Goal: Information Seeking & Learning: Learn about a topic

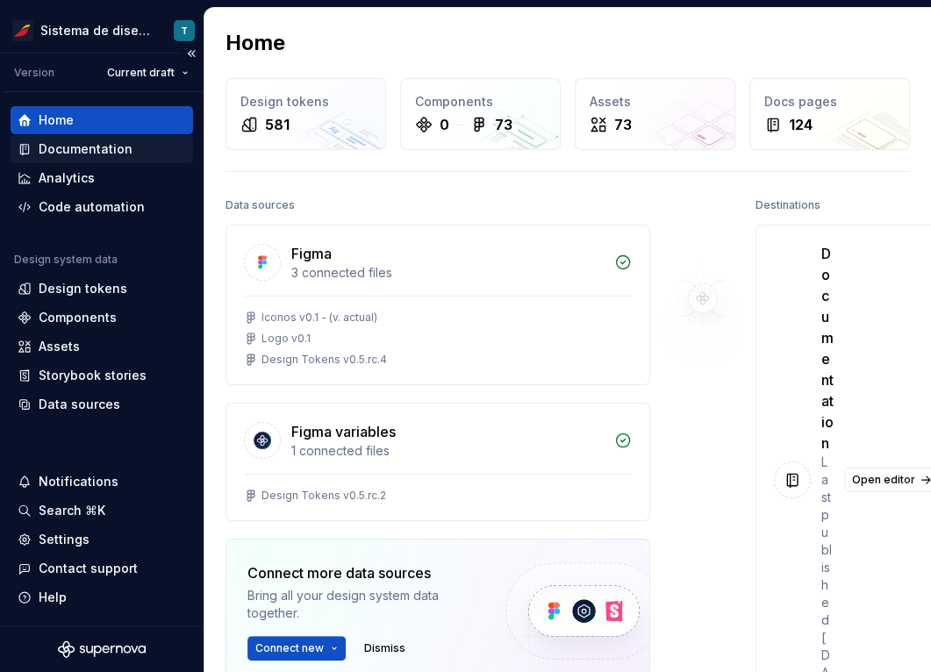
click at [99, 146] on div "Documentation" at bounding box center [86, 149] width 94 height 18
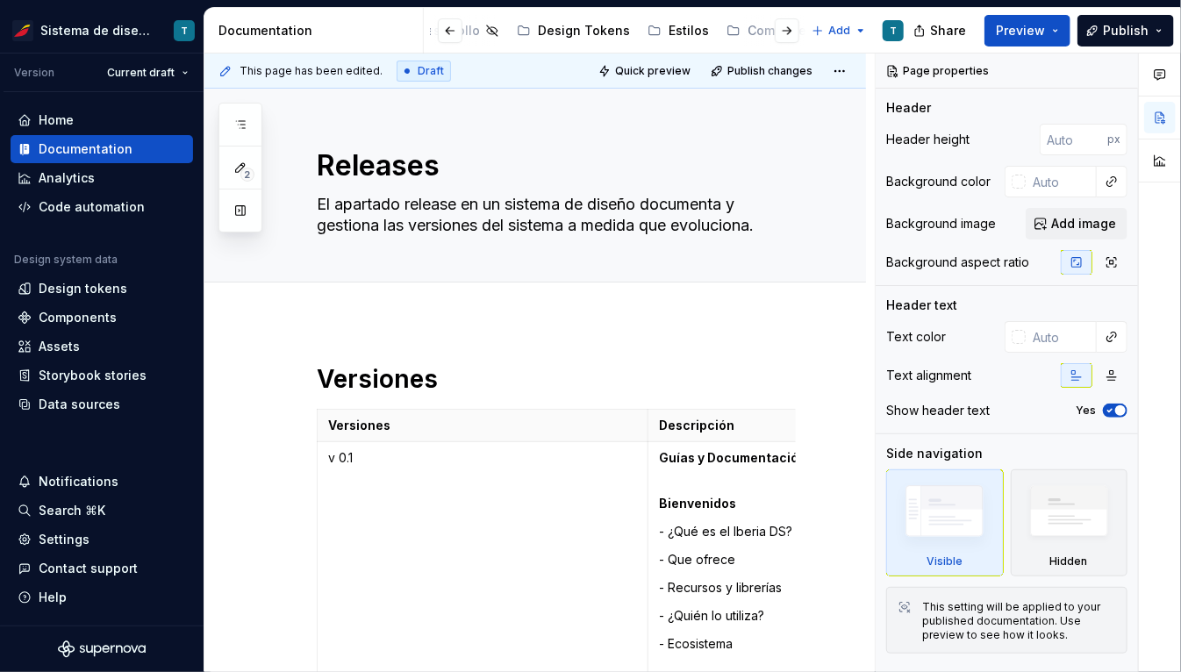
scroll to position [0, 595]
click at [590, 32] on div "Estilos" at bounding box center [671, 31] width 40 height 18
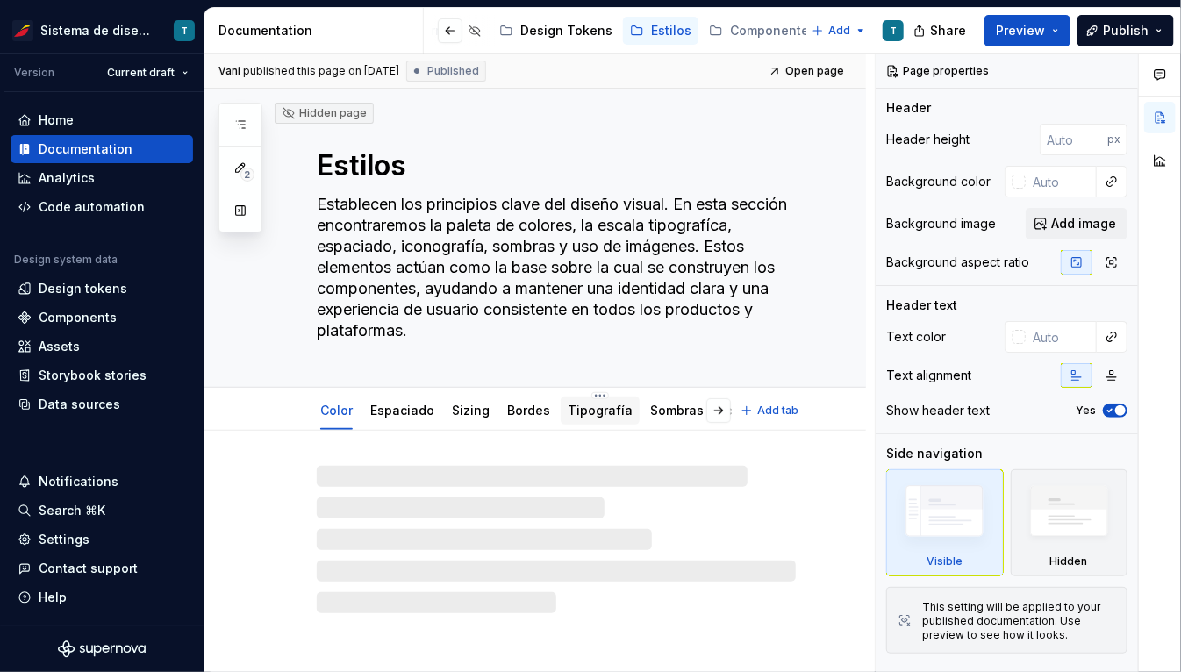
click at [590, 414] on link "Tipografía" at bounding box center [600, 410] width 65 height 15
type textarea "*"
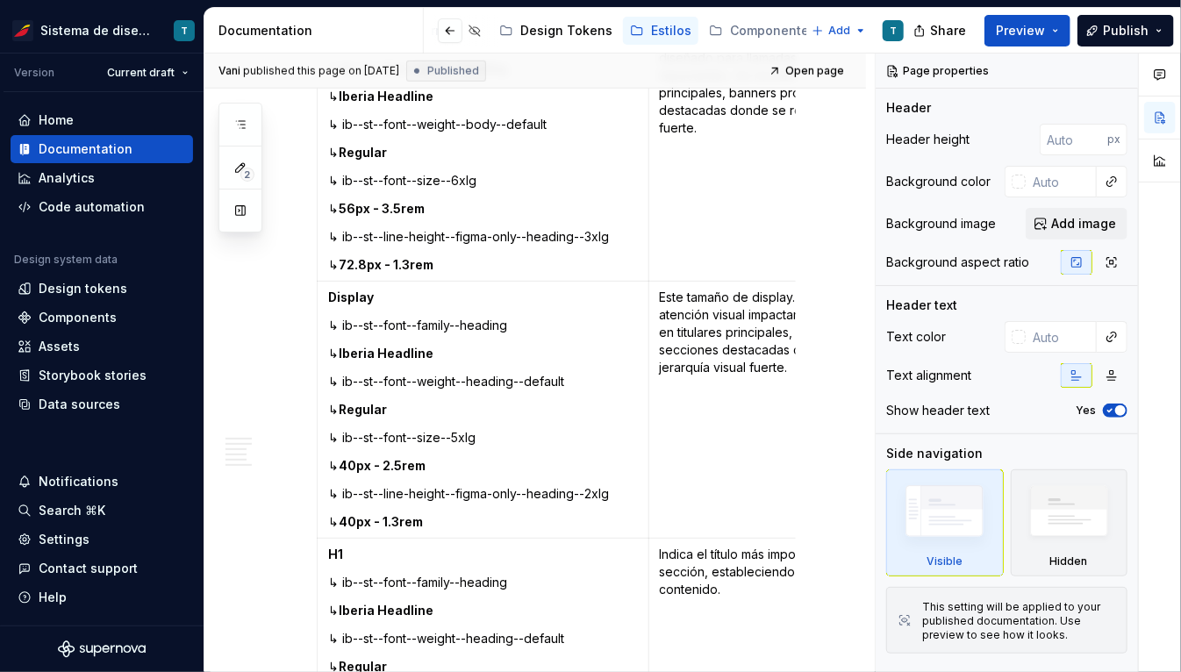
scroll to position [586, 0]
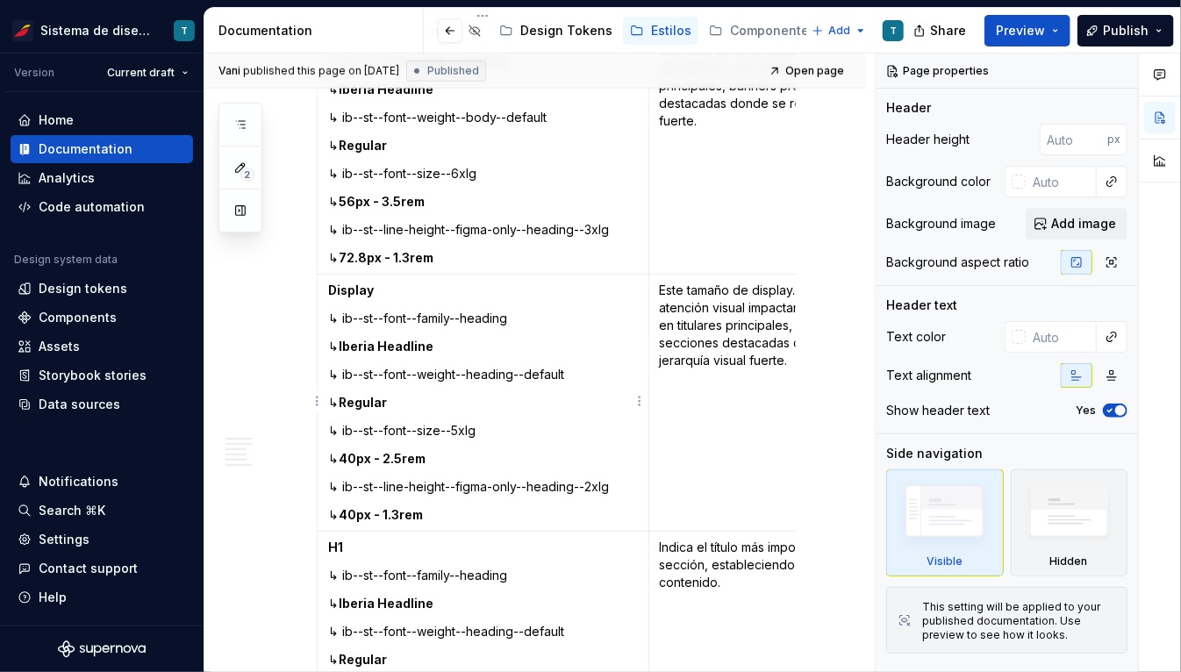
click at [372, 516] on strong "40px - 1.3rem" at bounding box center [381, 514] width 84 height 15
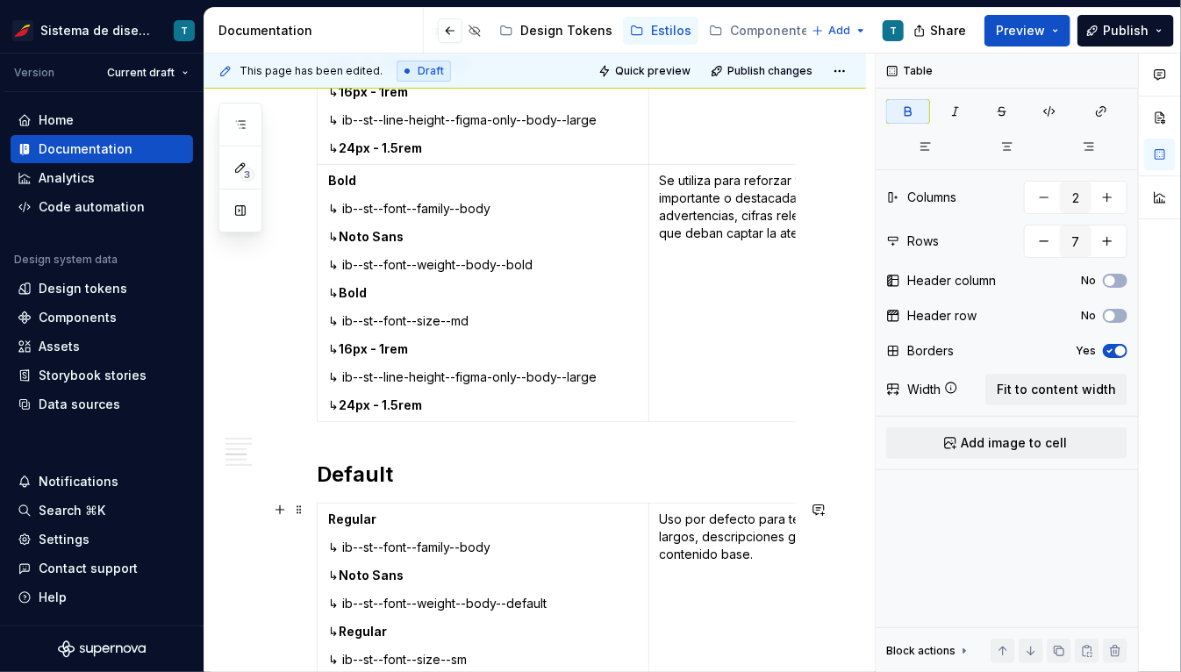
scroll to position [3108, 0]
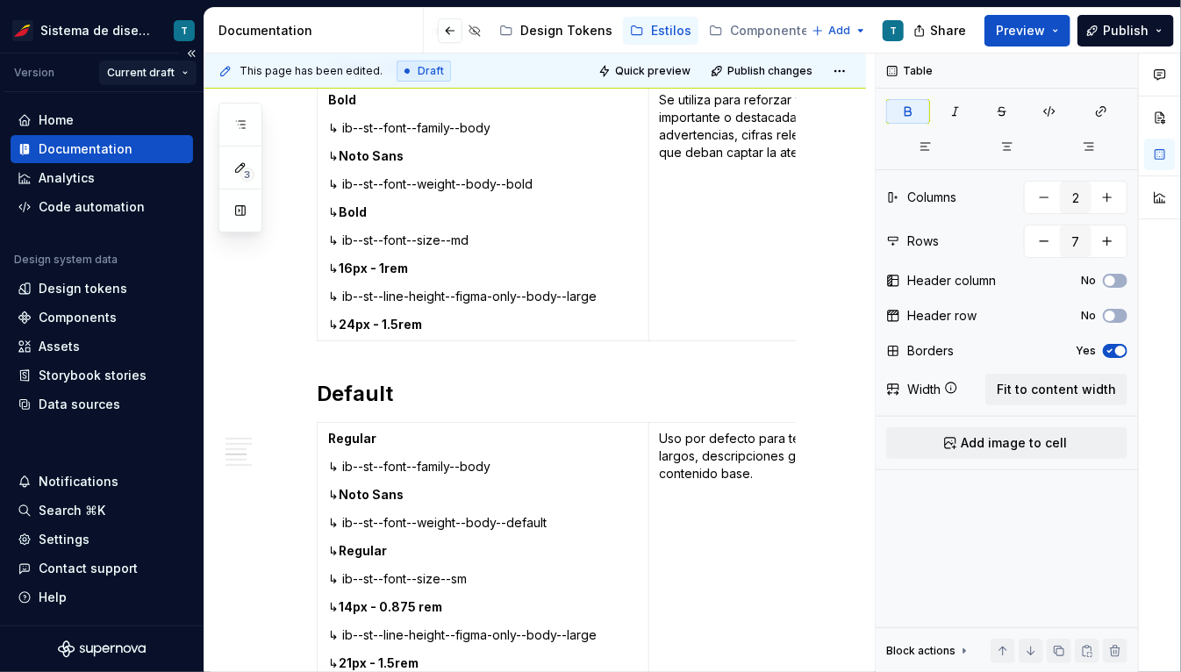
click at [169, 72] on html "Sistema de diseño Iberia T Version Current draft Home Documentation Analytics C…" at bounding box center [590, 336] width 1181 height 672
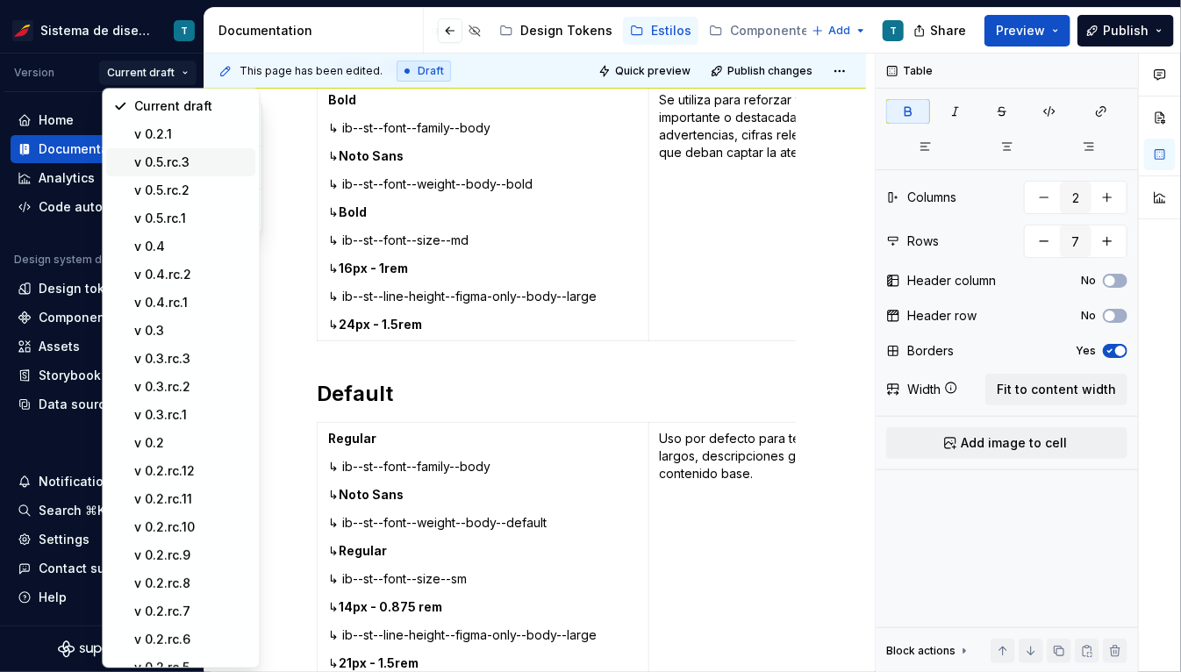
click at [212, 167] on div "v 0.5.rc.3" at bounding box center [191, 163] width 114 height 18
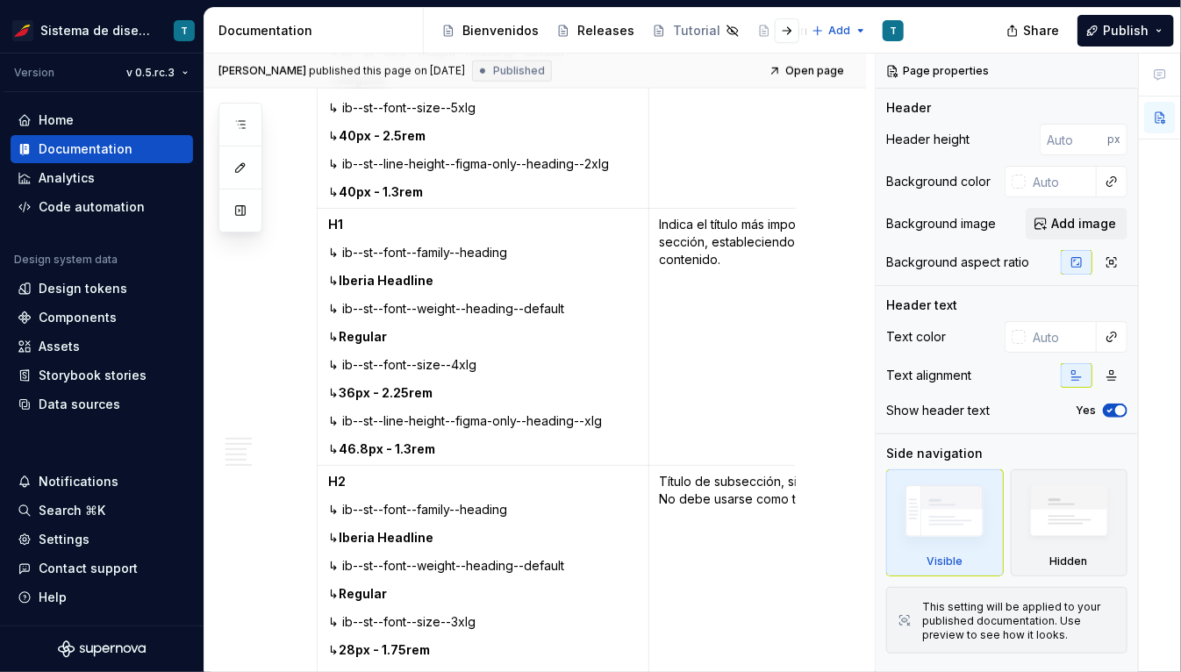
scroll to position [910, 0]
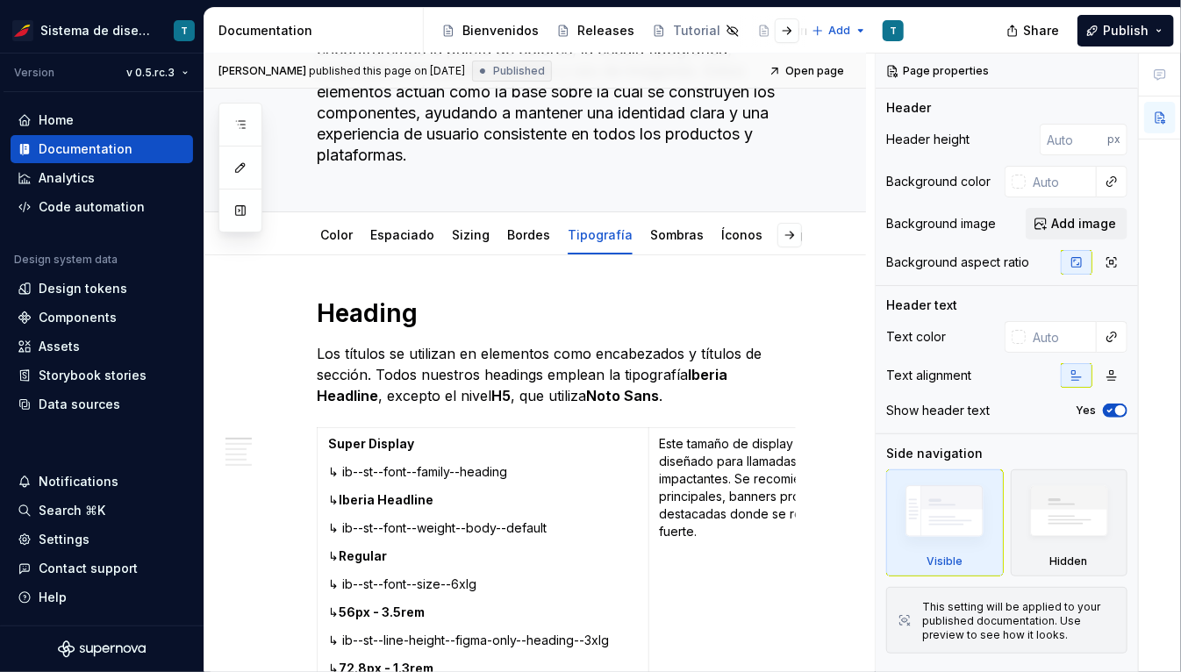
type textarea "*"
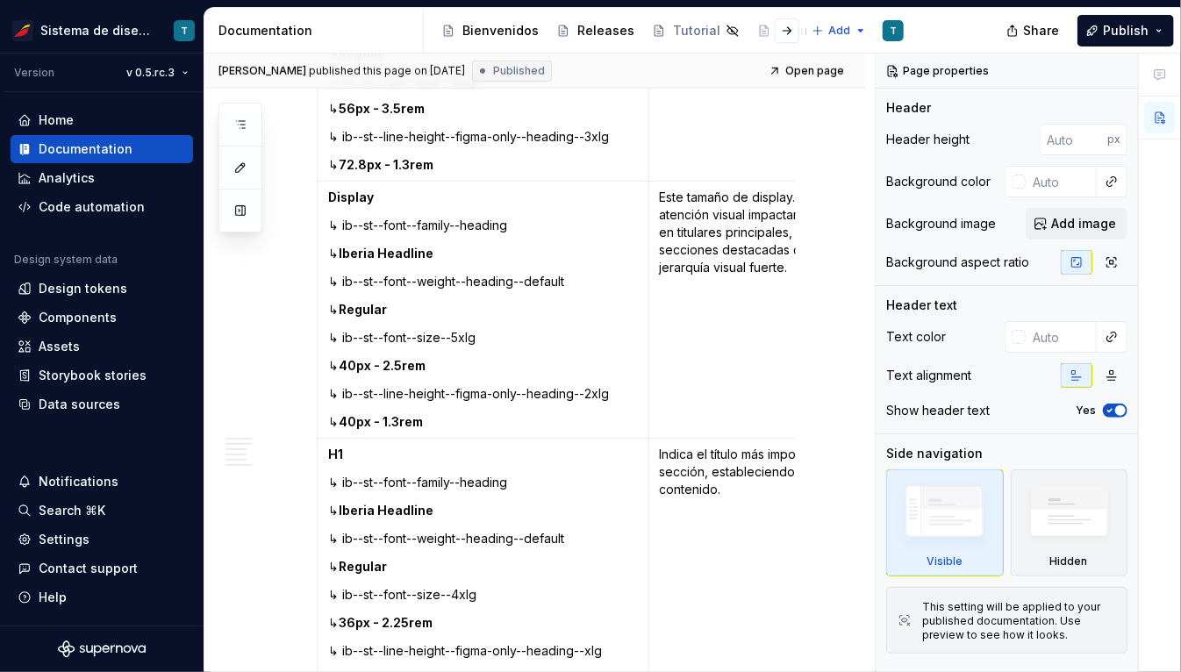
scroll to position [681, 0]
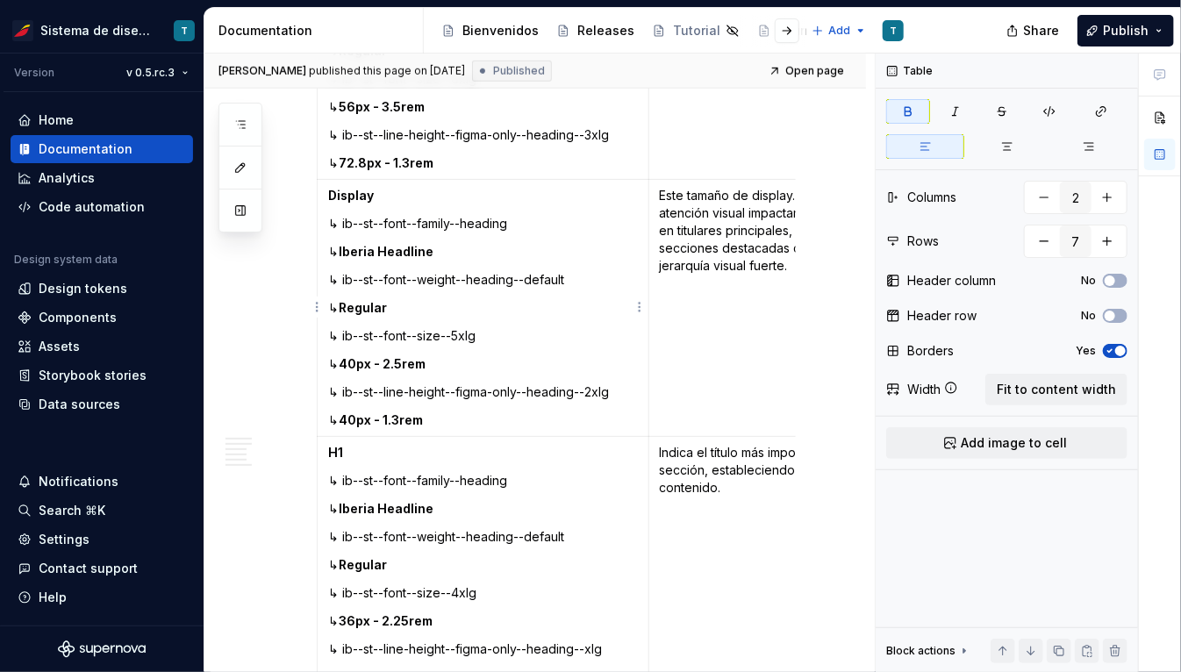
click at [373, 418] on strong "40px - 1.3rem" at bounding box center [381, 419] width 84 height 15
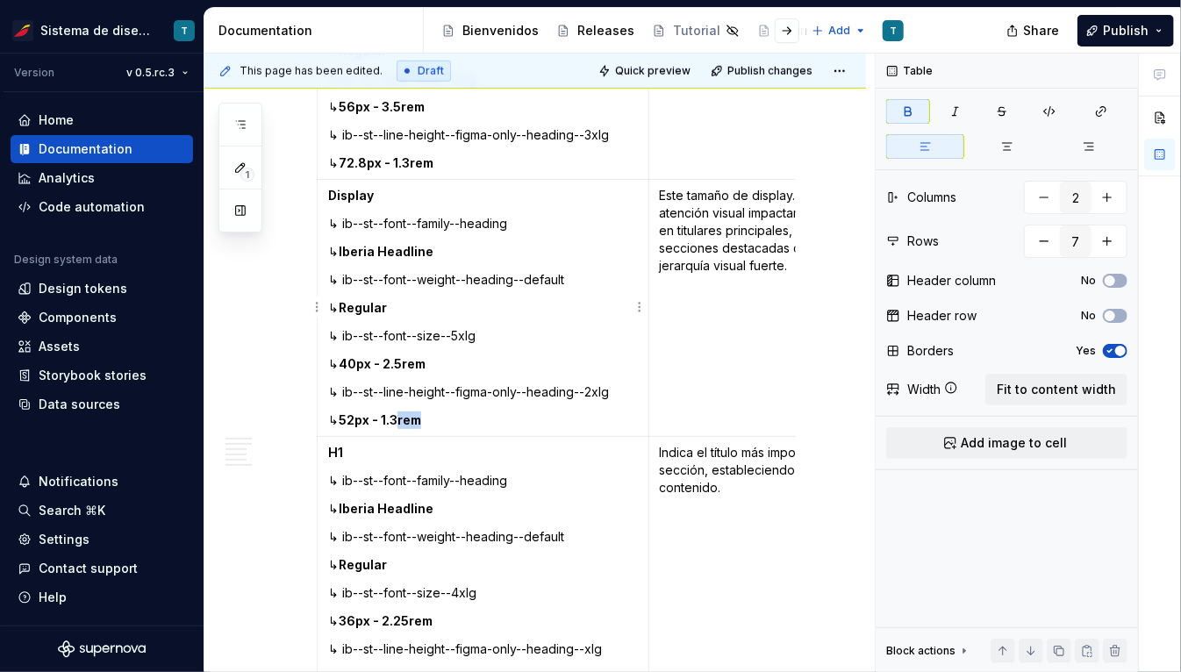
drag, startPoint x: 416, startPoint y: 418, endPoint x: 453, endPoint y: 418, distance: 36.8
click at [450, 418] on p "↳ 52px - 1.3rem" at bounding box center [483, 420] width 310 height 18
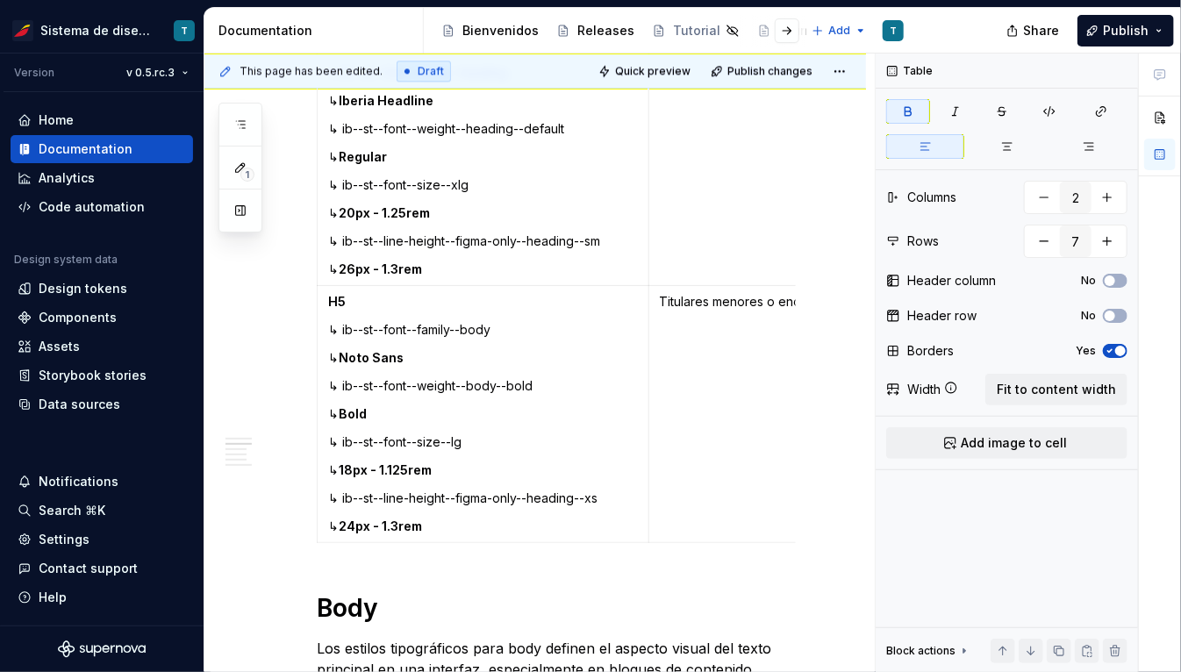
scroll to position [1877, 0]
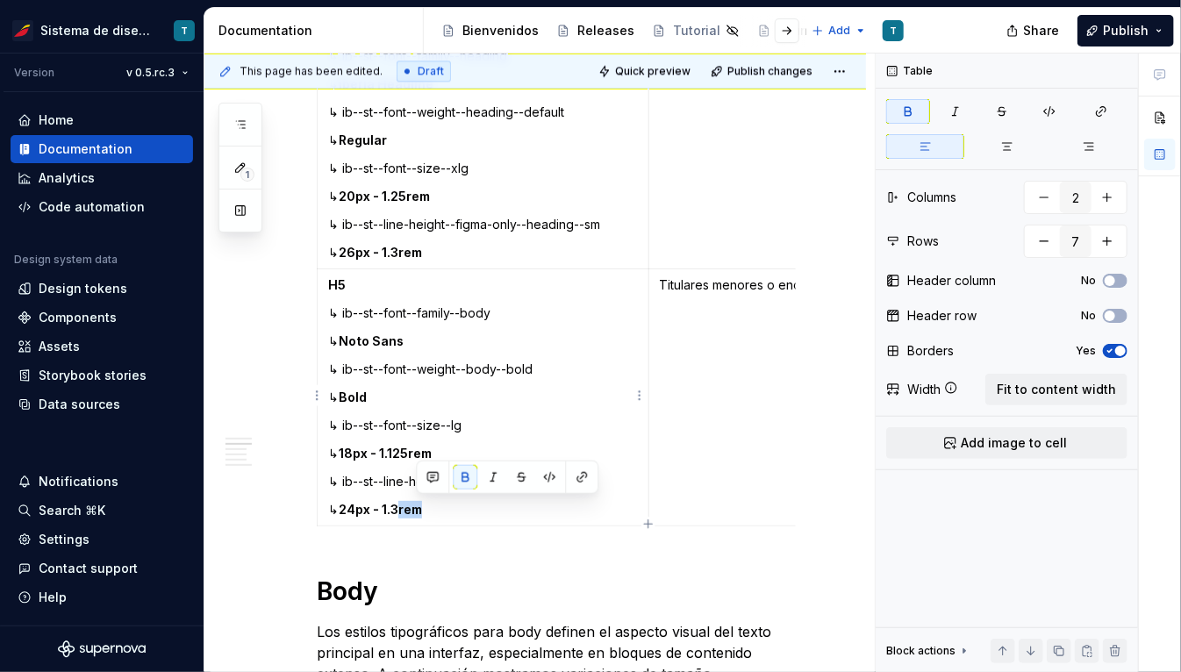
drag, startPoint x: 416, startPoint y: 509, endPoint x: 459, endPoint y: 509, distance: 43.0
click at [456, 509] on p "↳ 24px - 1.3rem" at bounding box center [483, 510] width 310 height 18
drag, startPoint x: 399, startPoint y: 507, endPoint x: 438, endPoint y: 509, distance: 38.6
click at [438, 509] on p "↳ 24px - (*1.3)" at bounding box center [483, 510] width 310 height 18
copy strong "(*1.3)"
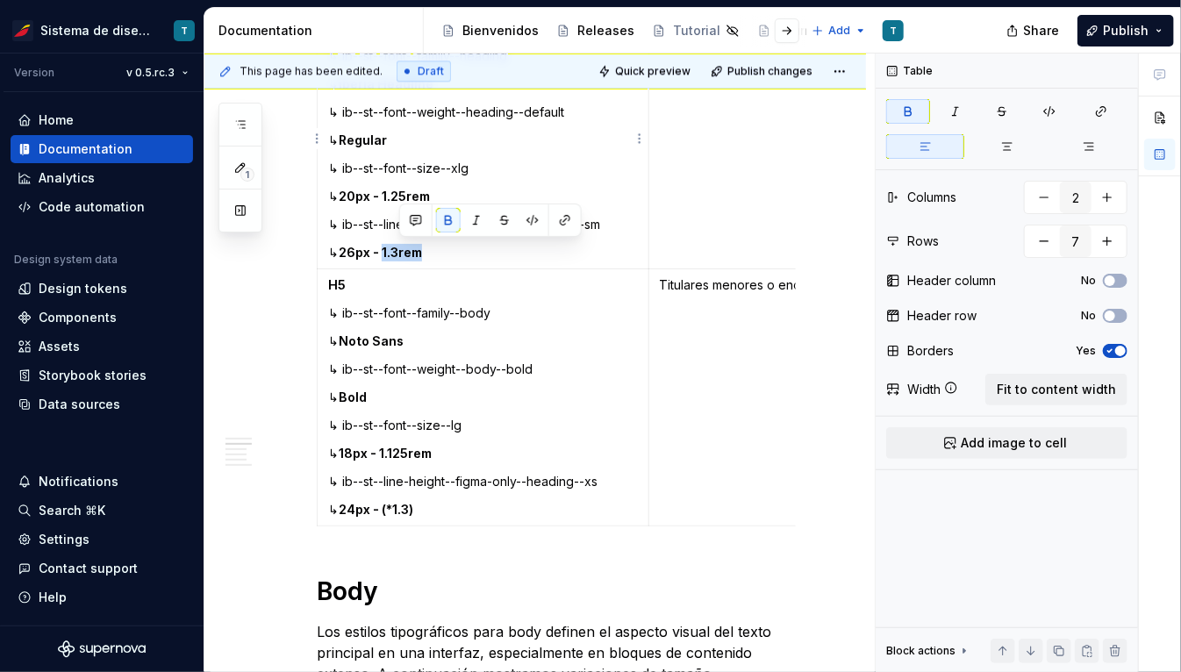
drag, startPoint x: 397, startPoint y: 251, endPoint x: 441, endPoint y: 254, distance: 43.9
click at [441, 254] on p "↳ 26px - 1.3rem" at bounding box center [483, 253] width 310 height 18
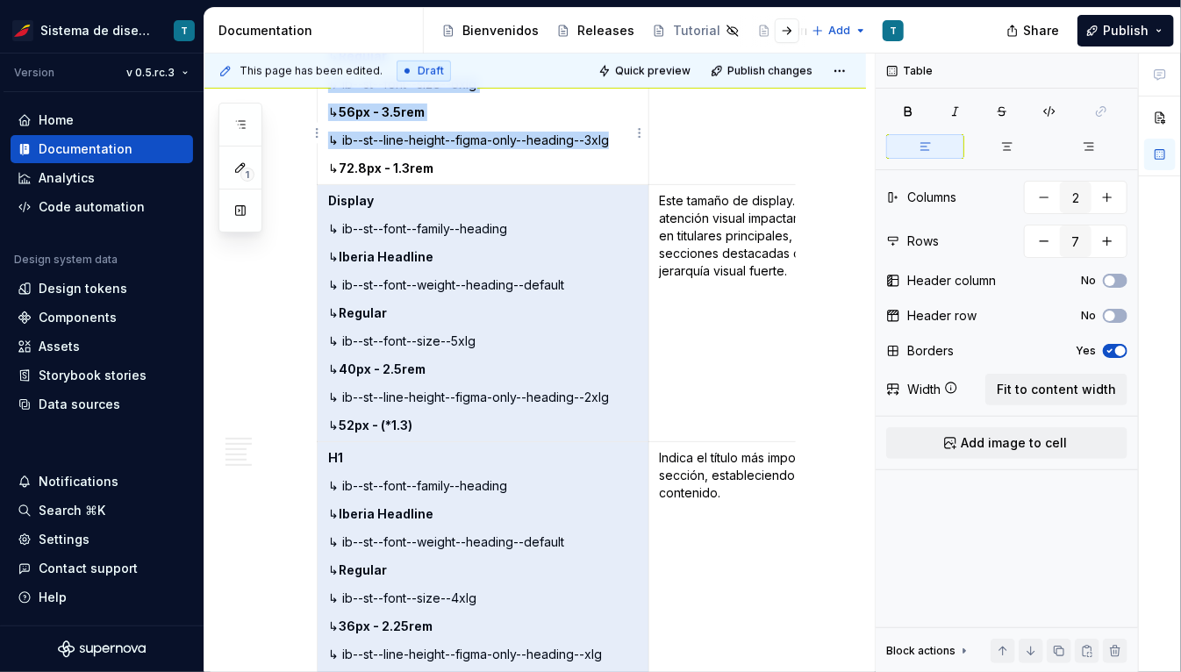
scroll to position [0, 0]
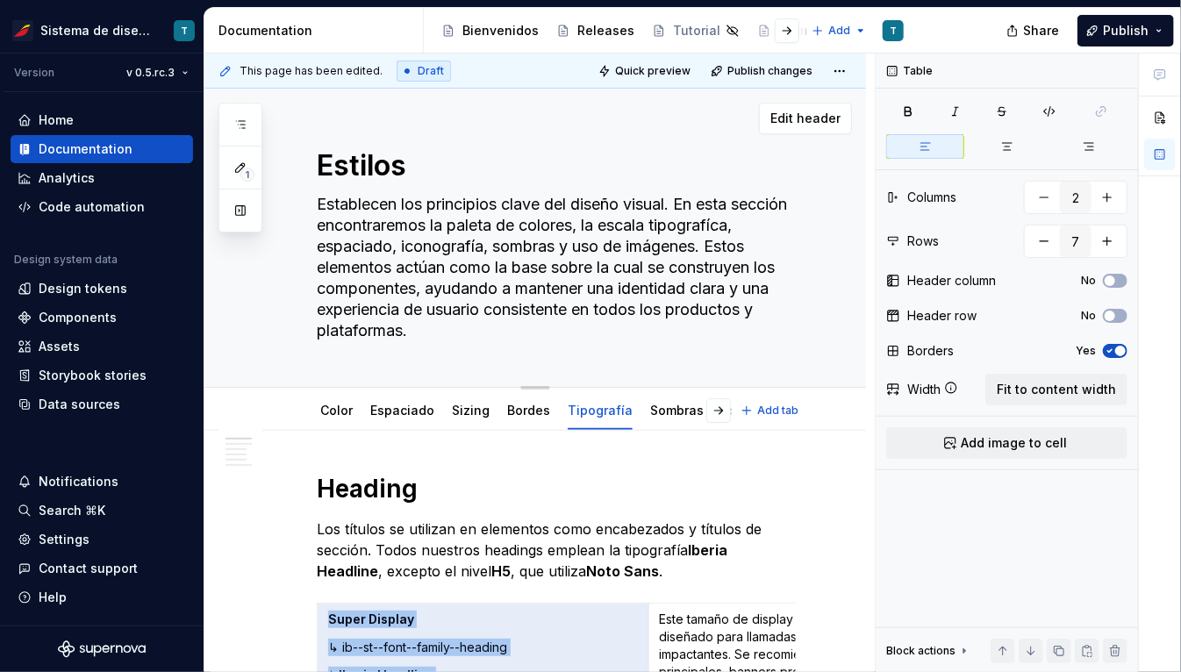
drag, startPoint x: 408, startPoint y: 104, endPoint x: 452, endPoint y: 125, distance: 48.7
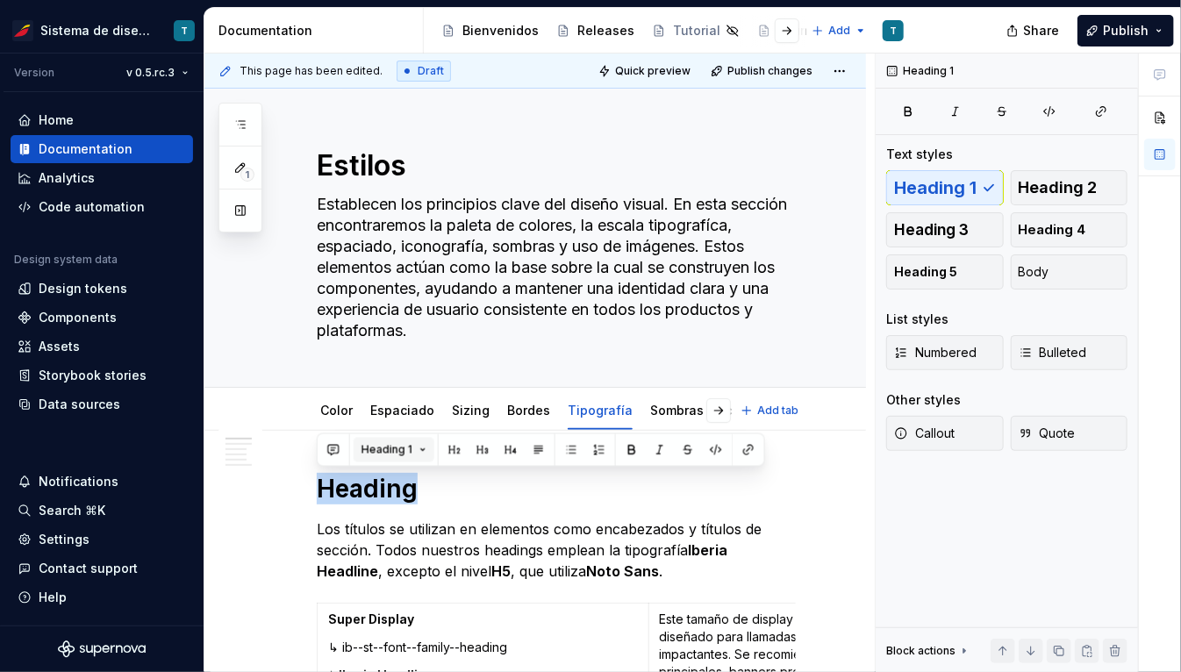
type textarea "*"
click at [376, 519] on p "Los títulos se utilizan en elementos como encabezados y títulos de sección. Tod…" at bounding box center [556, 550] width 479 height 63
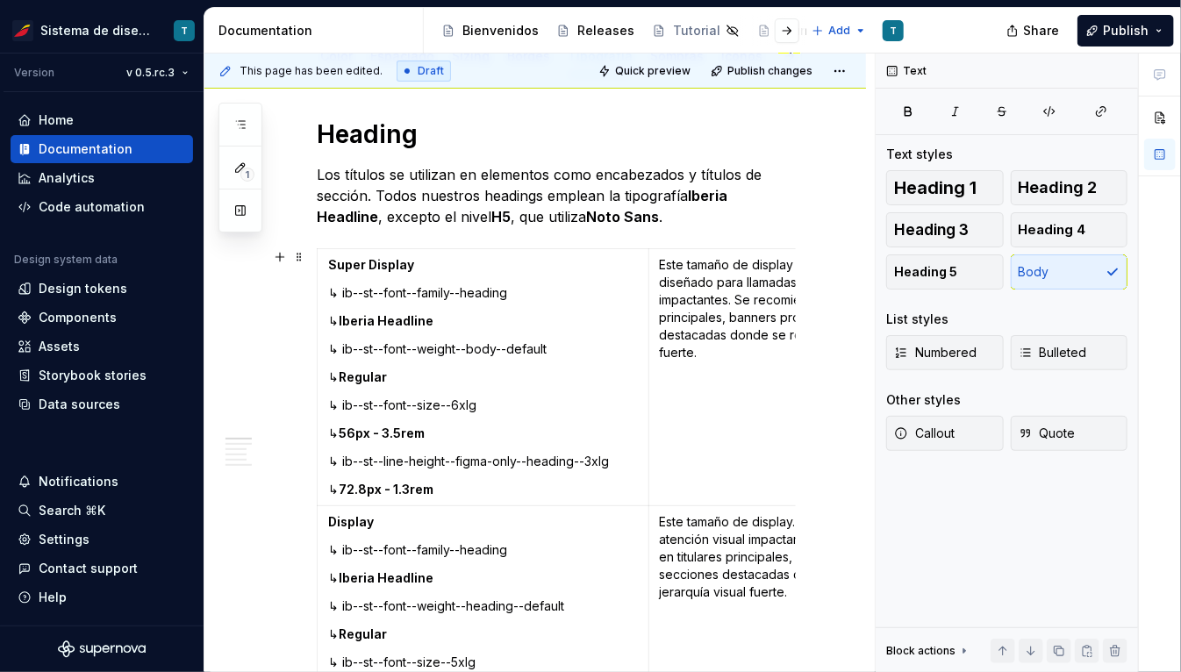
scroll to position [388, 0]
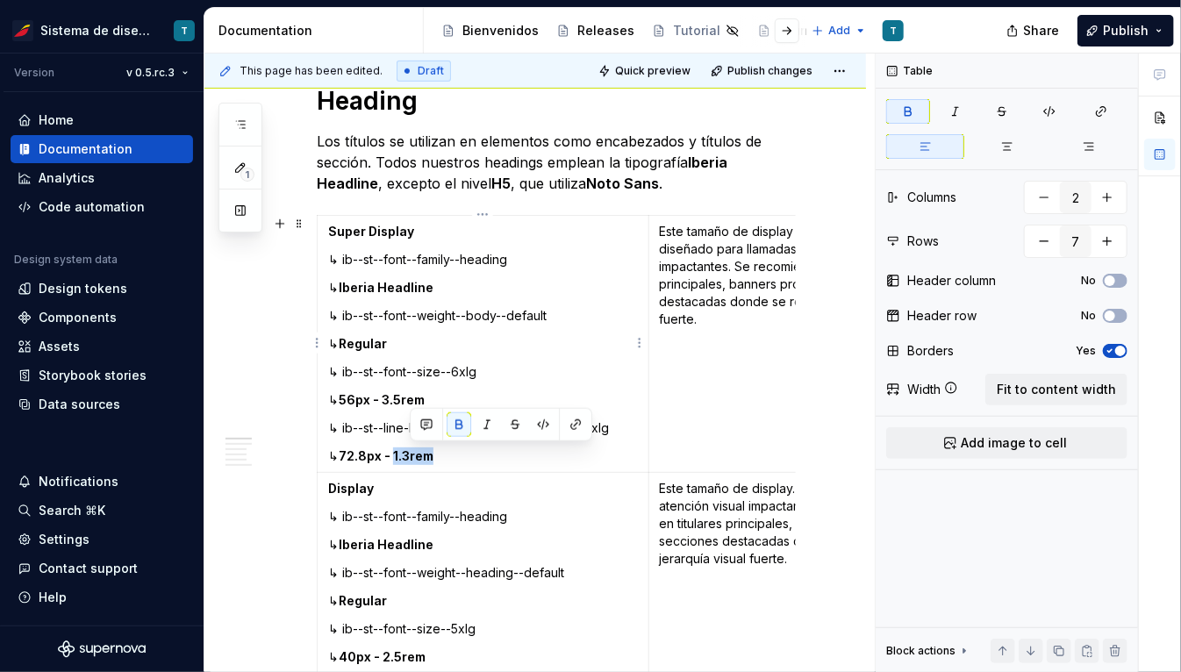
drag, startPoint x: 411, startPoint y: 454, endPoint x: 461, endPoint y: 456, distance: 50.1
click at [461, 456] on p "↳ 72.8px - 1.3rem" at bounding box center [483, 456] width 310 height 18
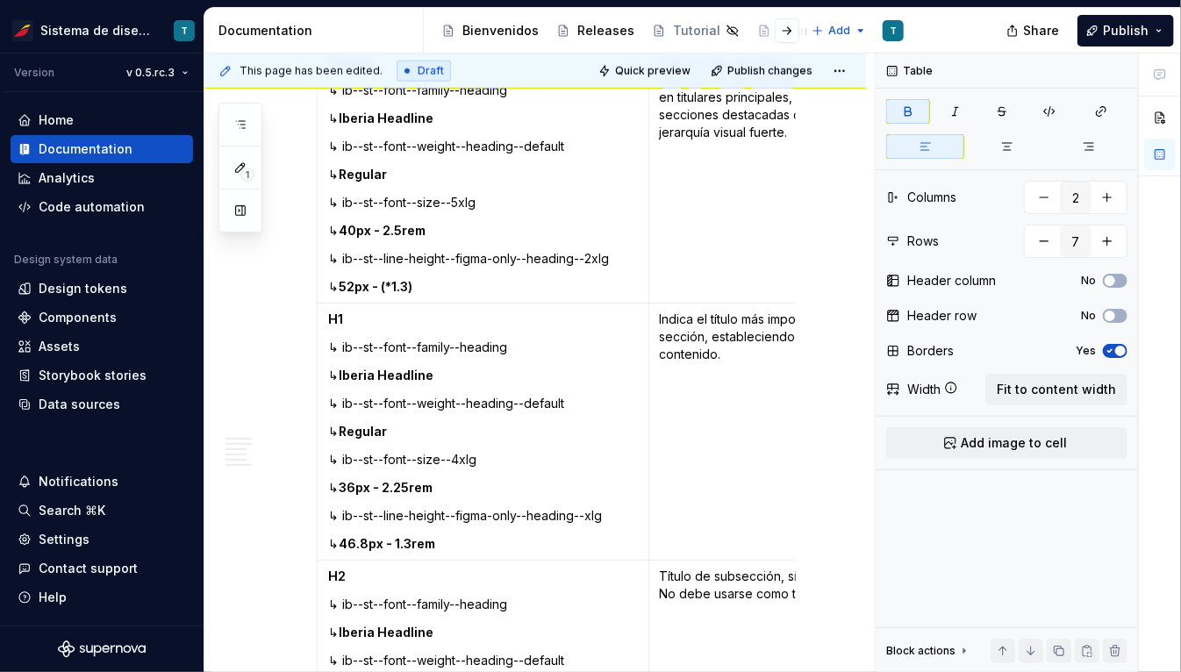
scroll to position [822, 0]
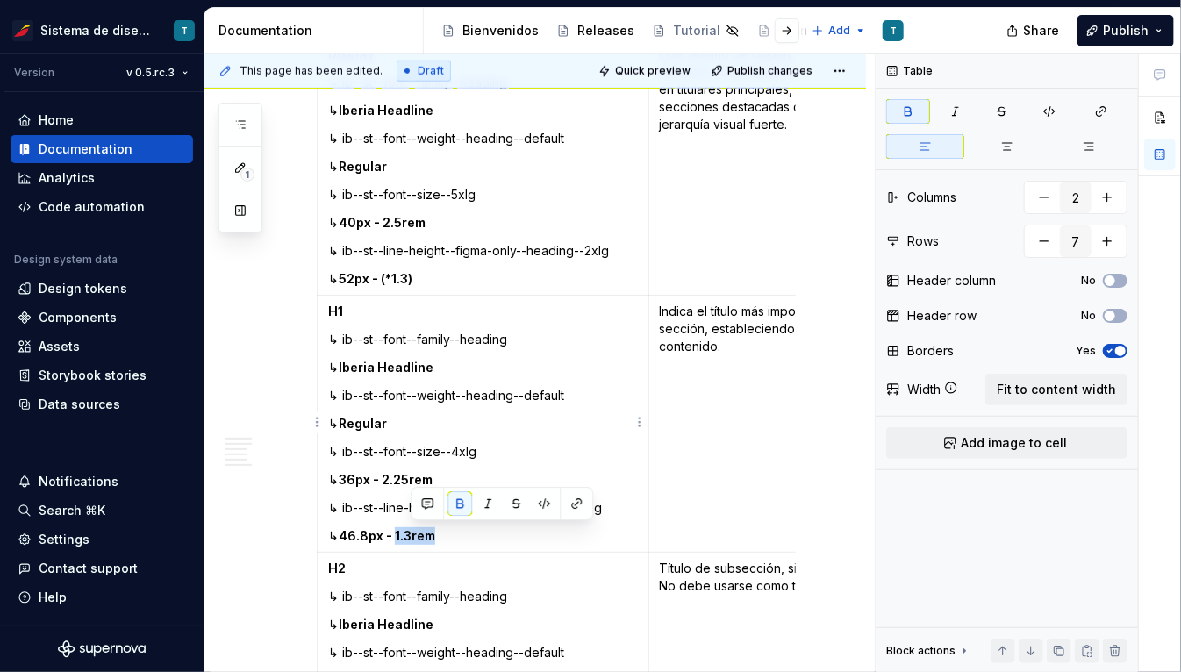
drag, startPoint x: 411, startPoint y: 535, endPoint x: 453, endPoint y: 536, distance: 41.2
click at [453, 536] on p "↳ 46.8px - 1.3rem" at bounding box center [483, 536] width 310 height 18
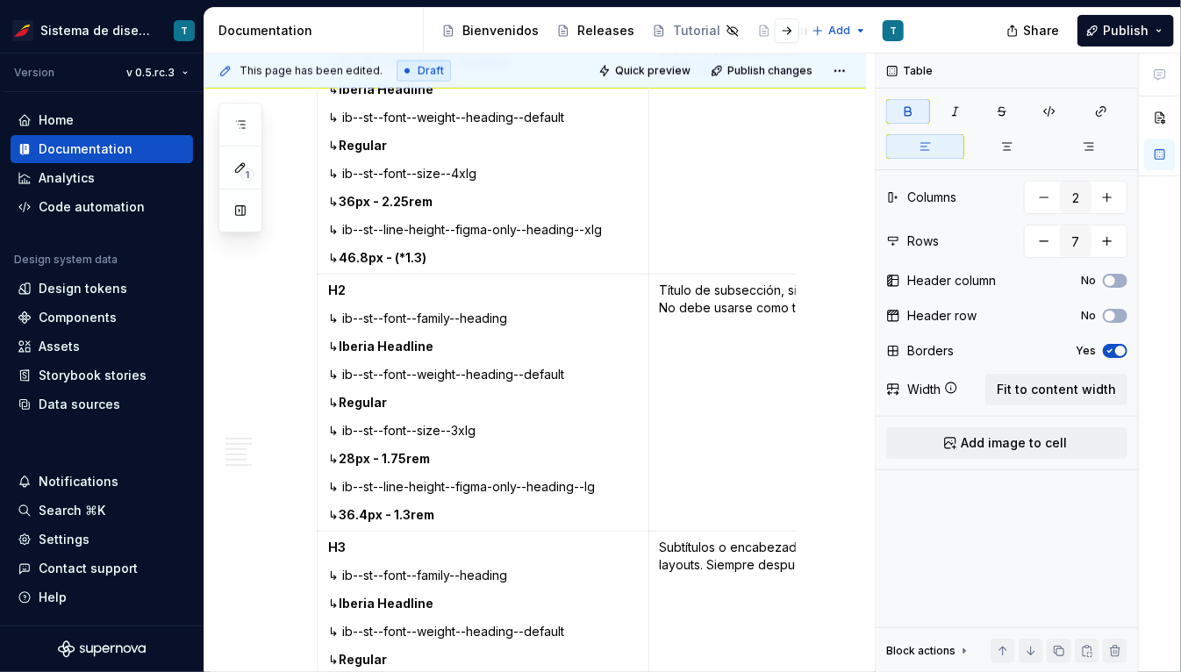
scroll to position [1108, 0]
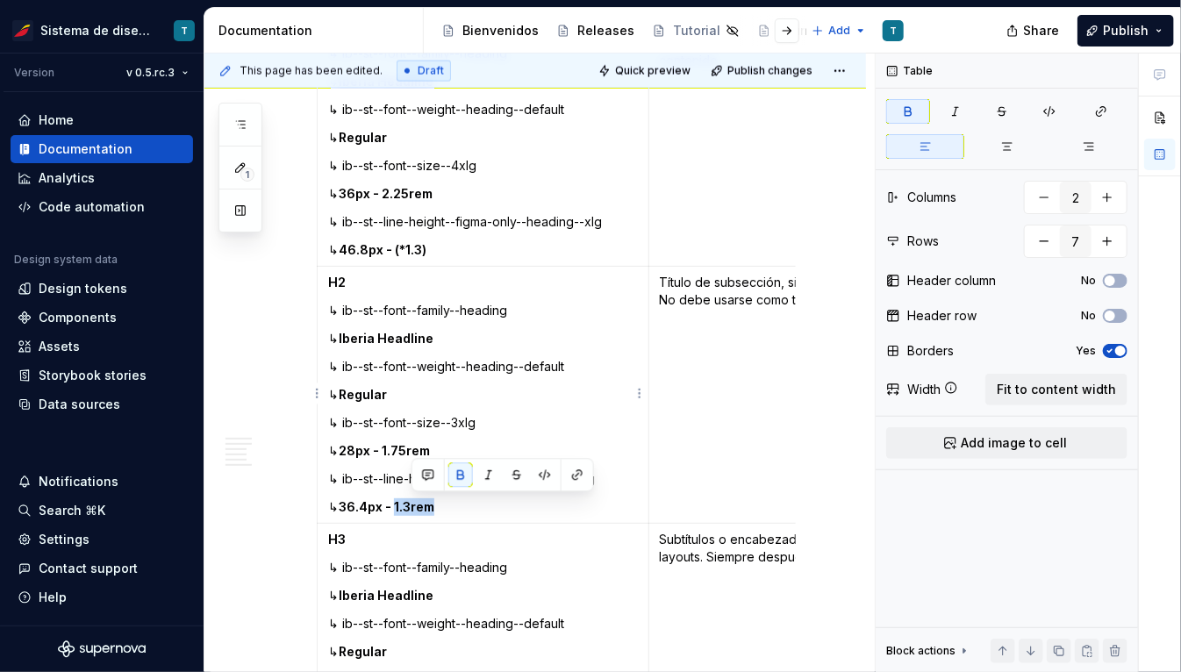
drag, startPoint x: 411, startPoint y: 505, endPoint x: 456, endPoint y: 507, distance: 45.7
click at [456, 507] on p "↳ 36.4px - 1.3rem" at bounding box center [483, 507] width 310 height 18
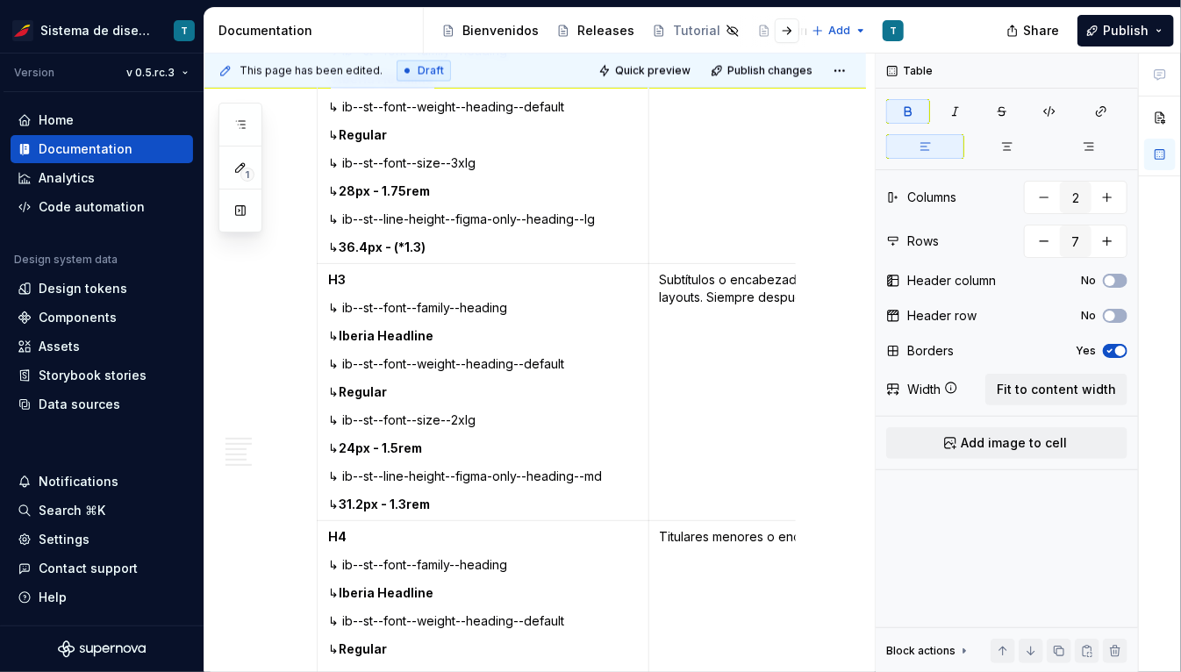
scroll to position [1372, 0]
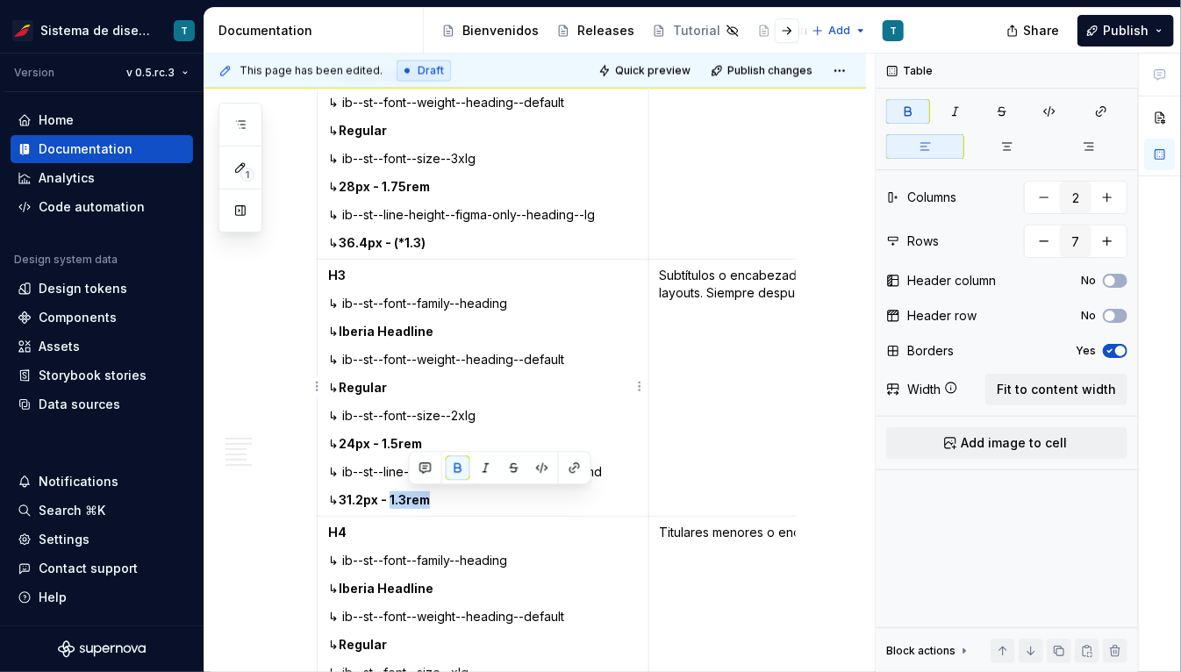
drag, startPoint x: 409, startPoint y: 498, endPoint x: 454, endPoint y: 500, distance: 45.7
click at [454, 499] on p "↳ 31.2px - 1.3rem" at bounding box center [483, 500] width 310 height 18
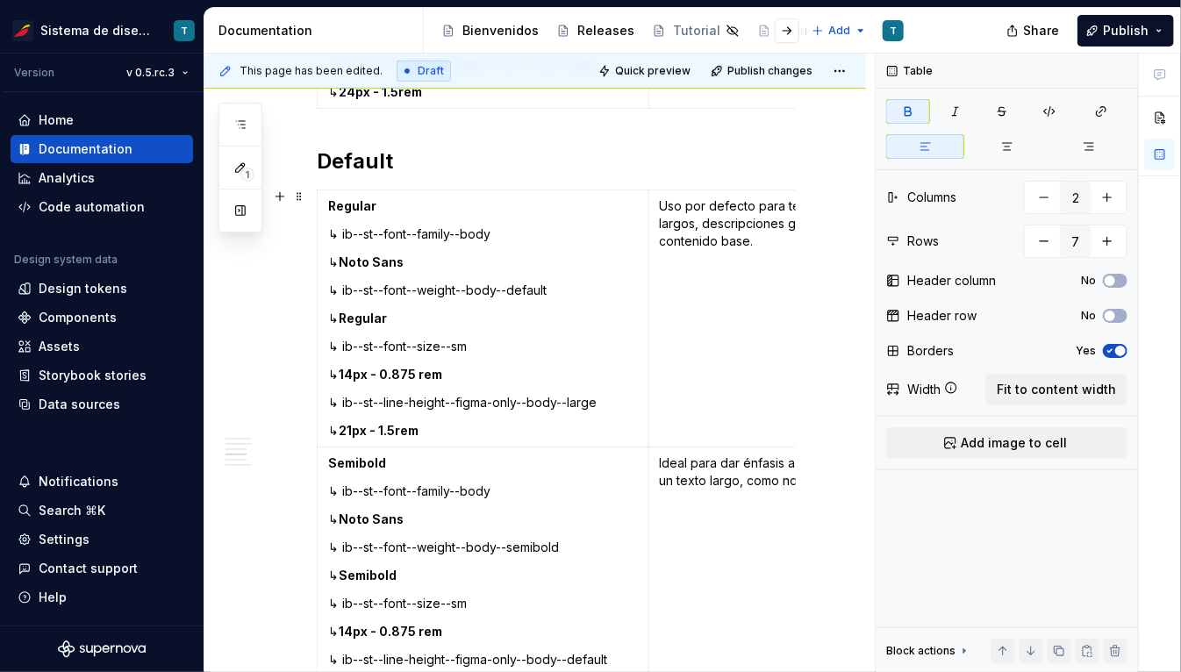
scroll to position [3394, 0]
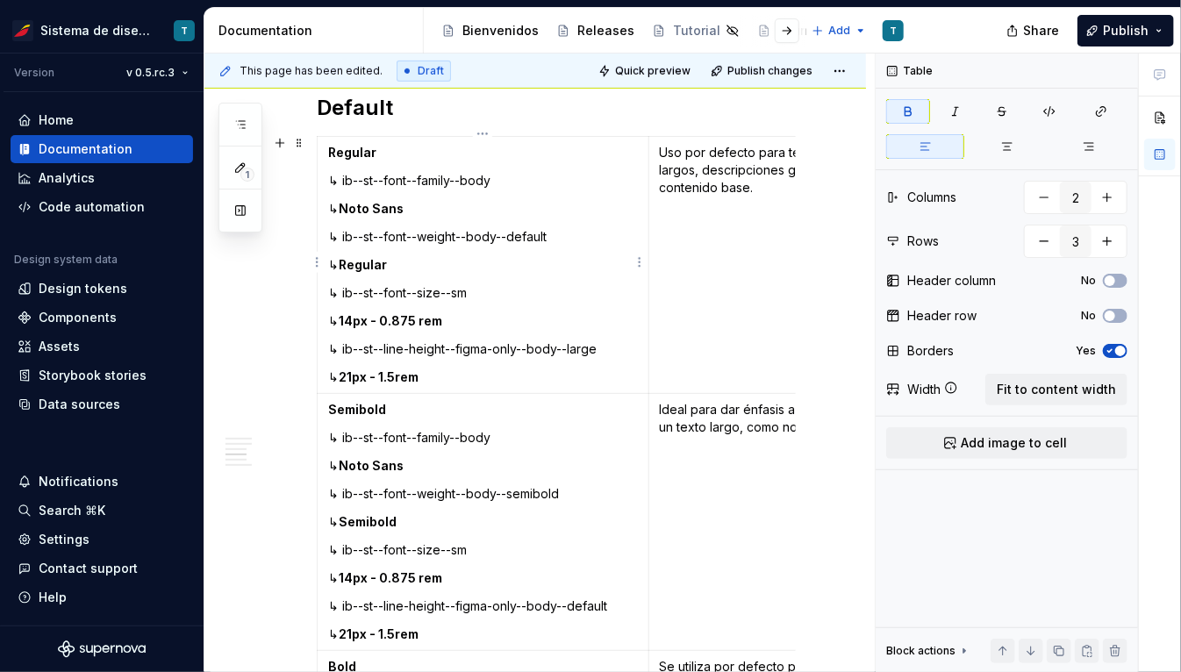
type input "3"
drag, startPoint x: 398, startPoint y: 376, endPoint x: 447, endPoint y: 376, distance: 48.3
click at [447, 376] on p "↳ 21px - 1.5rem" at bounding box center [483, 377] width 310 height 18
click at [410, 376] on strong "21px - (*1.3)" at bounding box center [374, 376] width 71 height 15
drag, startPoint x: 397, startPoint y: 374, endPoint x: 442, endPoint y: 376, distance: 44.8
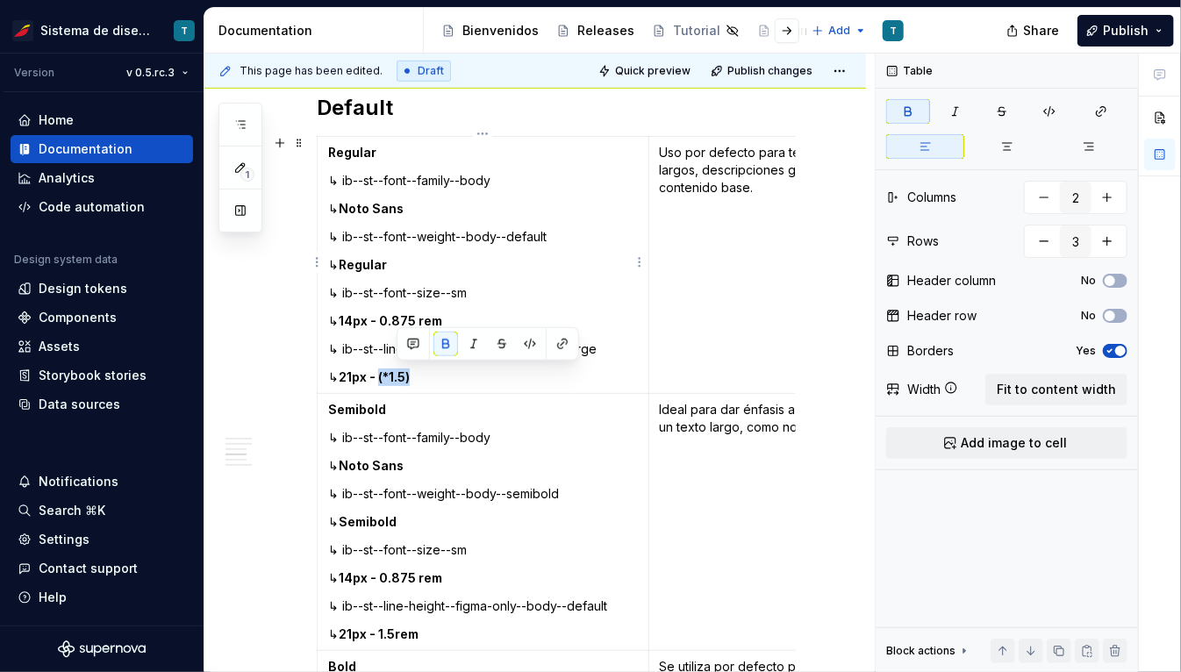
click at [441, 376] on p "↳ 21px - (*1.5)" at bounding box center [483, 377] width 310 height 18
copy strong "(*1.5)"
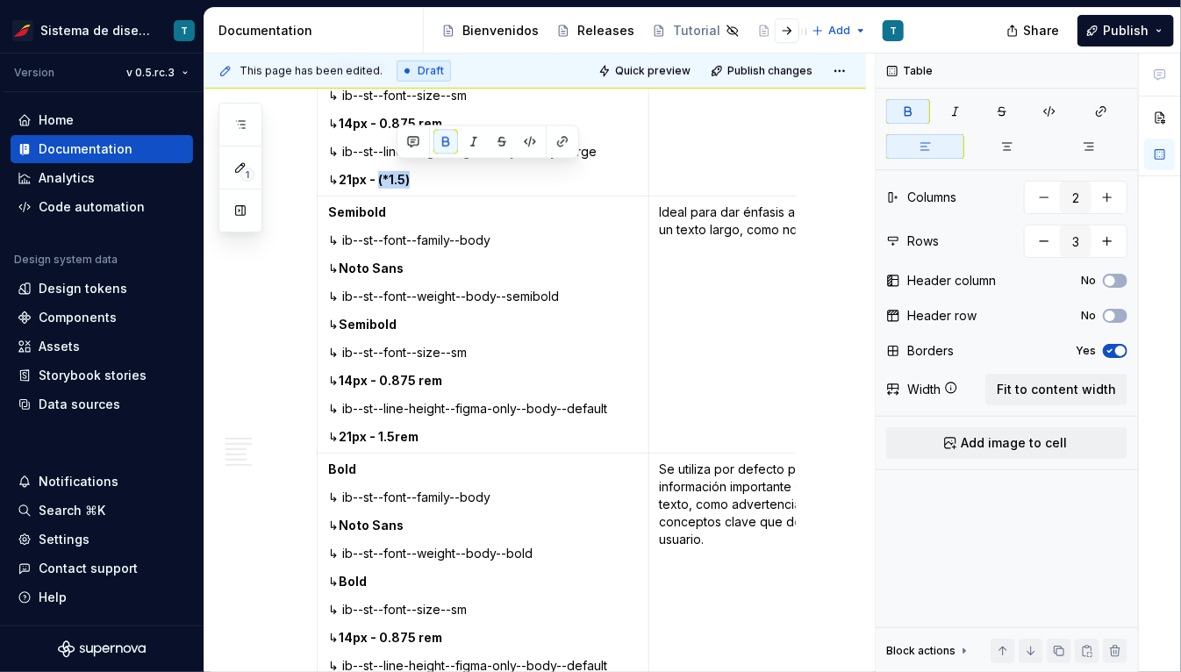
scroll to position [3595, 0]
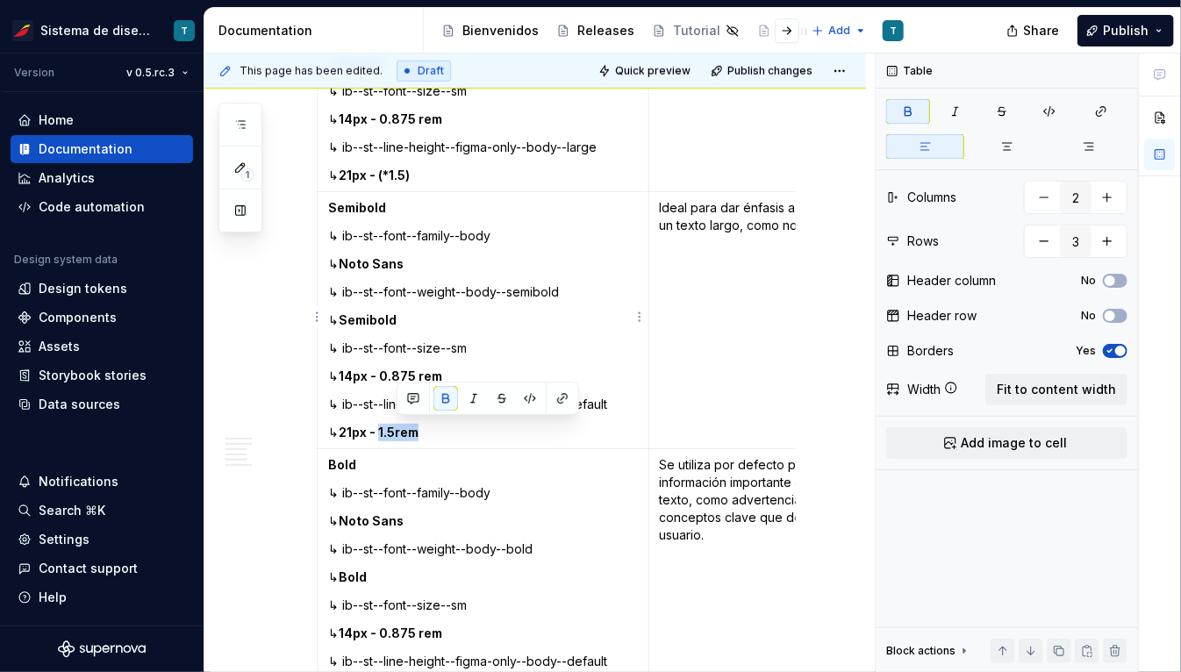
drag, startPoint x: 397, startPoint y: 425, endPoint x: 444, endPoint y: 426, distance: 46.5
click at [444, 426] on p "↳ 21px - 1.5rem" at bounding box center [483, 433] width 310 height 18
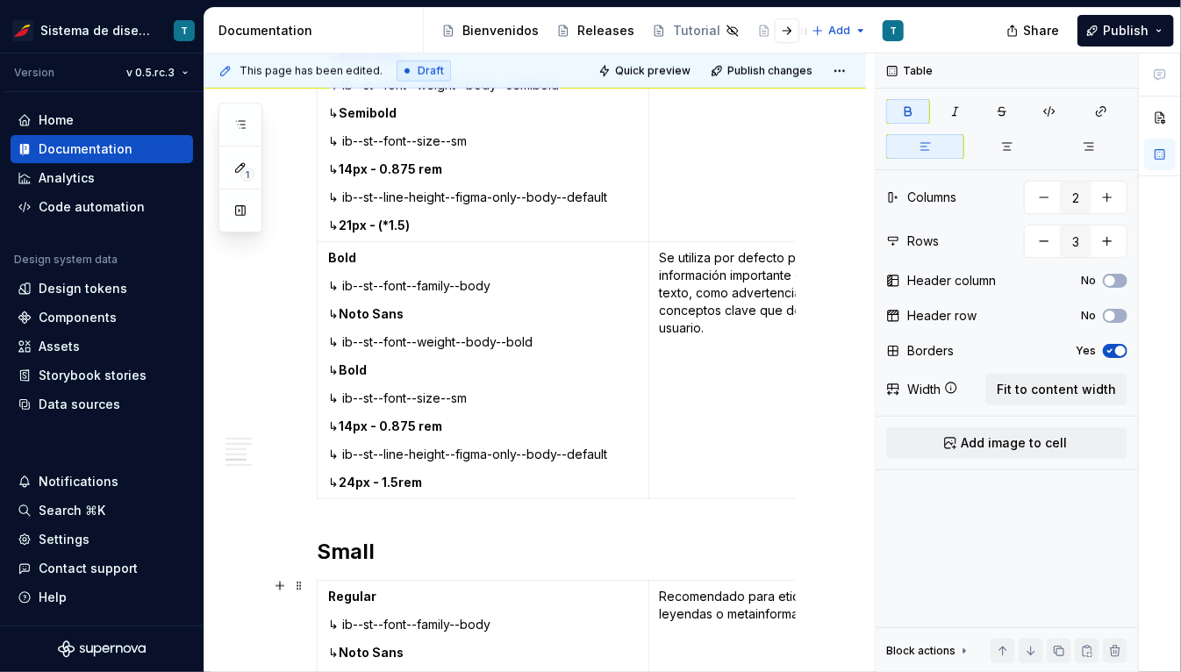
scroll to position [3834, 0]
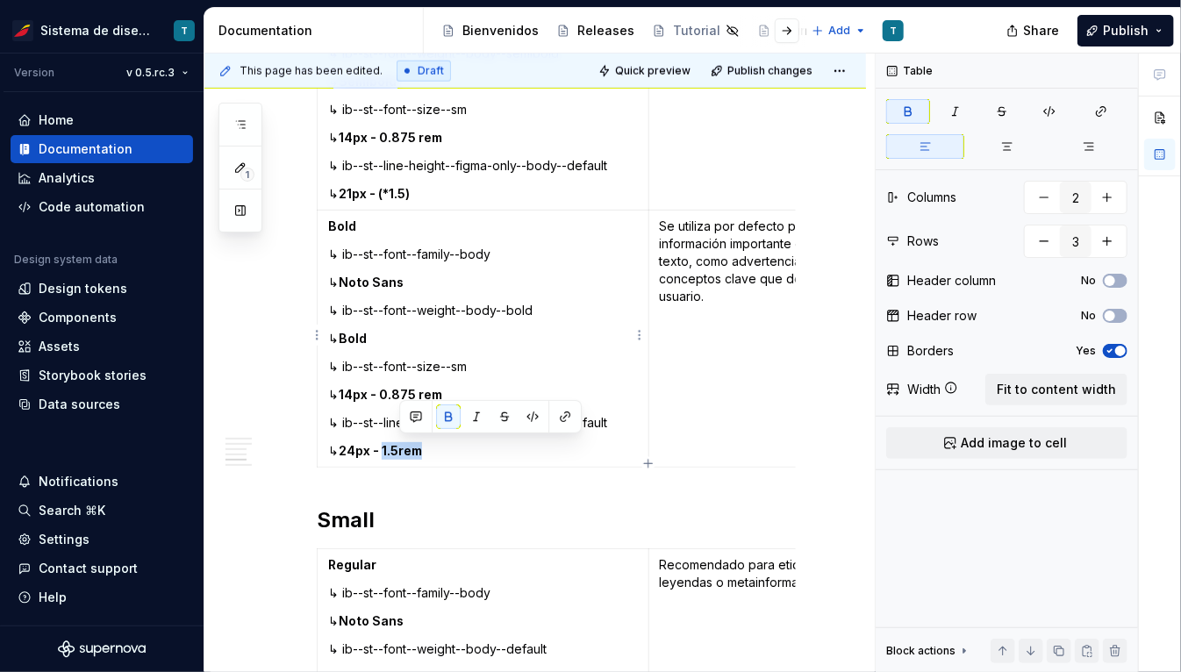
drag, startPoint x: 398, startPoint y: 447, endPoint x: 453, endPoint y: 450, distance: 54.5
click at [453, 450] on p "↳ 24px - 1.5rem" at bounding box center [483, 451] width 310 height 18
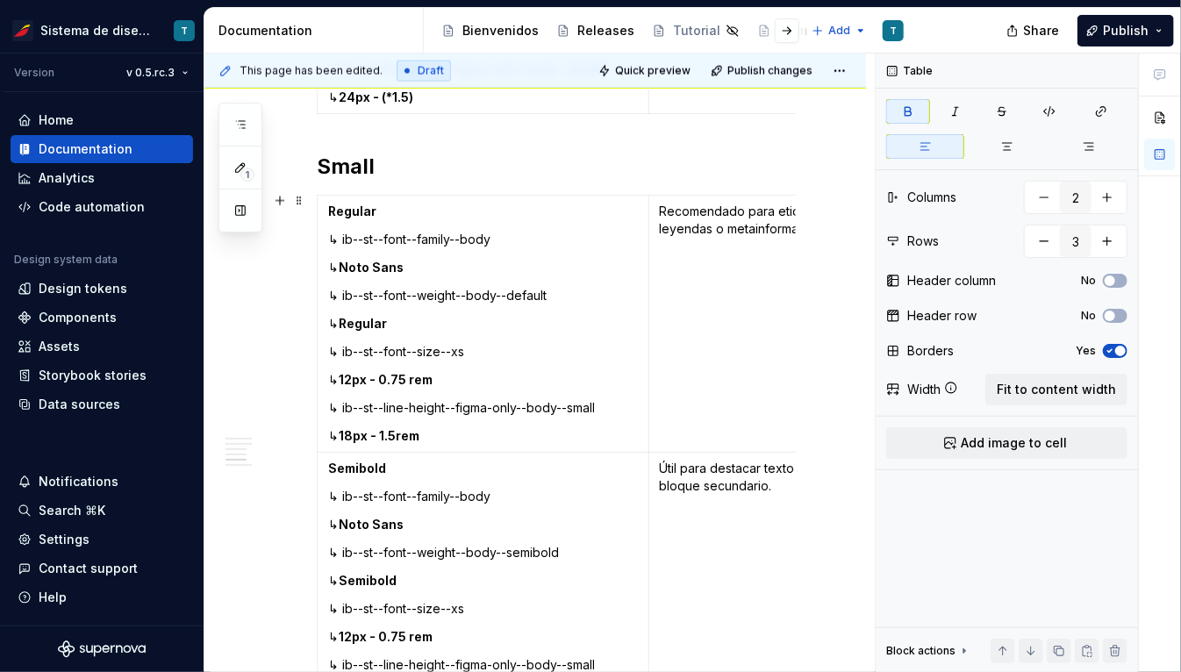
scroll to position [4199, 0]
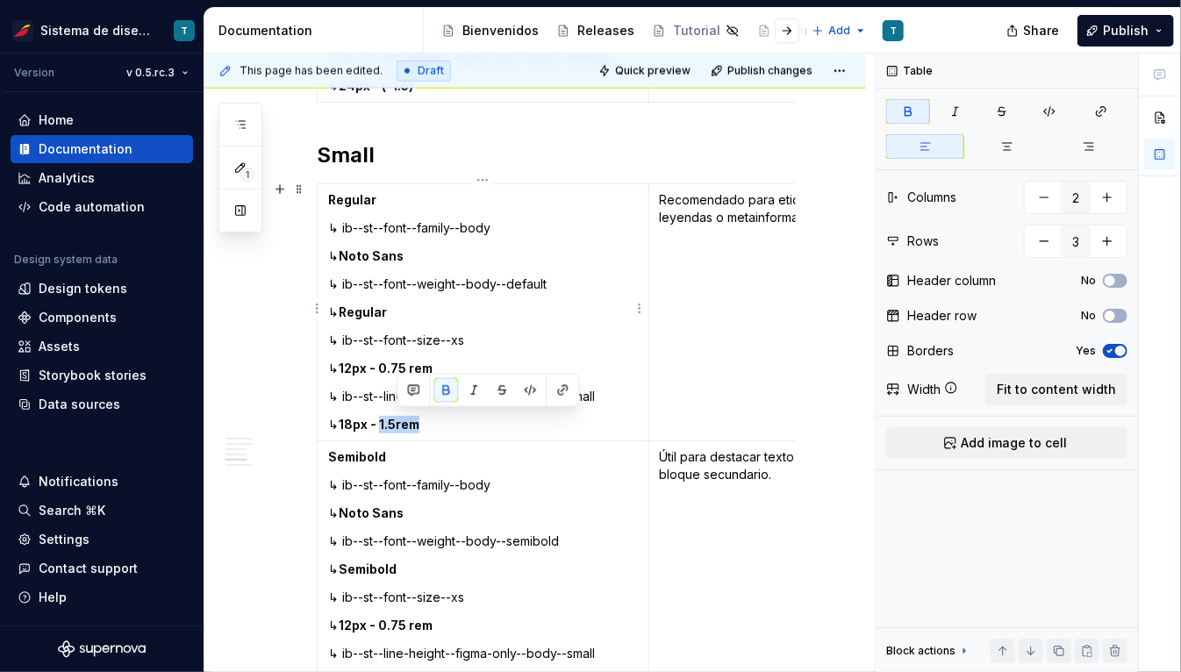
drag, startPoint x: 398, startPoint y: 420, endPoint x: 445, endPoint y: 420, distance: 46.5
click at [445, 420] on p "↳ 18px - 1.5rem" at bounding box center [483, 425] width 310 height 18
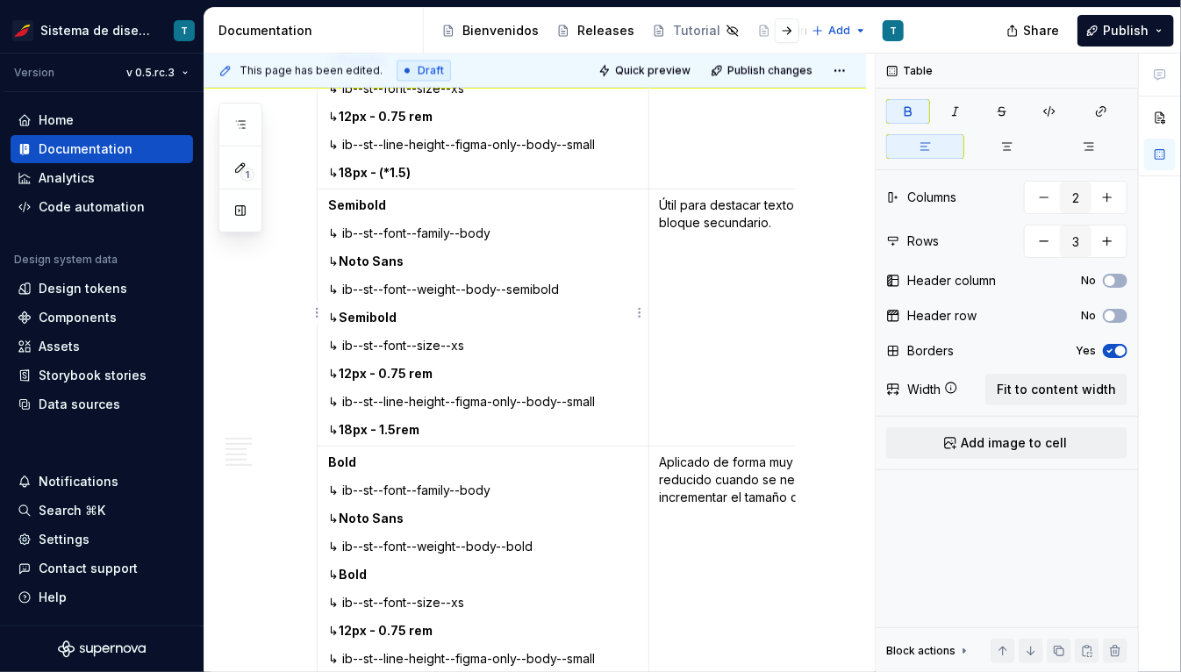
scroll to position [4453, 0]
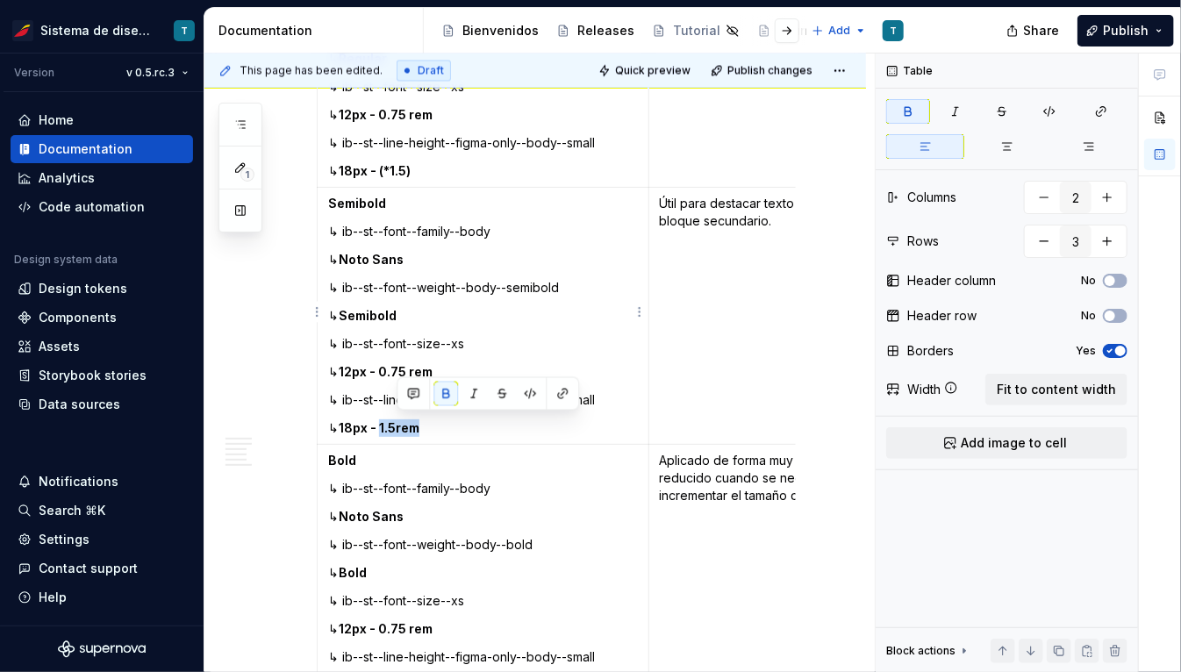
drag, startPoint x: 397, startPoint y: 421, endPoint x: 448, endPoint y: 426, distance: 51.9
click at [448, 426] on p "↳ 18px - 1.5rem" at bounding box center [483, 428] width 310 height 18
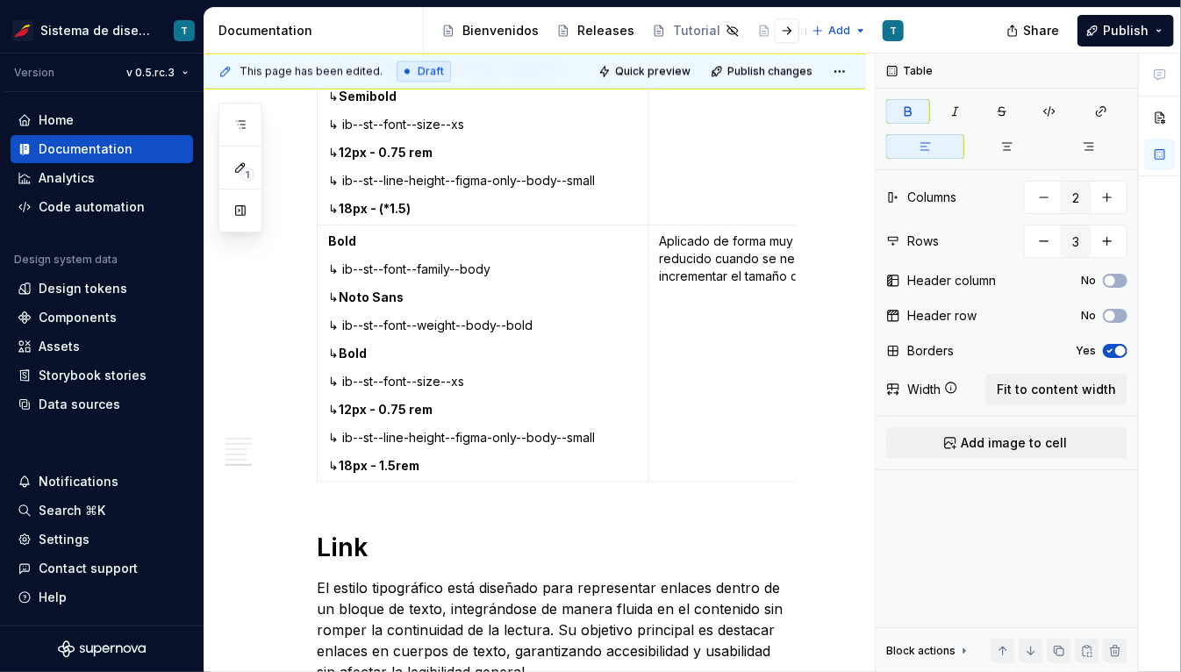
scroll to position [4675, 0]
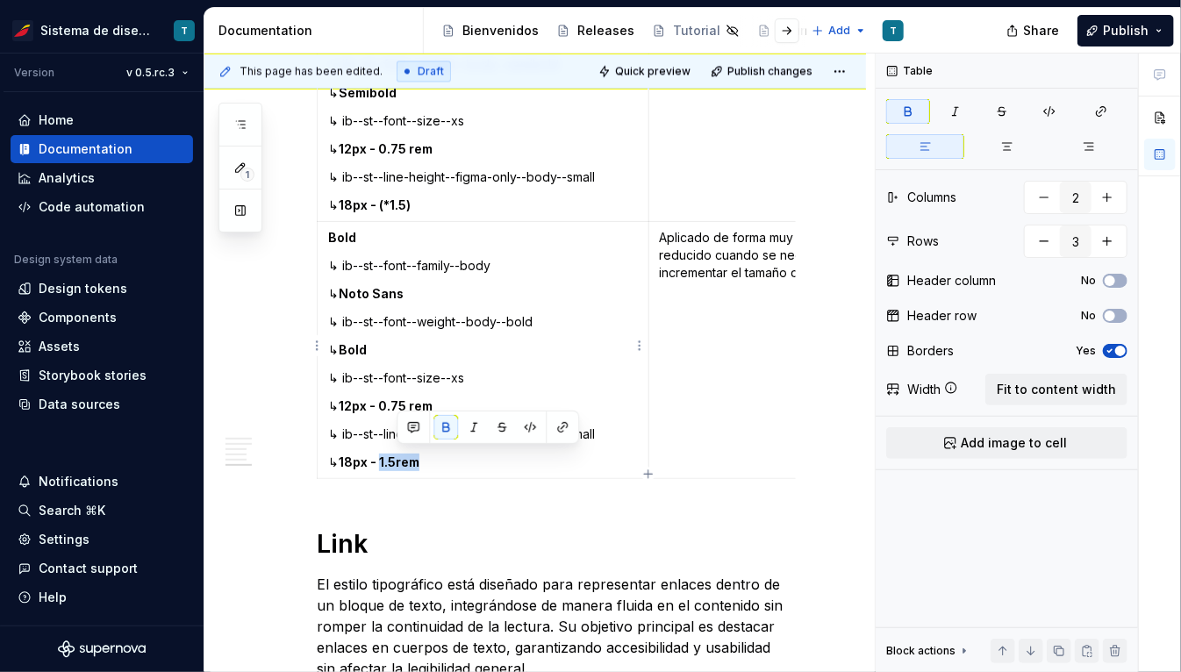
drag, startPoint x: 397, startPoint y: 459, endPoint x: 454, endPoint y: 461, distance: 57.1
click at [454, 461] on p "↳ 18px - 1.5rem" at bounding box center [483, 463] width 310 height 18
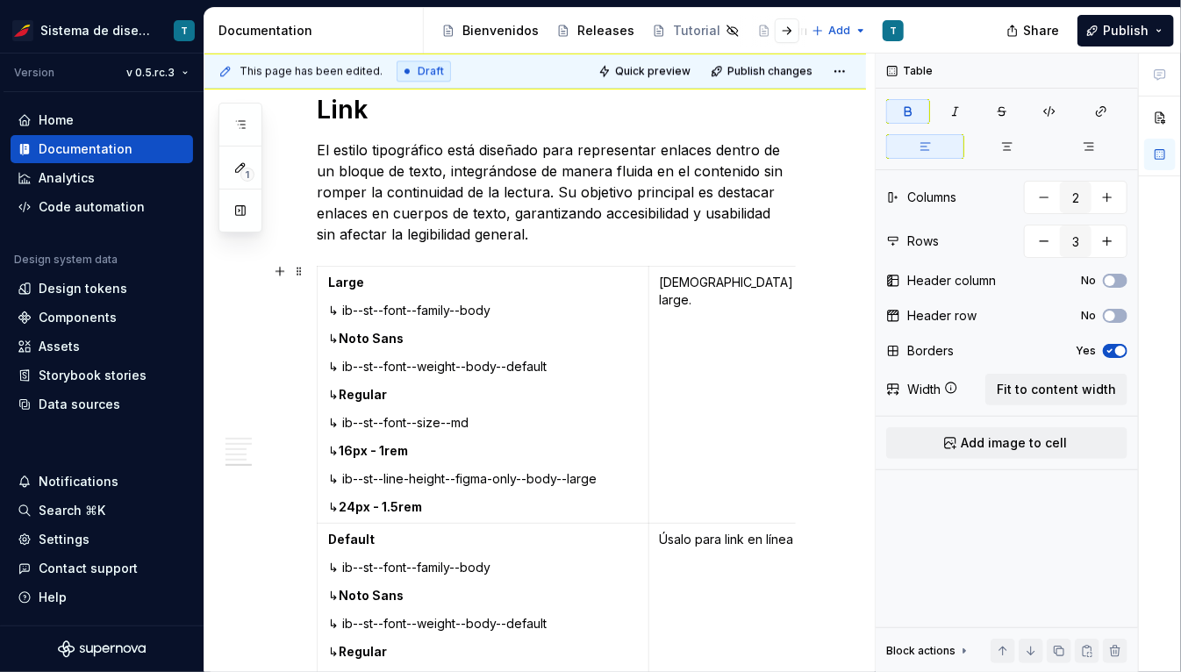
scroll to position [5117, 0]
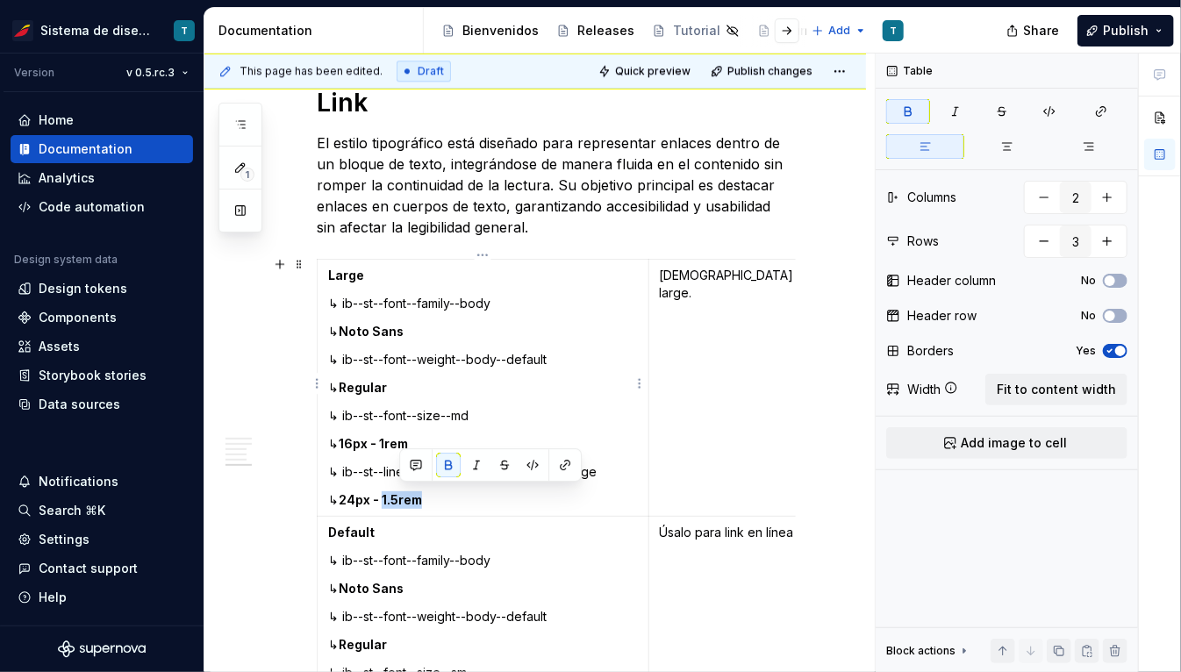
drag, startPoint x: 399, startPoint y: 495, endPoint x: 443, endPoint y: 494, distance: 43.9
click at [442, 494] on p "↳ 24px - 1.5rem" at bounding box center [483, 500] width 310 height 18
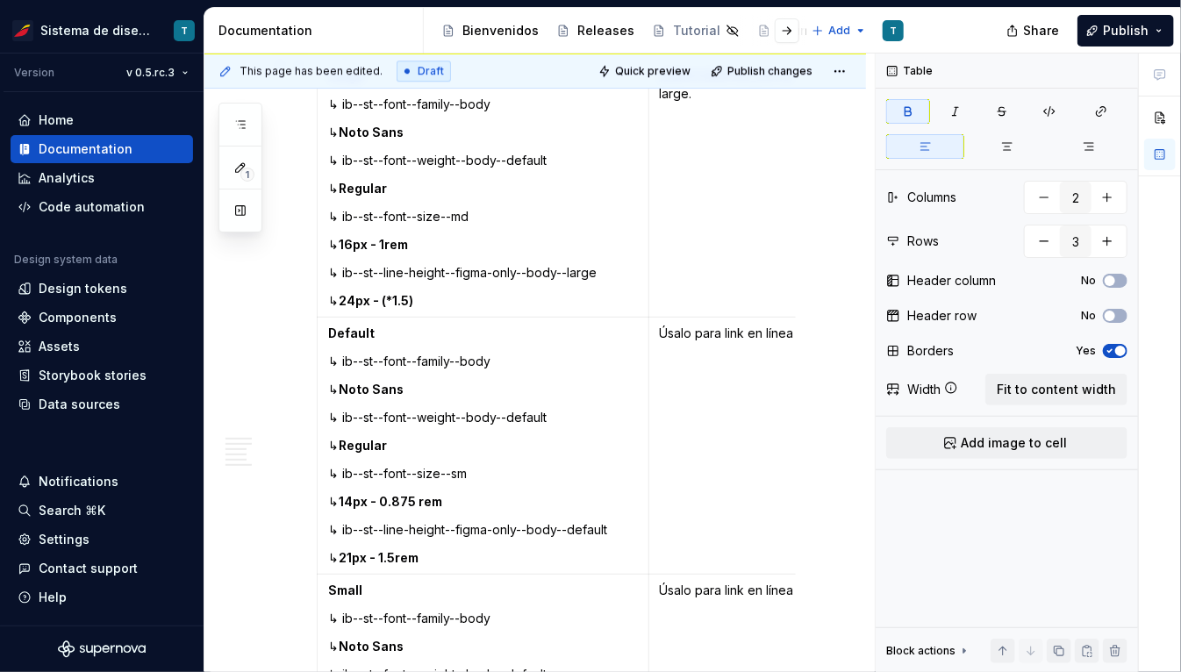
scroll to position [5359, 0]
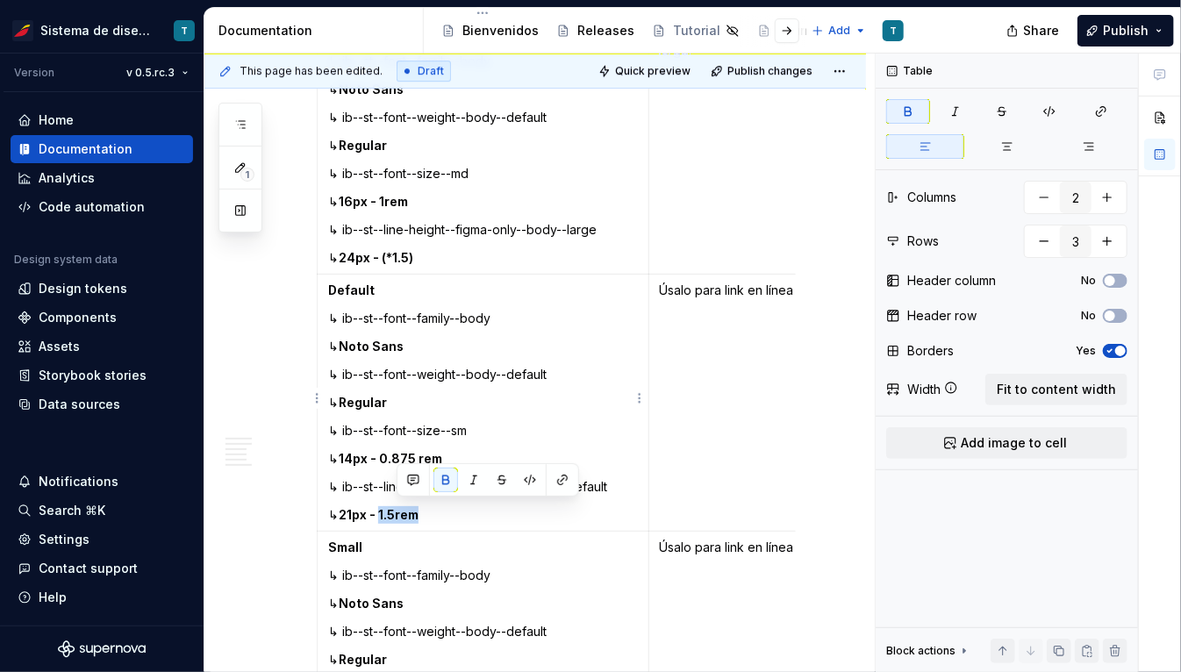
drag, startPoint x: 396, startPoint y: 510, endPoint x: 450, endPoint y: 511, distance: 54.4
click at [450, 511] on p "↳ 21px - 1.5rem" at bounding box center [483, 515] width 310 height 18
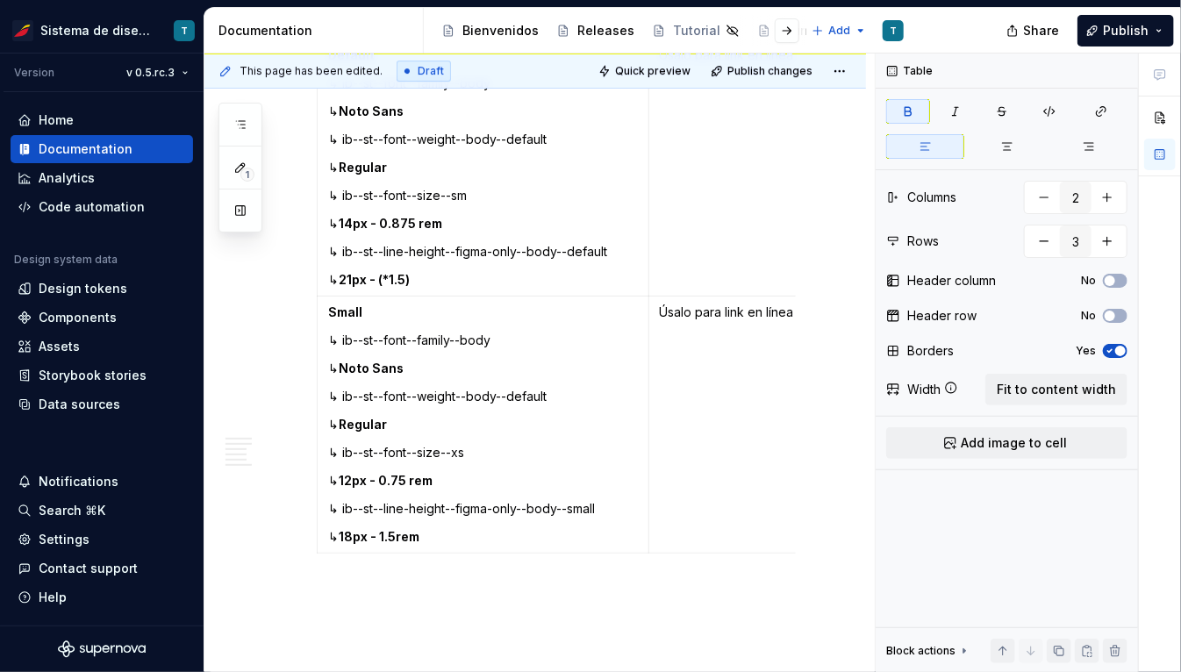
scroll to position [5637, 0]
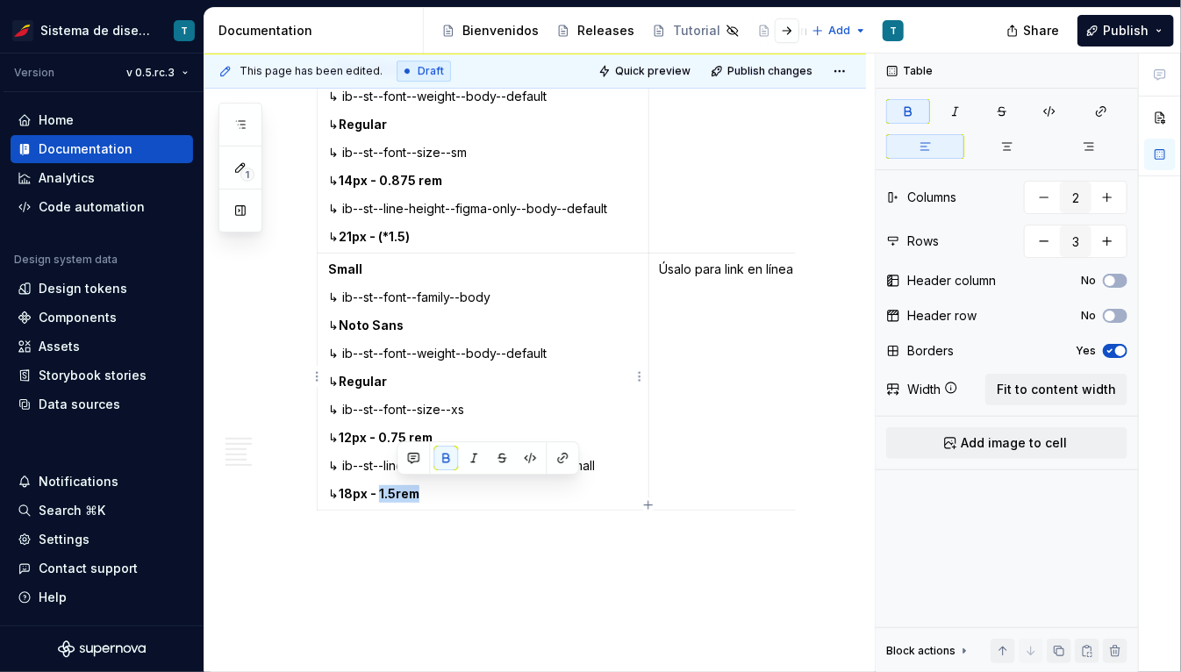
drag, startPoint x: 396, startPoint y: 485, endPoint x: 461, endPoint y: 486, distance: 64.9
click at [461, 486] on p "↳ 18px - 1.5rem" at bounding box center [483, 494] width 310 height 18
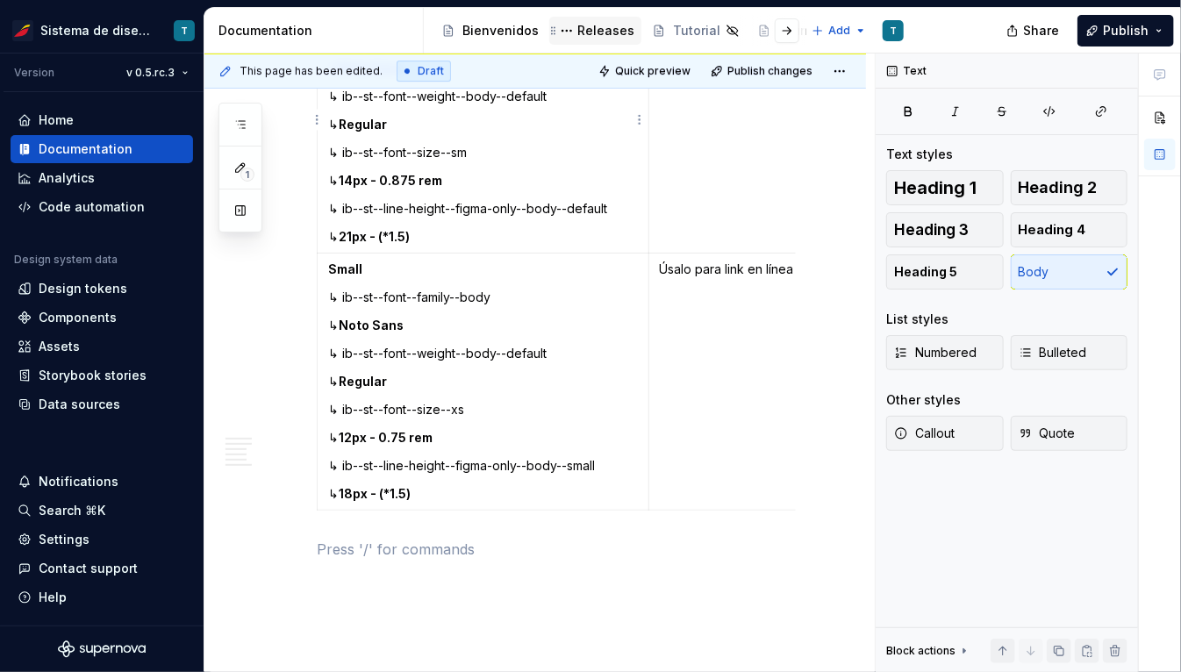
click at [590, 28] on div "Releases" at bounding box center [605, 31] width 57 height 18
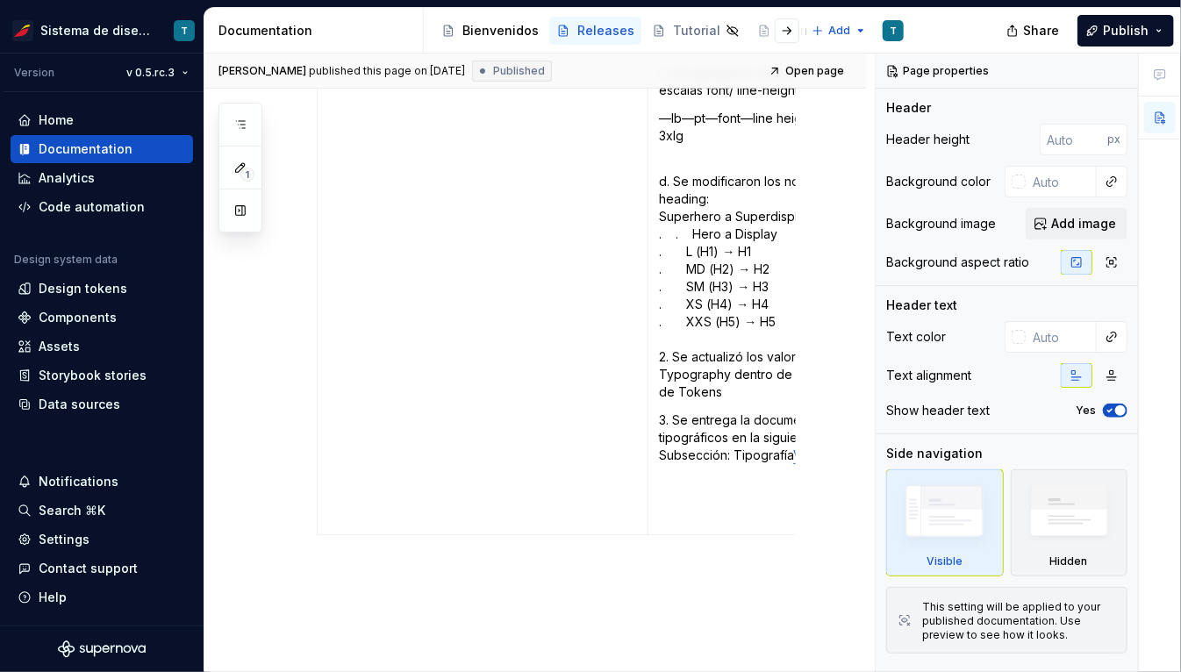
scroll to position [9295, 0]
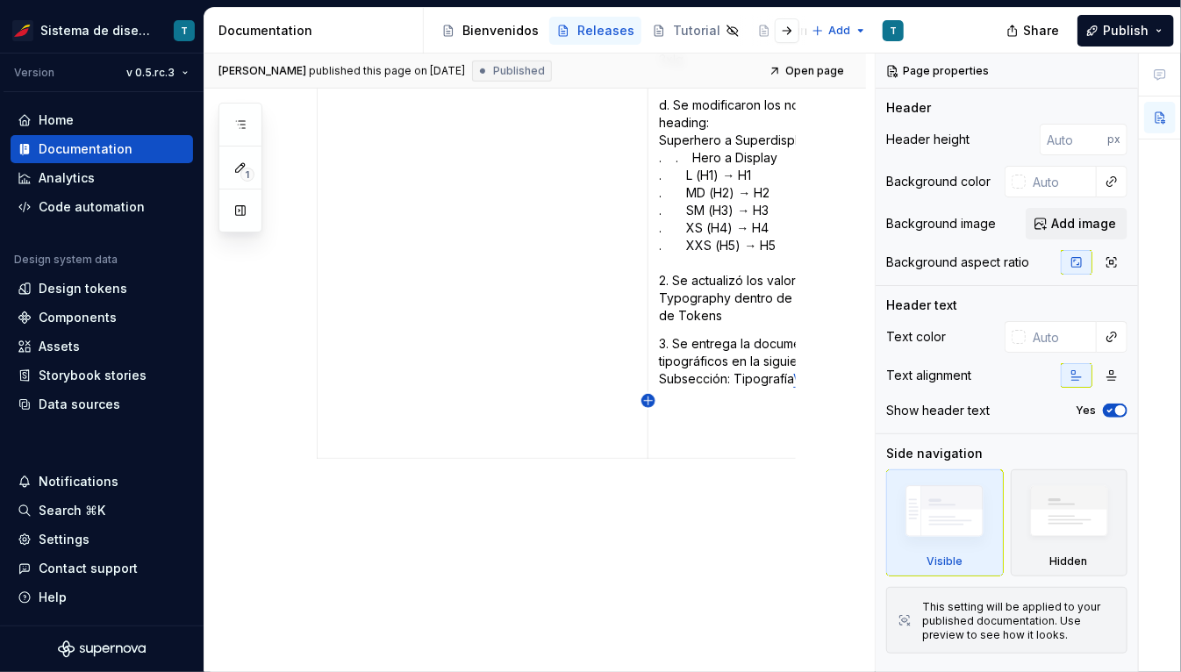
type textarea "*"
click at [590, 401] on icon "button" at bounding box center [648, 401] width 8 height 8
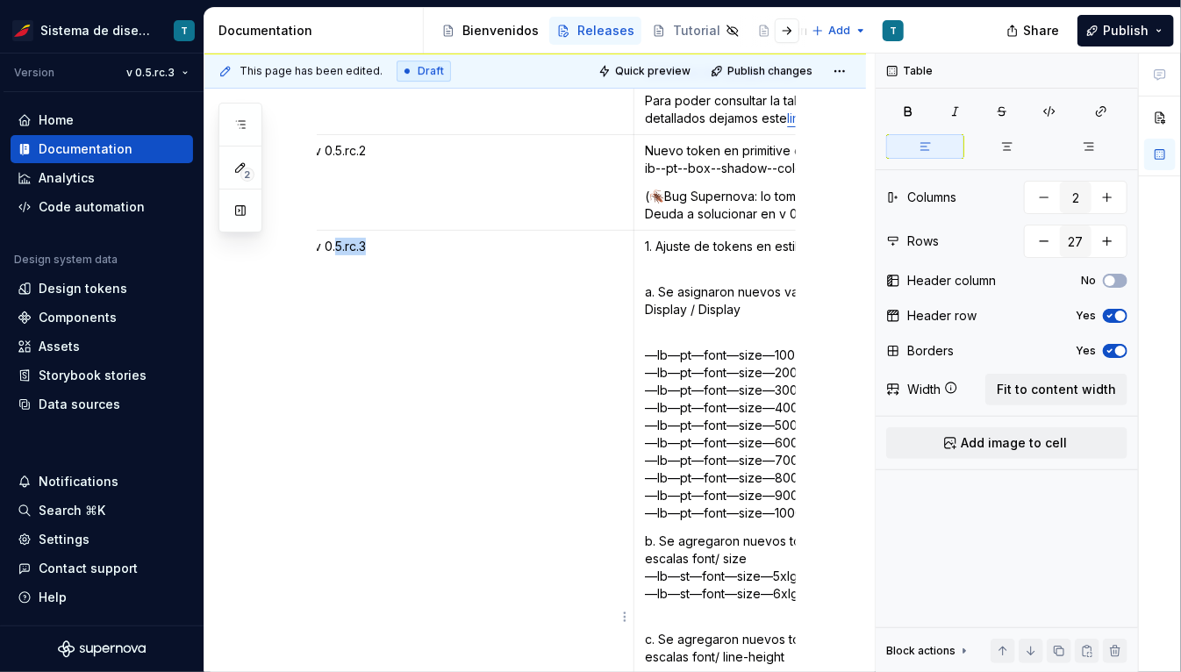
scroll to position [0, 0]
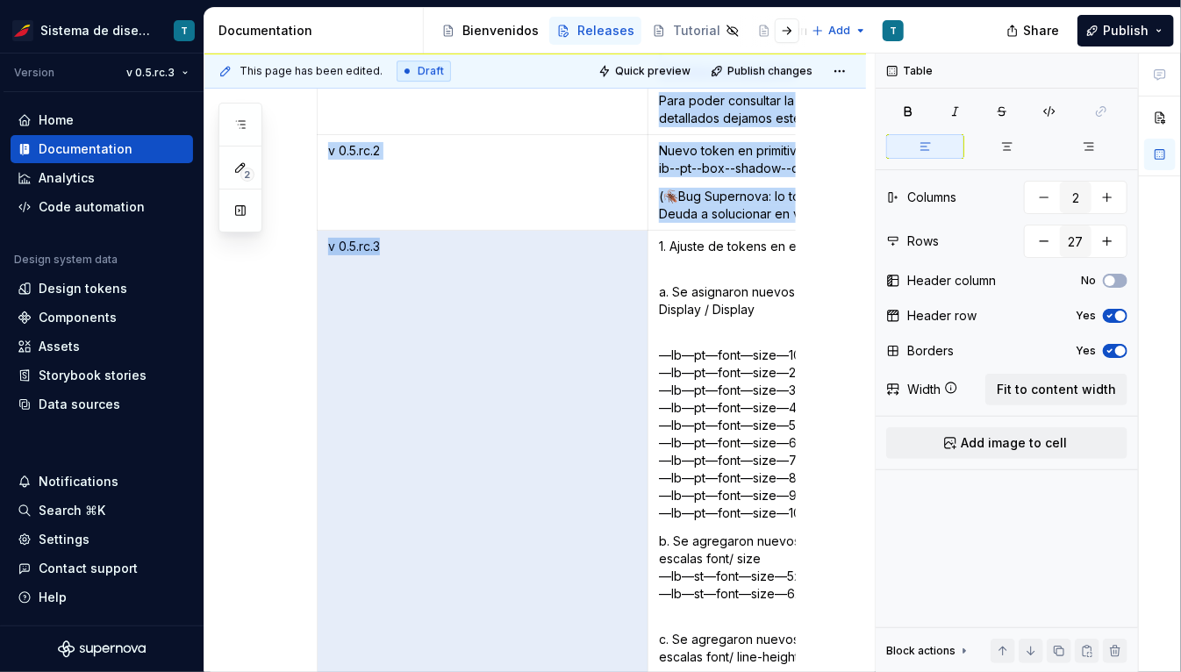
drag, startPoint x: 374, startPoint y: 204, endPoint x: 285, endPoint y: 204, distance: 88.6
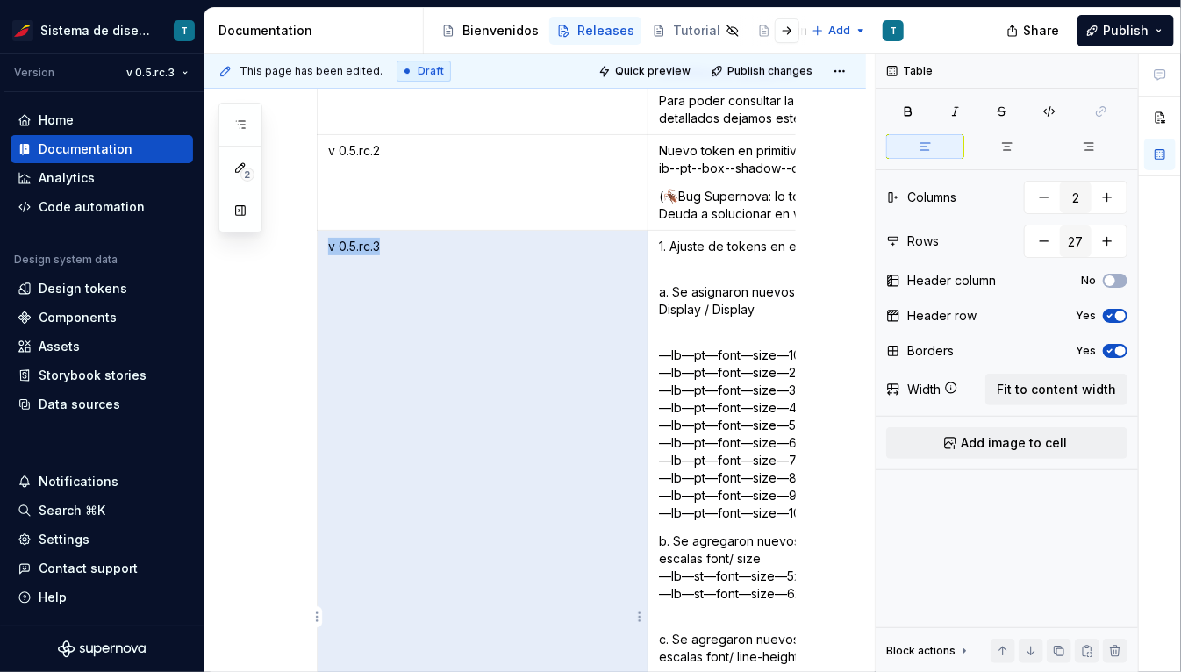
click at [354, 238] on p "v 0.5.rc.3" at bounding box center [482, 247] width 309 height 18
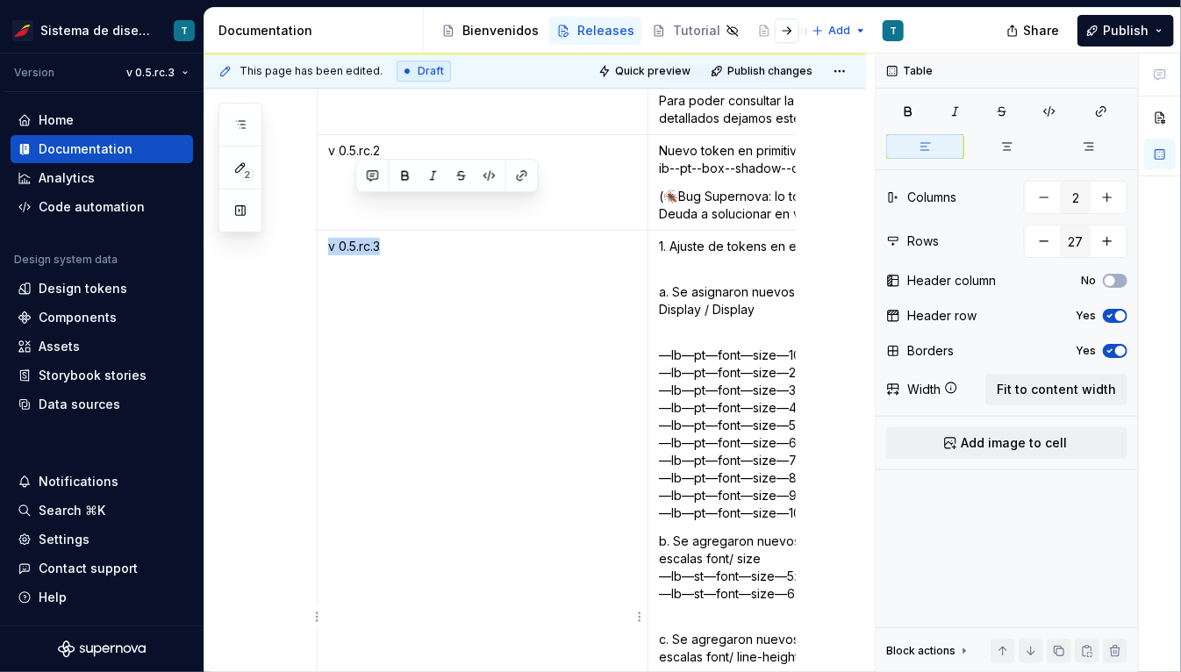
click at [354, 238] on p "v 0.5.rc.3" at bounding box center [482, 247] width 309 height 18
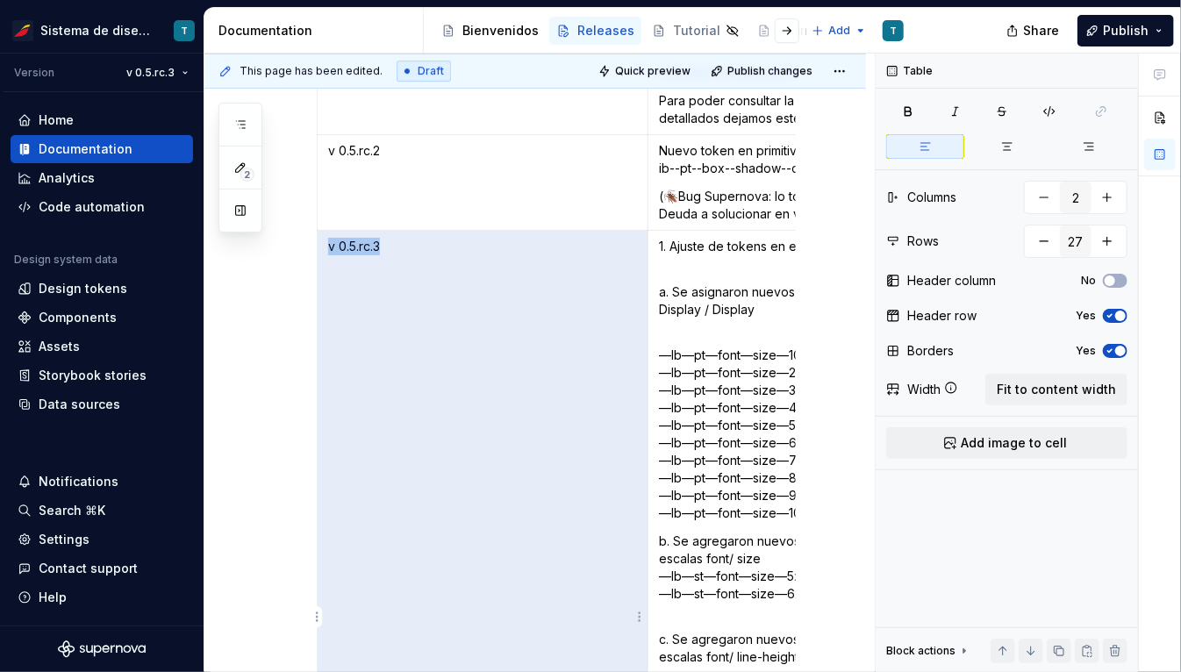
click at [403, 238] on p "v 0.5.rc.3" at bounding box center [482, 247] width 309 height 18
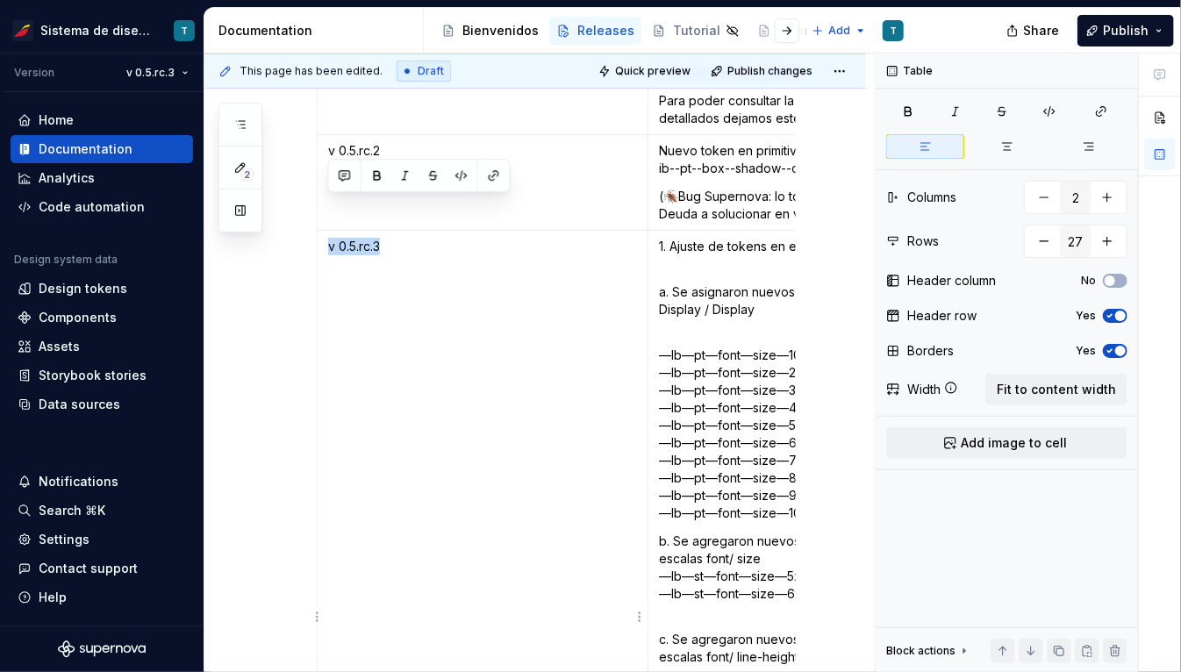
drag, startPoint x: 382, startPoint y: 204, endPoint x: 321, endPoint y: 204, distance: 60.5
click at [321, 231] on td "v 0.5.rc.3" at bounding box center [483, 666] width 331 height 871
copy p "v 0.5.rc.3"
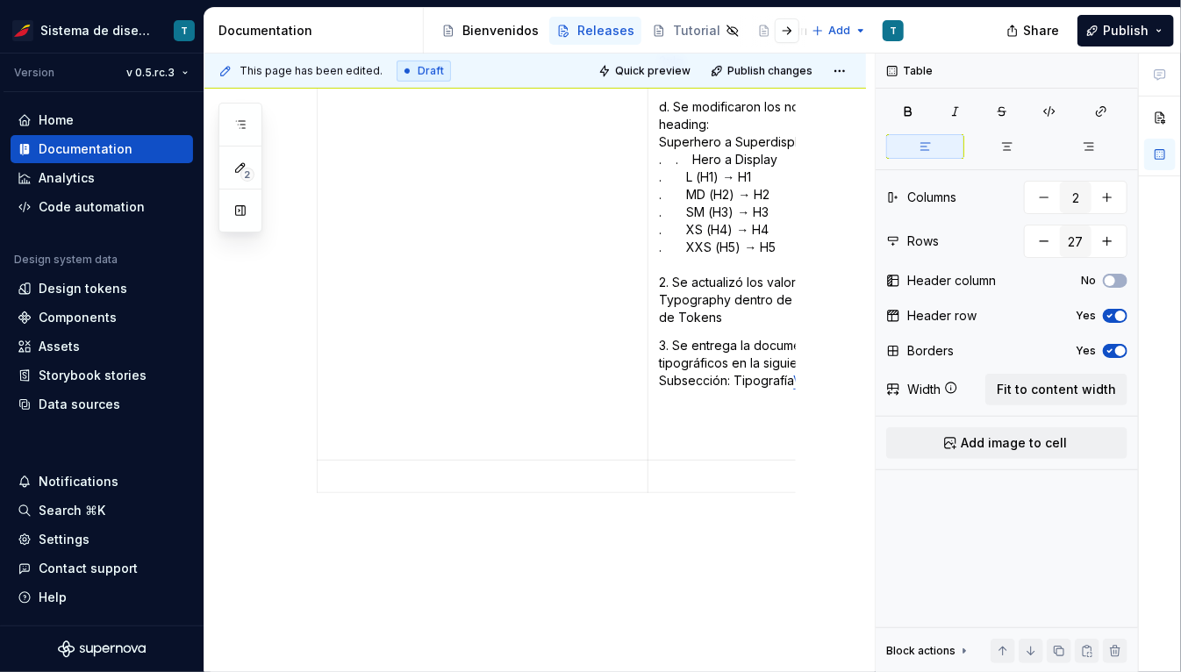
scroll to position [9326, 0]
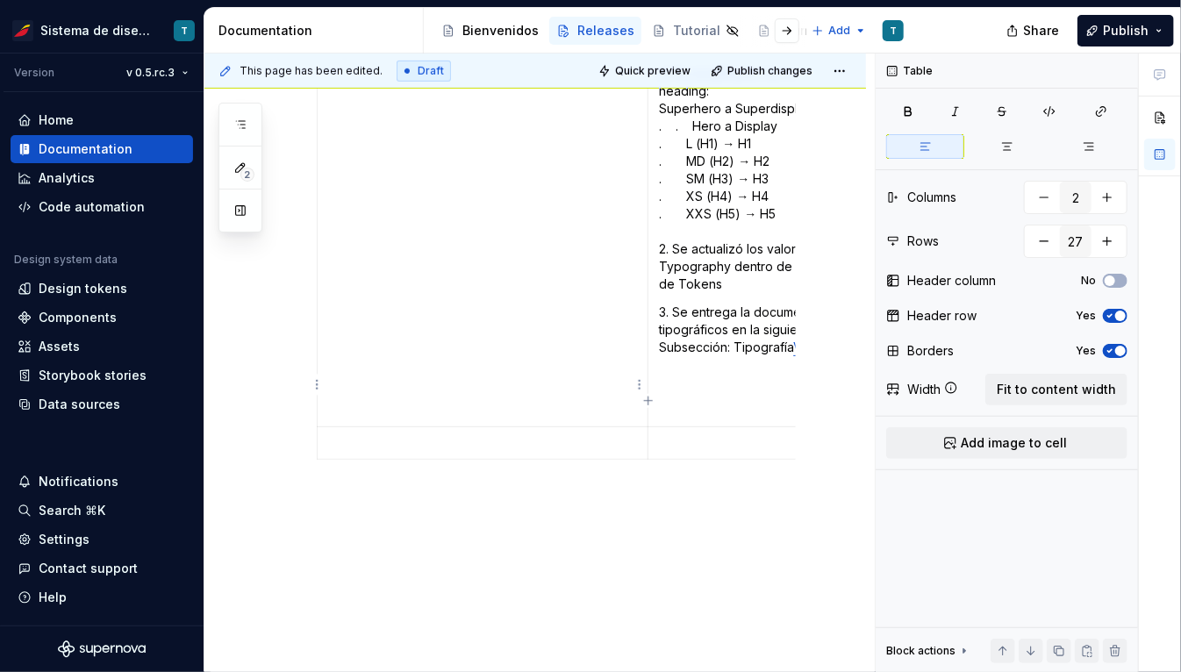
click at [382, 434] on p at bounding box center [482, 443] width 309 height 18
paste div
click at [590, 434] on p at bounding box center [814, 443] width 310 height 18
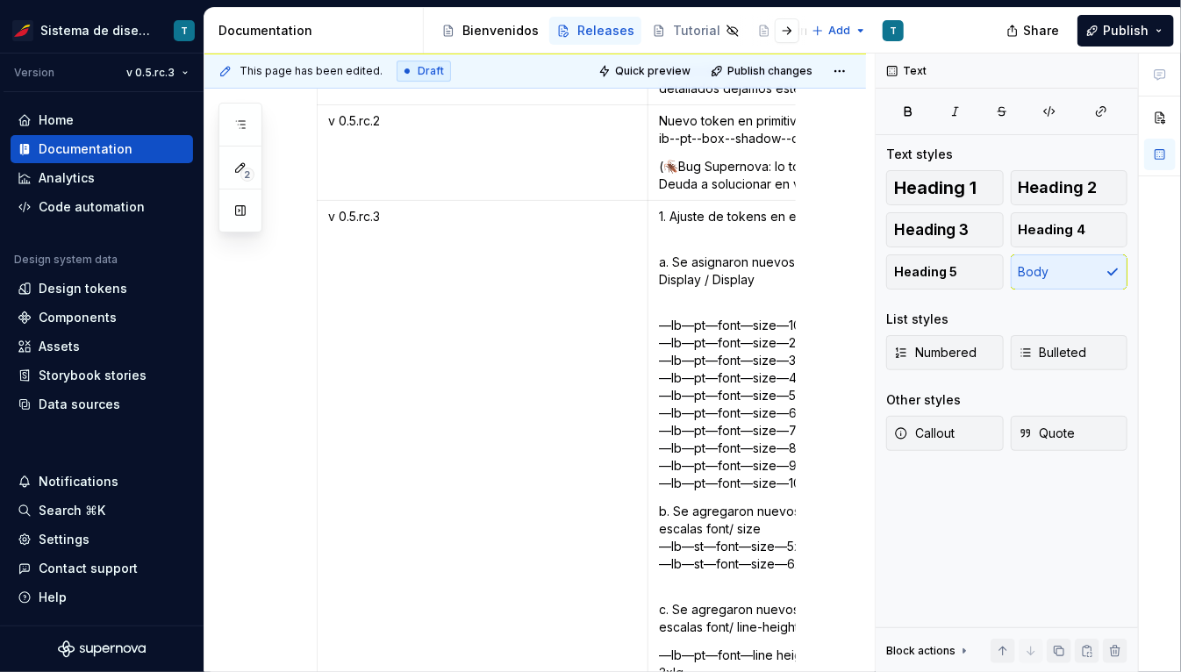
scroll to position [8658, 0]
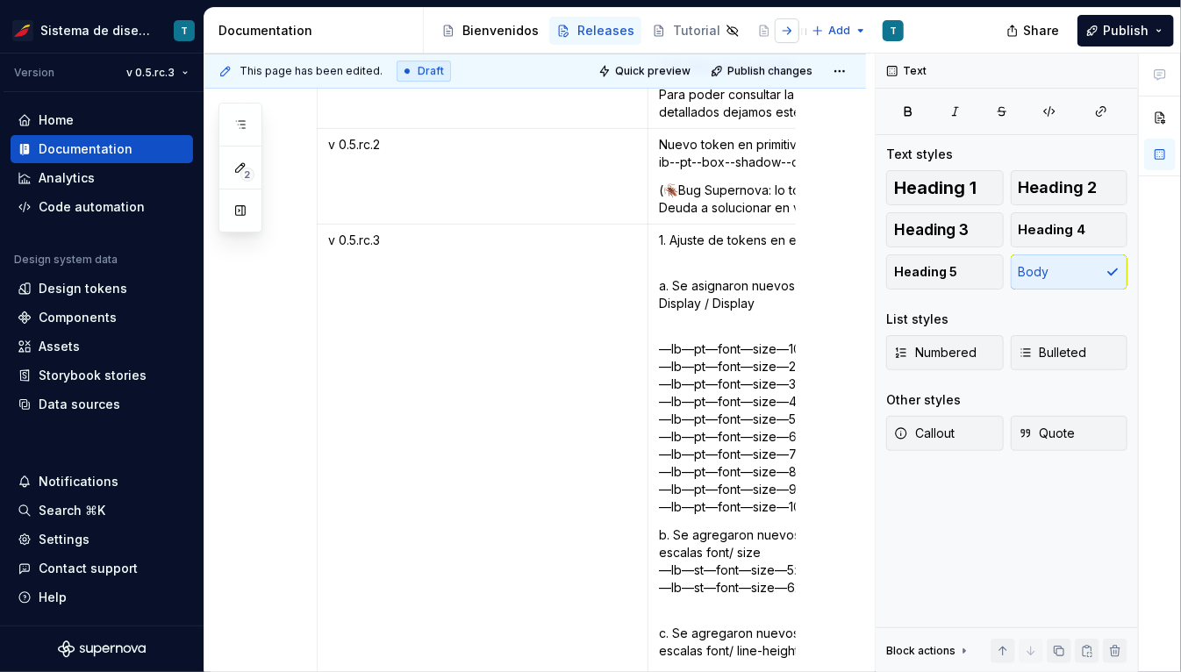
click at [590, 33] on button "button" at bounding box center [787, 30] width 25 height 25
click at [590, 32] on button "button" at bounding box center [787, 30] width 25 height 25
click at [590, 29] on div "Estilos" at bounding box center [671, 31] width 40 height 18
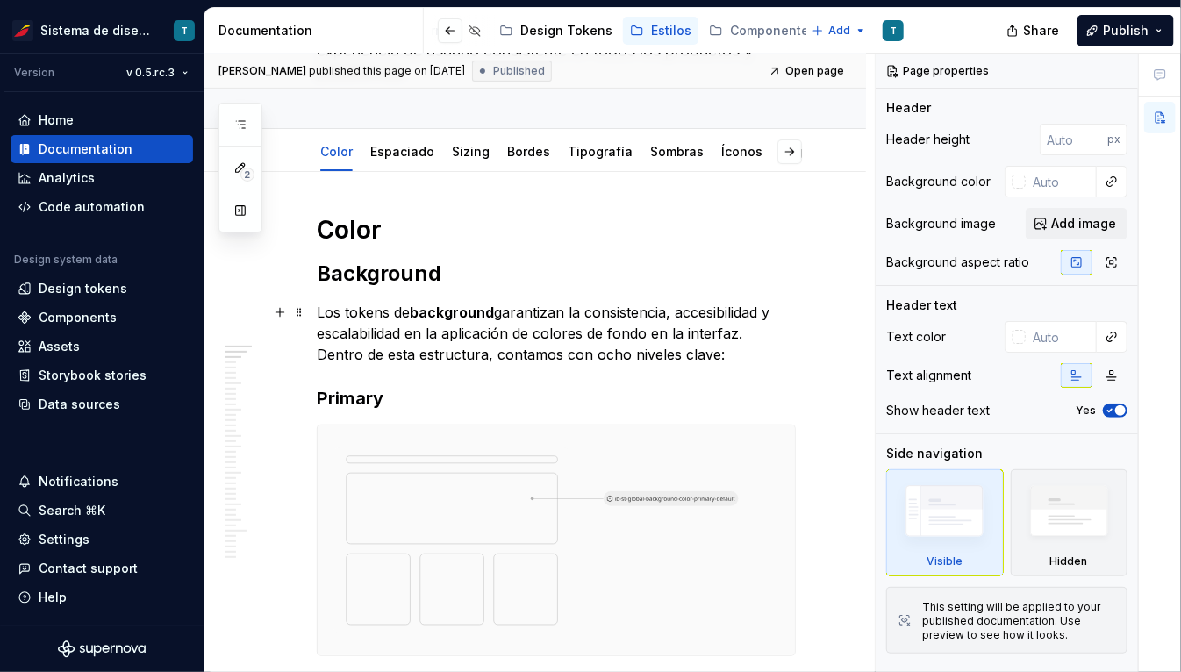
scroll to position [24, 0]
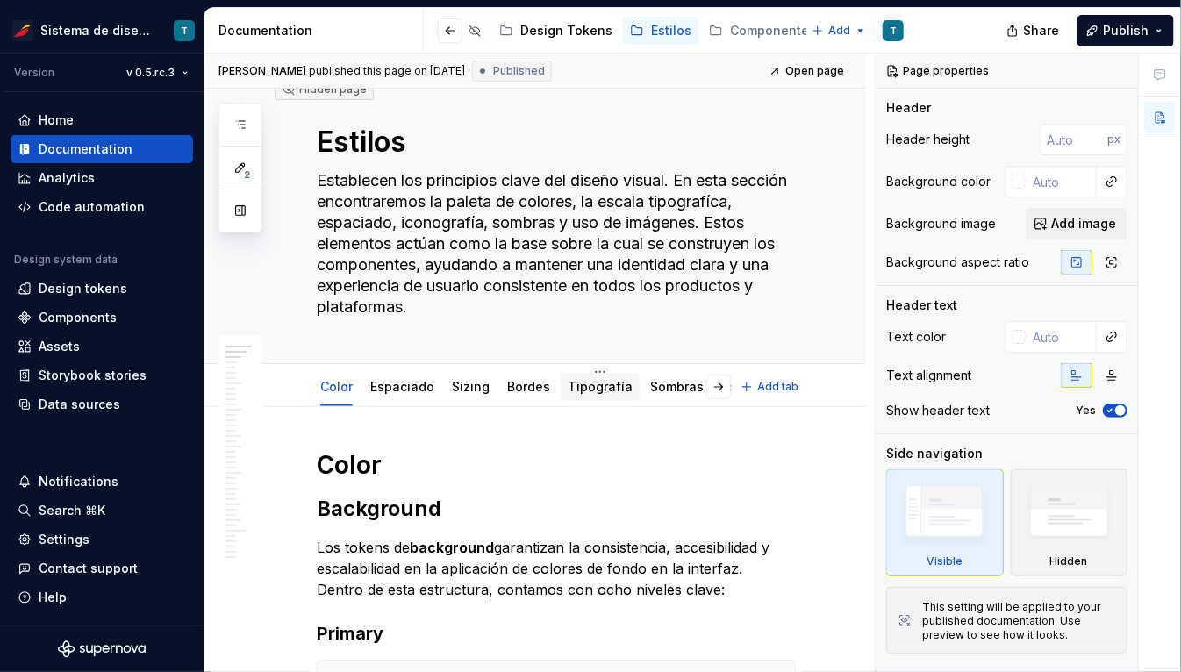
click at [590, 383] on link "Tipografía" at bounding box center [600, 386] width 65 height 15
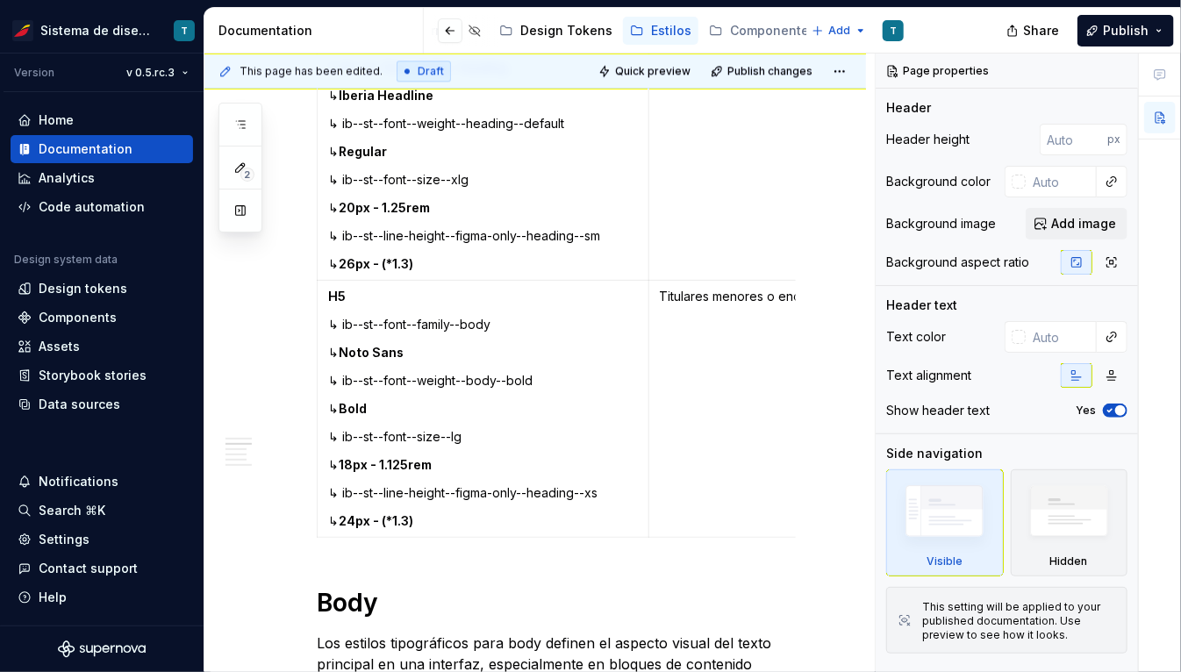
scroll to position [1867, 0]
click at [451, 25] on button "button" at bounding box center [450, 30] width 25 height 25
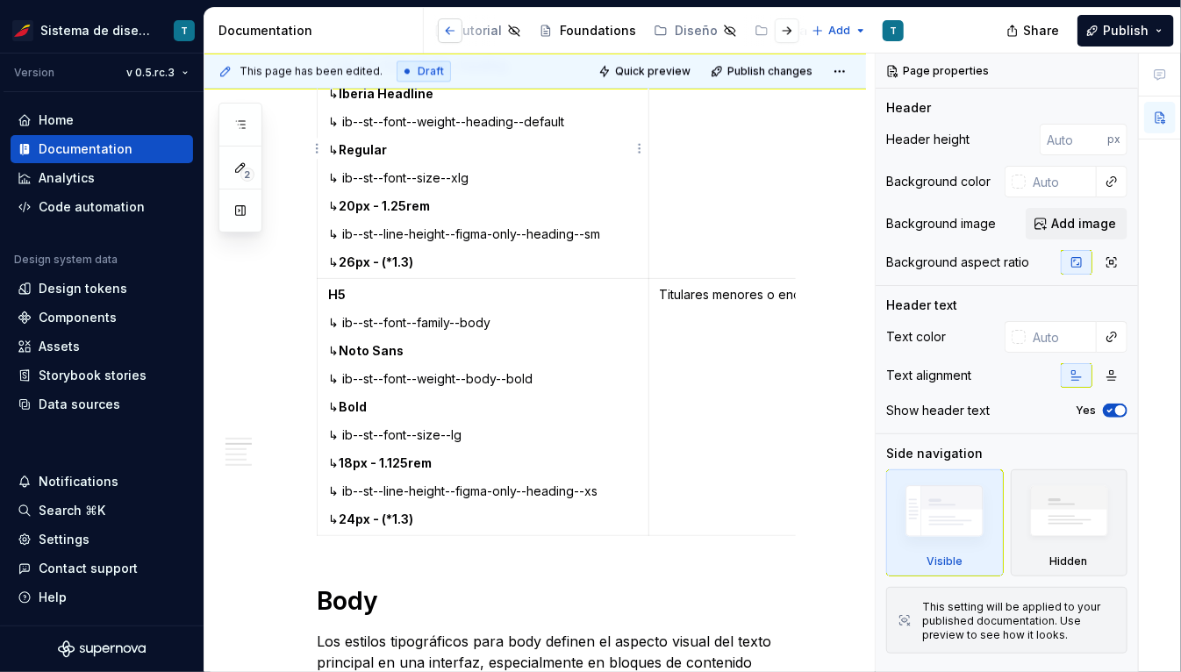
scroll to position [0, 217]
click at [453, 31] on button "button" at bounding box center [450, 30] width 25 height 25
click at [590, 29] on div "Releases" at bounding box center [605, 31] width 57 height 18
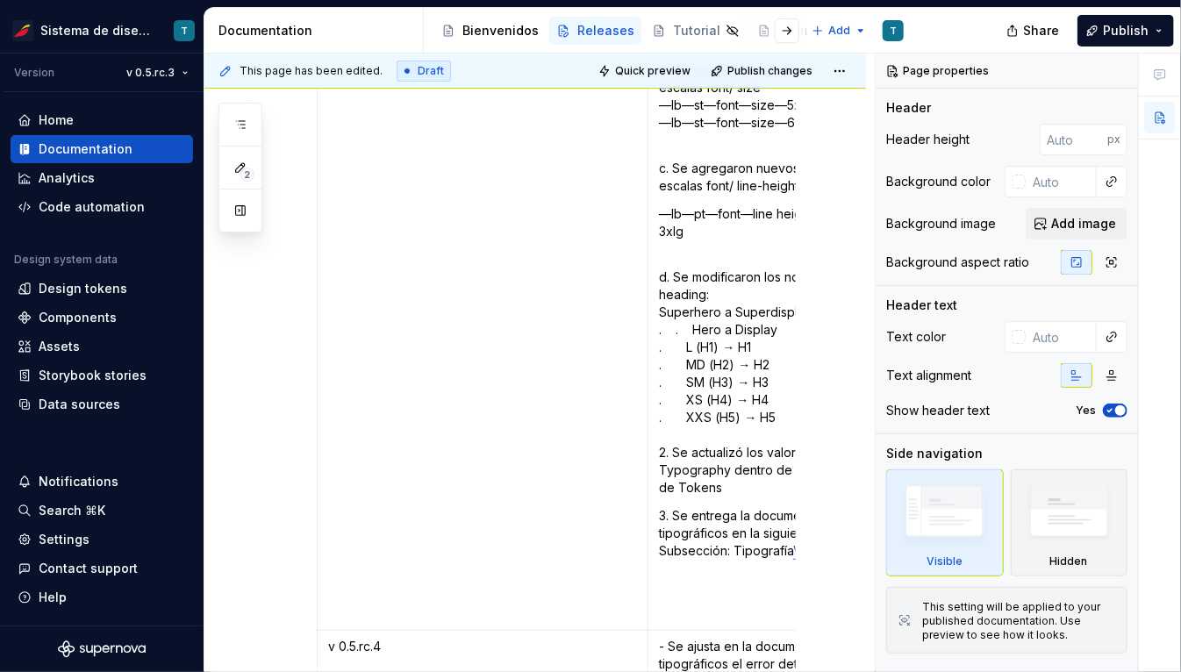
scroll to position [9470, 0]
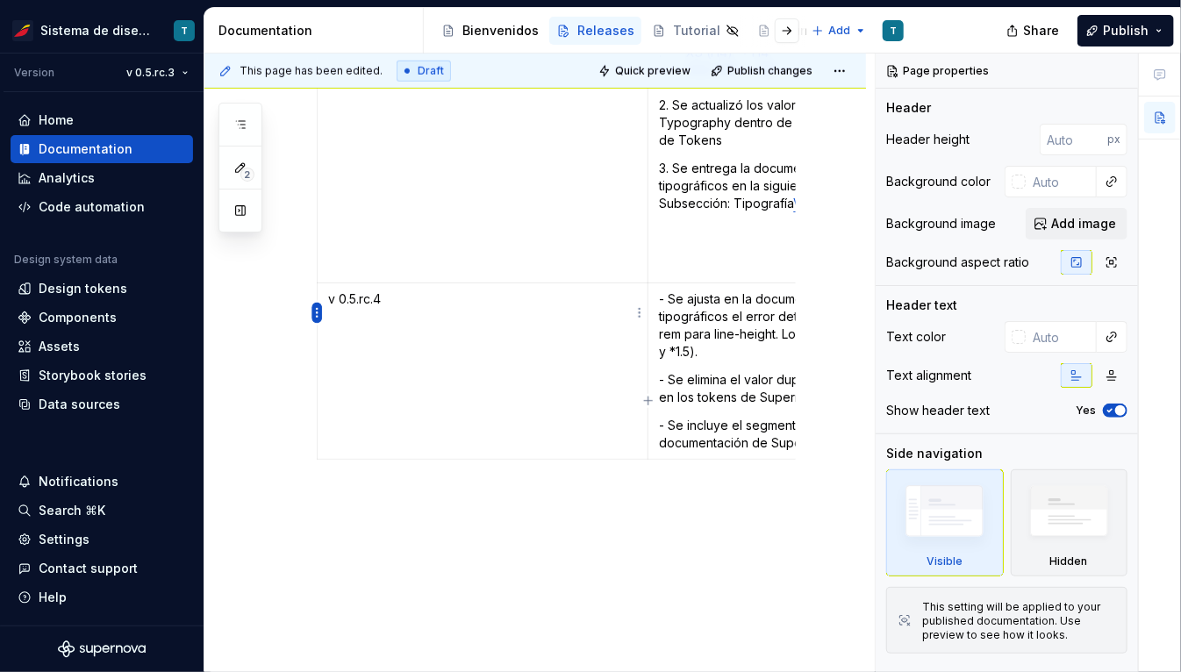
click at [319, 312] on html "Sistema de diseño Iberia T Version v 0.5.rc.3 Home Documentation Analytics Code…" at bounding box center [590, 336] width 1181 height 672
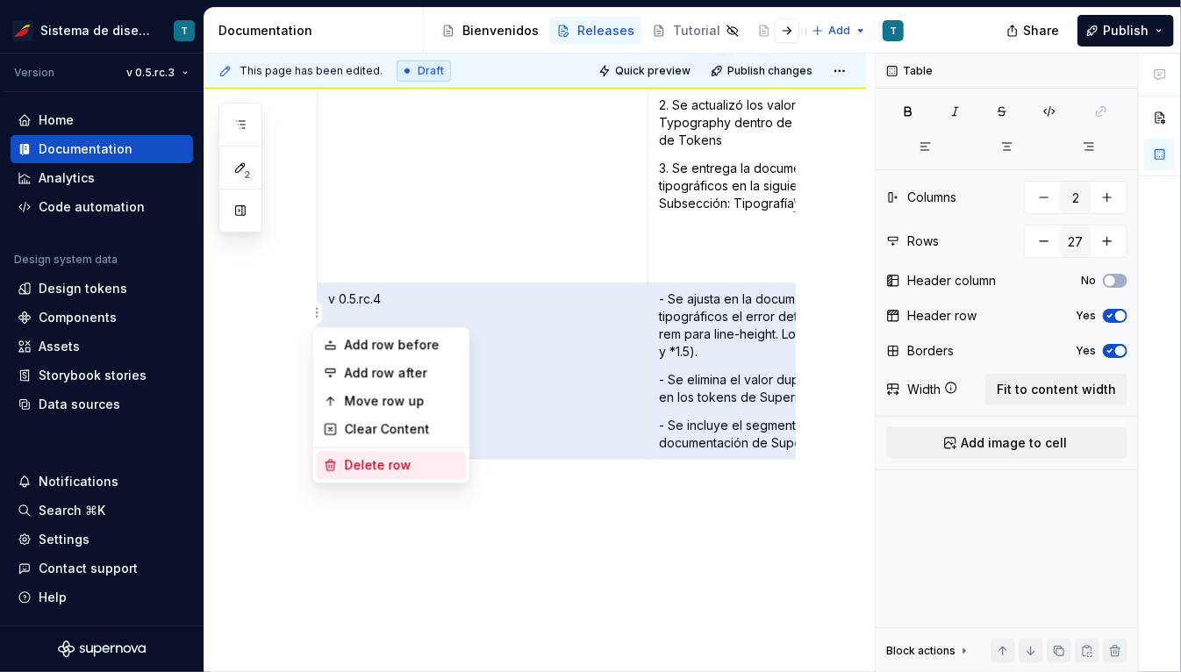
click at [389, 466] on div "Delete row" at bounding box center [402, 465] width 114 height 18
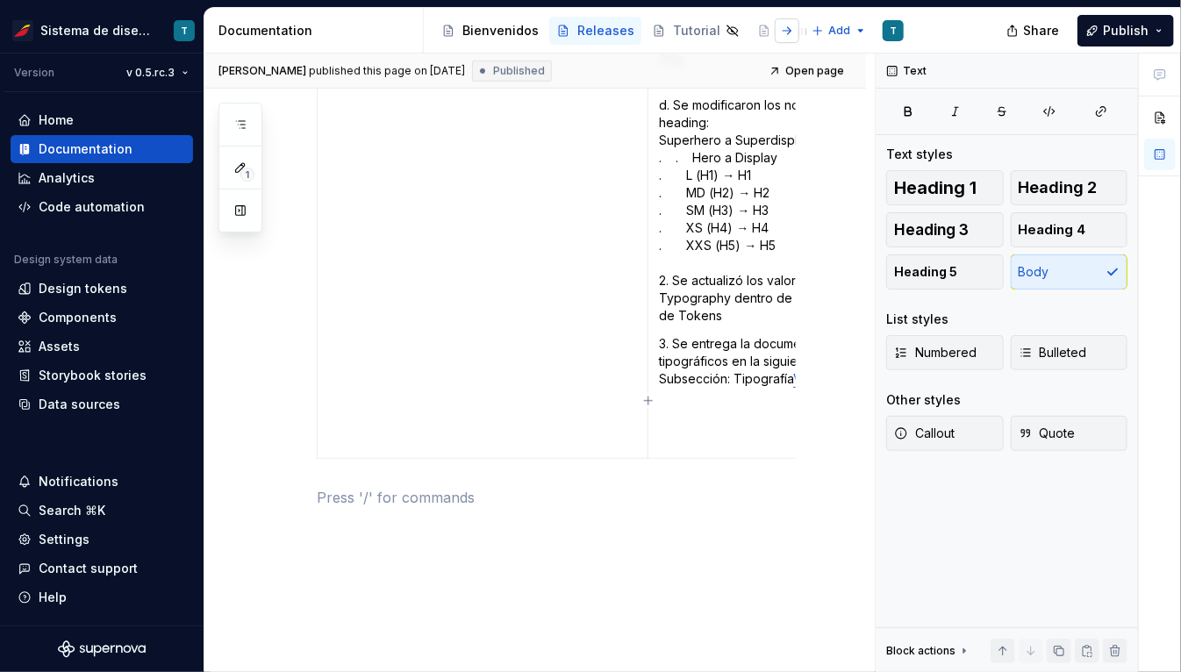
click at [590, 32] on button "button" at bounding box center [787, 30] width 25 height 25
click at [590, 35] on button "button" at bounding box center [787, 30] width 25 height 25
click at [590, 30] on div "Estilos" at bounding box center [671, 31] width 40 height 18
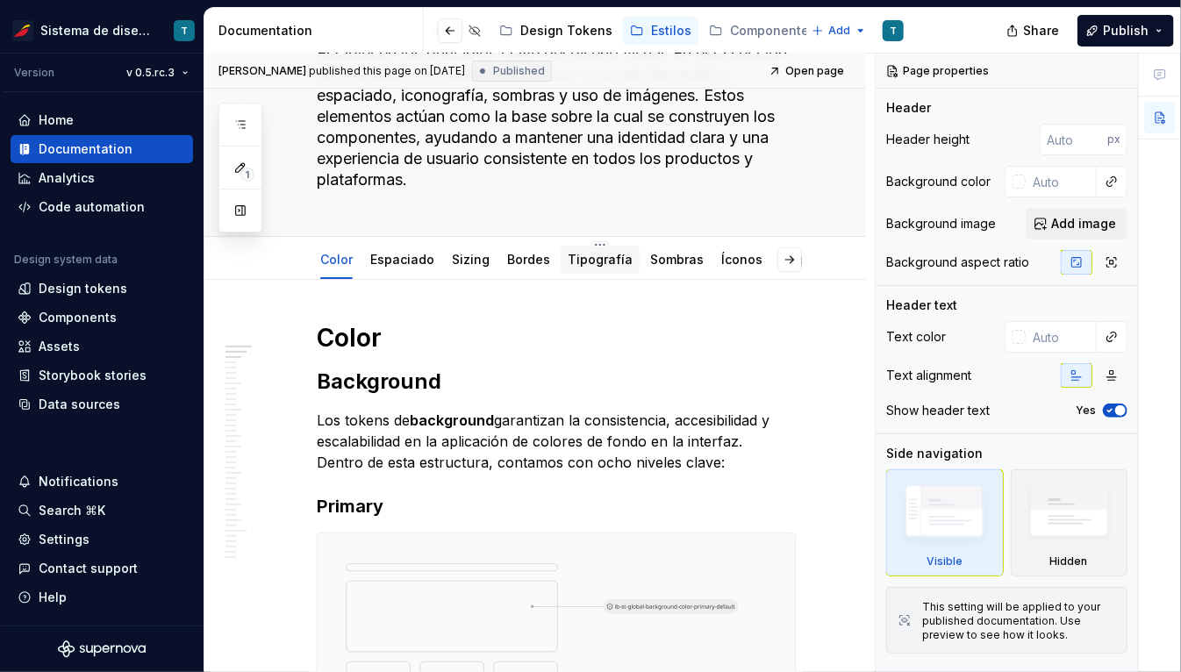
scroll to position [164, 0]
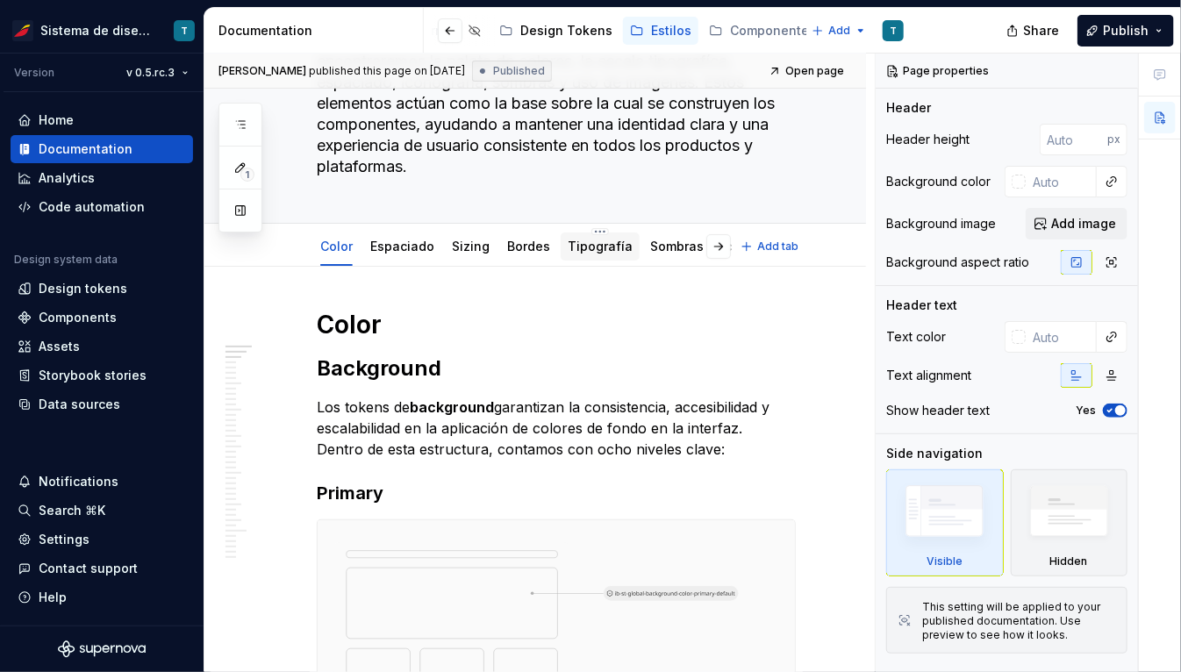
click at [590, 249] on link "Tipografía" at bounding box center [600, 246] width 65 height 15
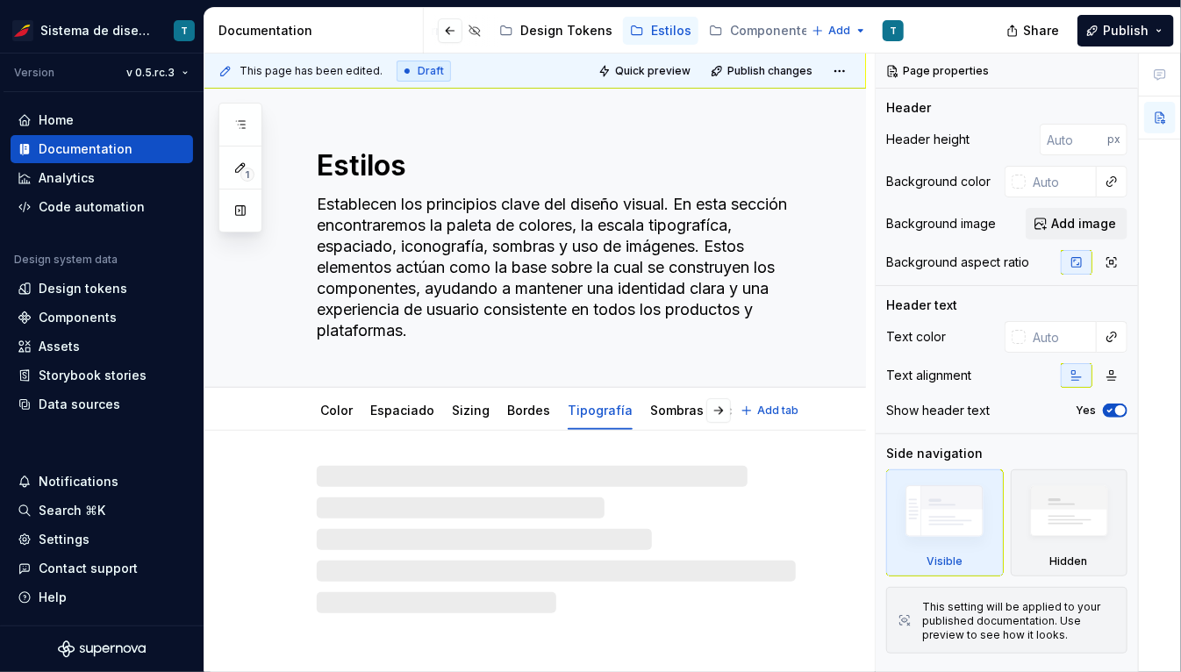
type textarea "*"
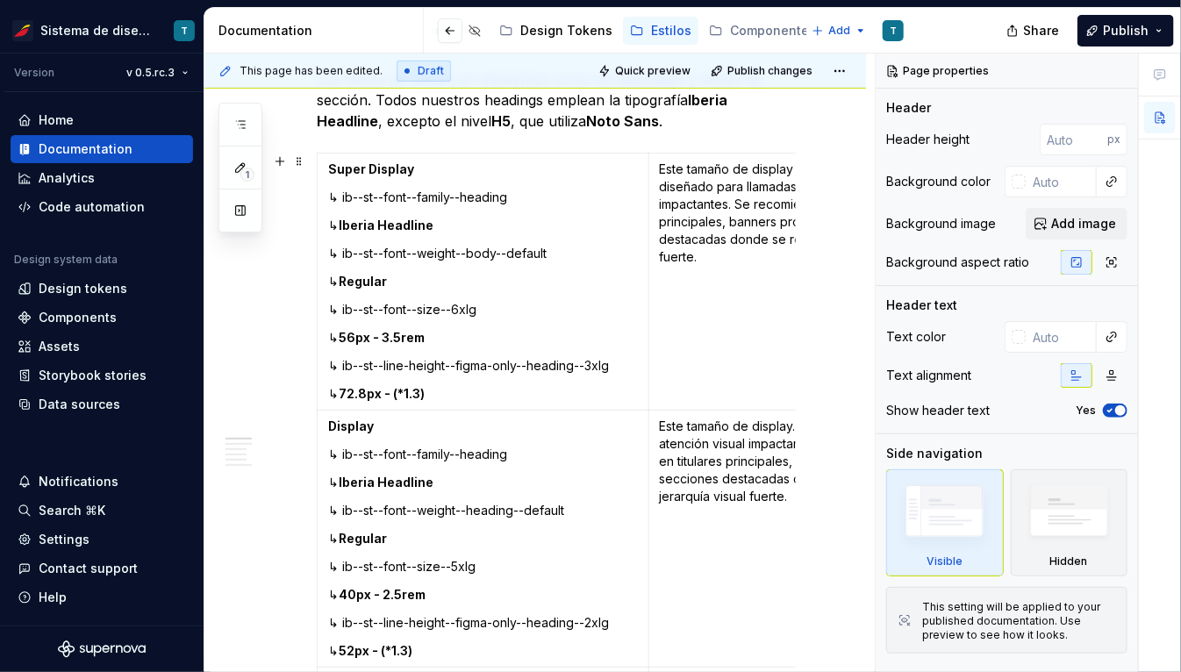
scroll to position [463, 0]
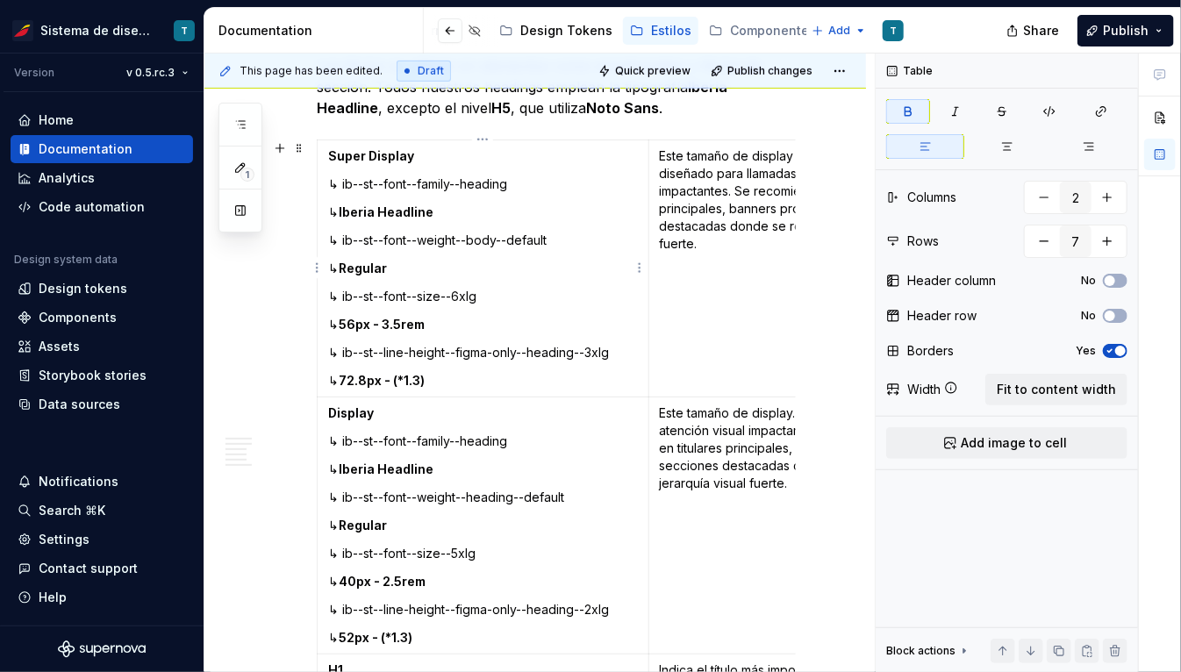
click at [418, 380] on strong "72.8px - (*1.3)" at bounding box center [382, 380] width 86 height 15
drag, startPoint x: 408, startPoint y: 378, endPoint x: 466, endPoint y: 379, distance: 57.9
click at [466, 379] on p "↳ 72.8px - 1.3rem" at bounding box center [483, 381] width 310 height 18
copy strong "1.3rem"
click at [457, 492] on p "↳ ib--st--font--weight--heading--default" at bounding box center [483, 498] width 310 height 18
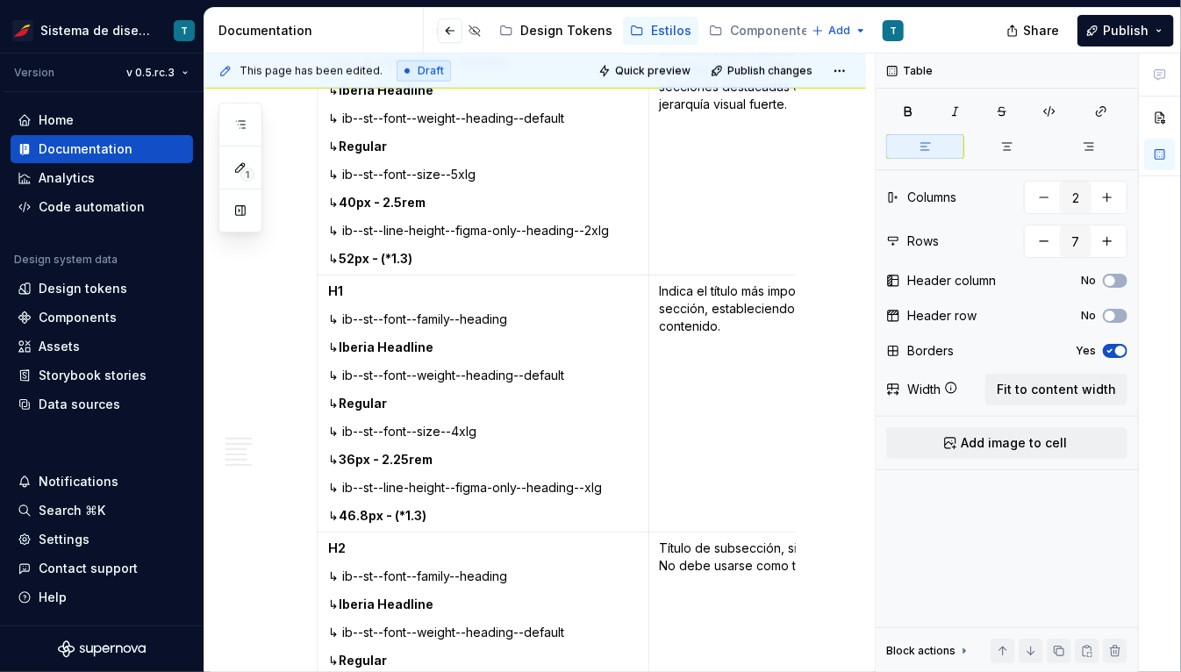
scroll to position [865, 0]
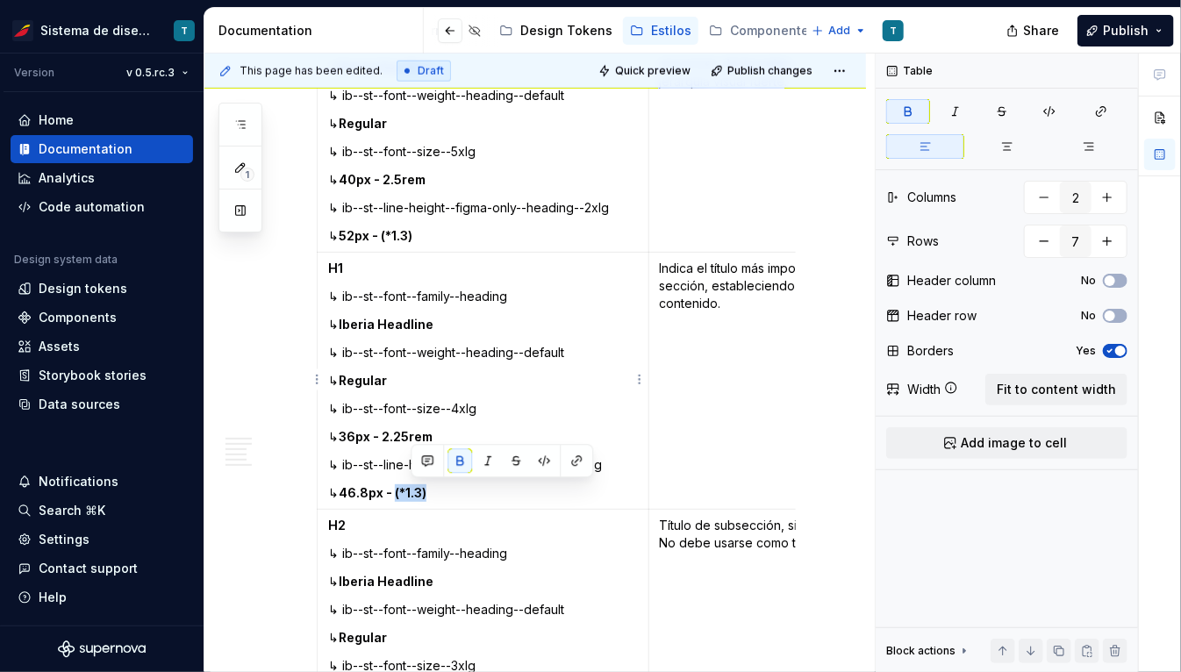
drag, startPoint x: 411, startPoint y: 491, endPoint x: 461, endPoint y: 490, distance: 50.0
click at [461, 491] on p "↳ 46.8px - (*1.3)" at bounding box center [483, 493] width 310 height 18
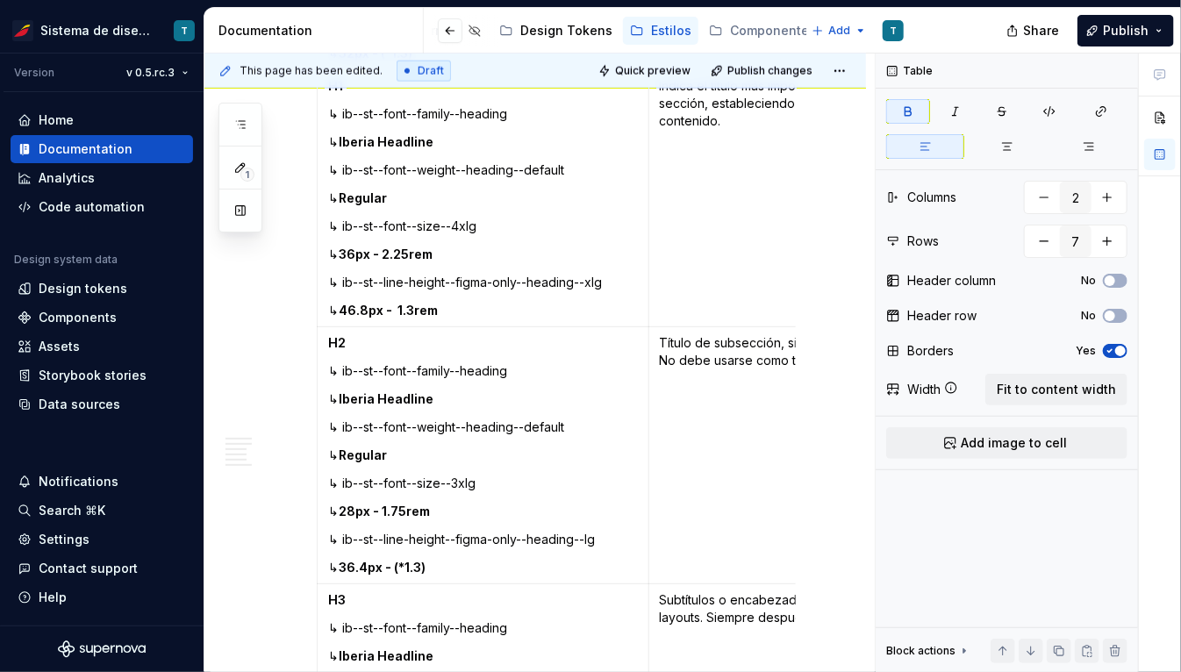
scroll to position [1104, 0]
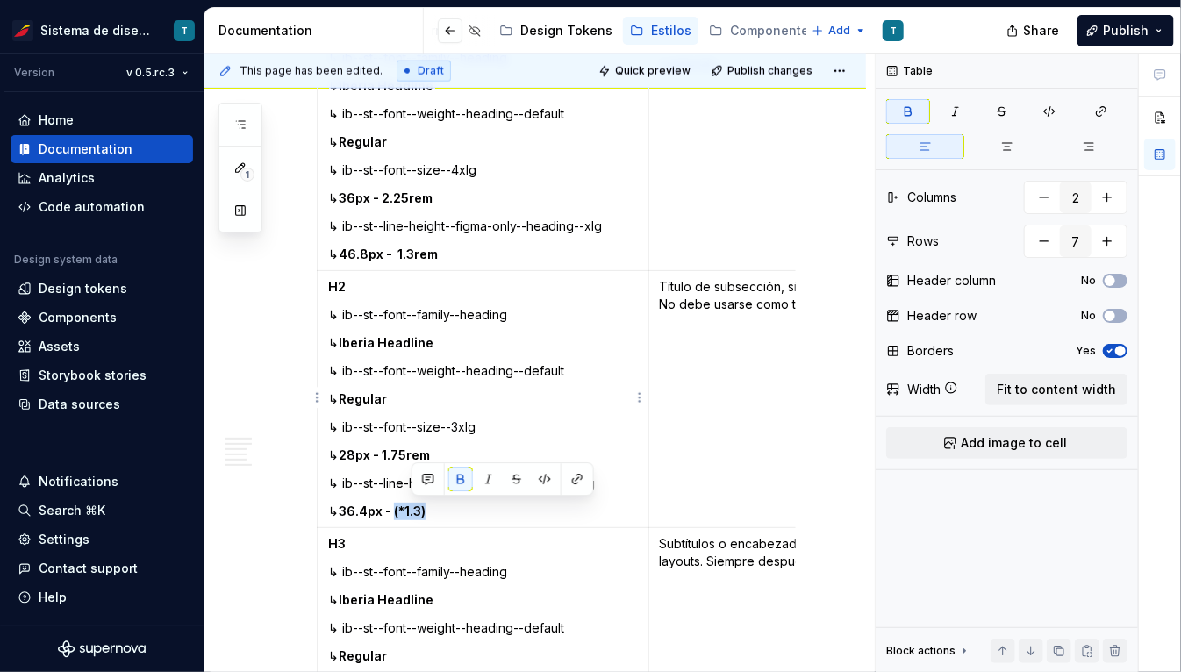
drag, startPoint x: 410, startPoint y: 511, endPoint x: 486, endPoint y: 511, distance: 76.3
click at [486, 511] on p "↳ 36.4px - (*1.3)" at bounding box center [483, 512] width 310 height 18
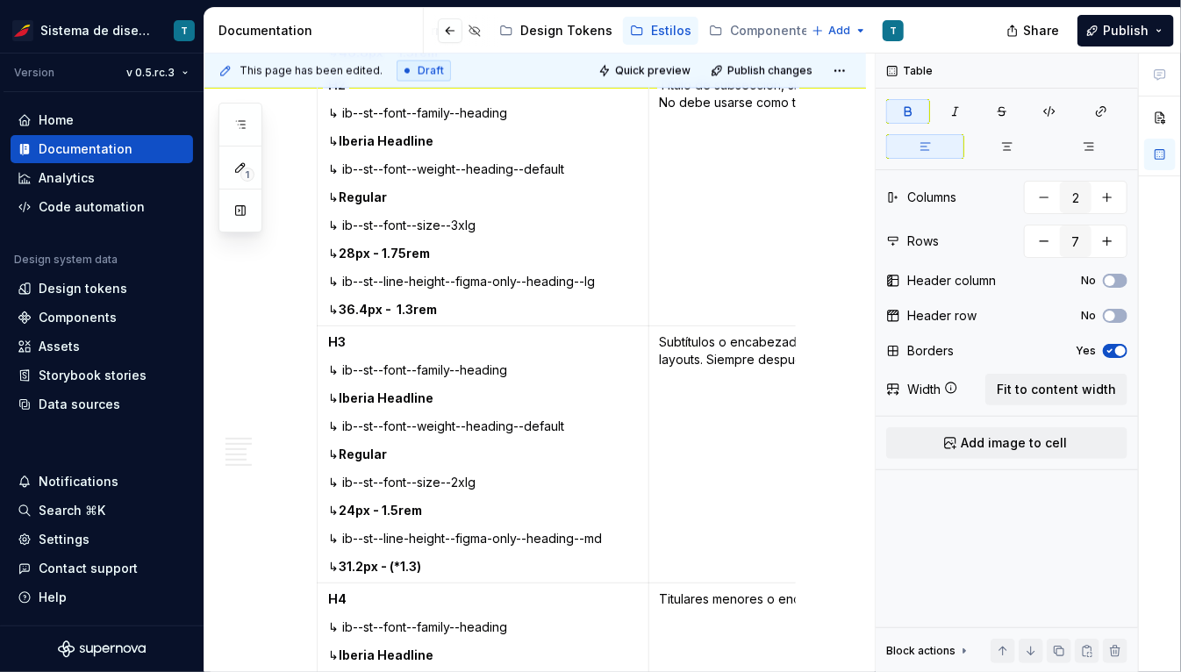
scroll to position [1362, 0]
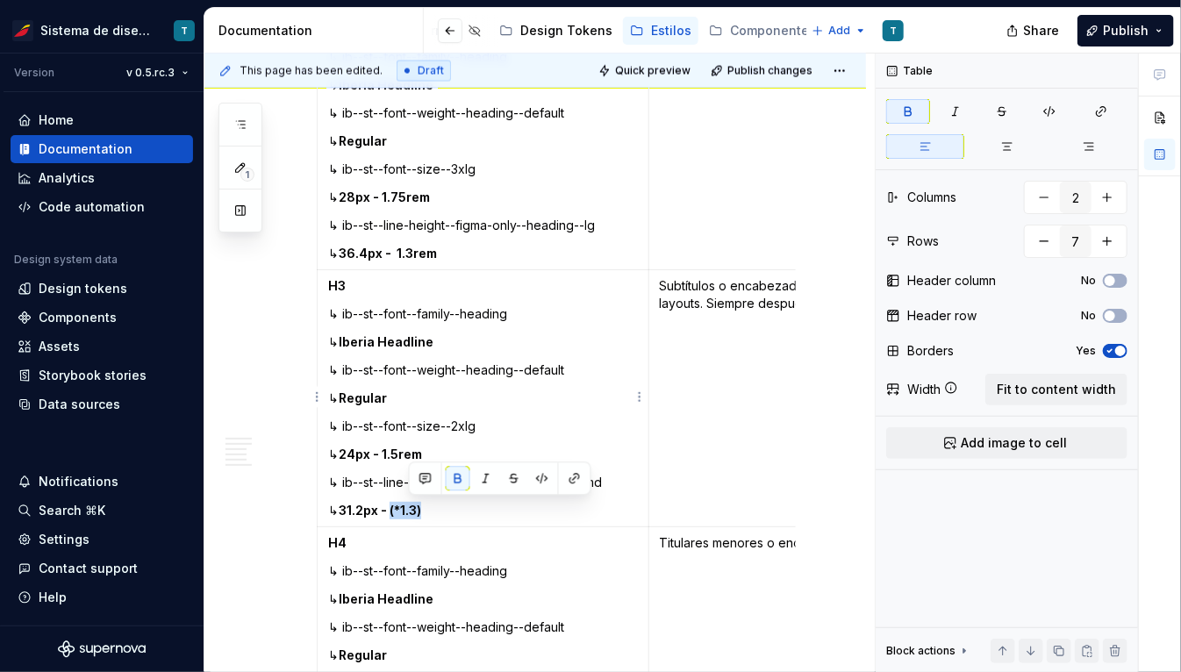
drag, startPoint x: 409, startPoint y: 508, endPoint x: 466, endPoint y: 507, distance: 57.0
click at [465, 507] on p "↳ 31.2px - (*1.3)" at bounding box center [483, 511] width 310 height 18
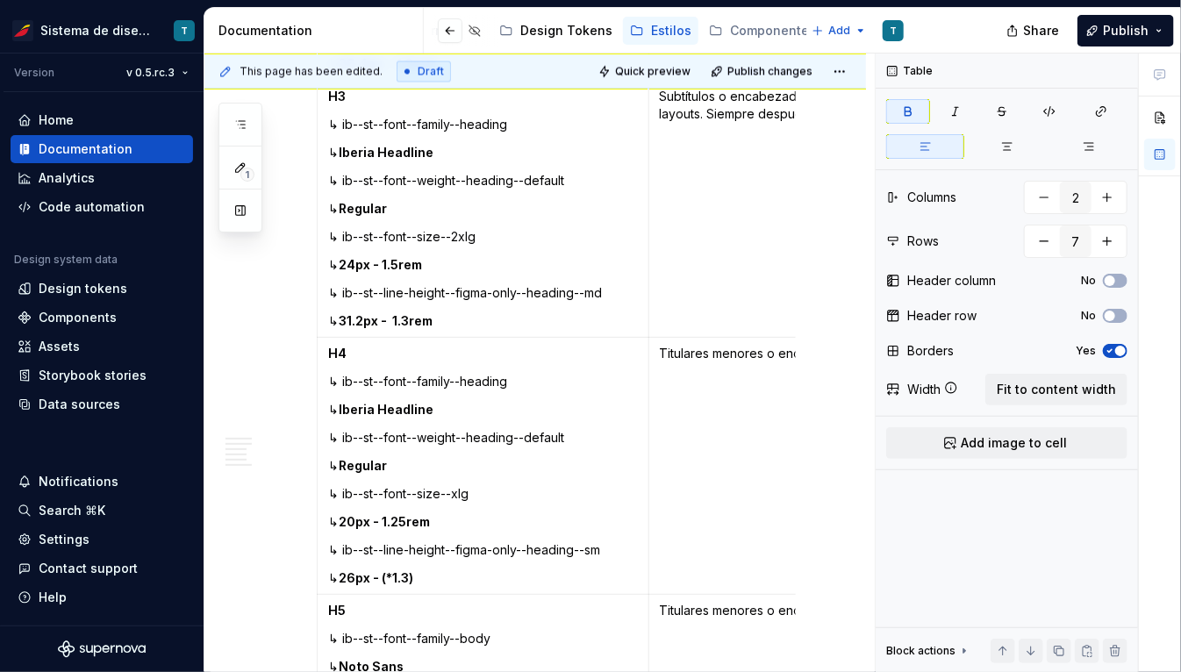
scroll to position [1576, 0]
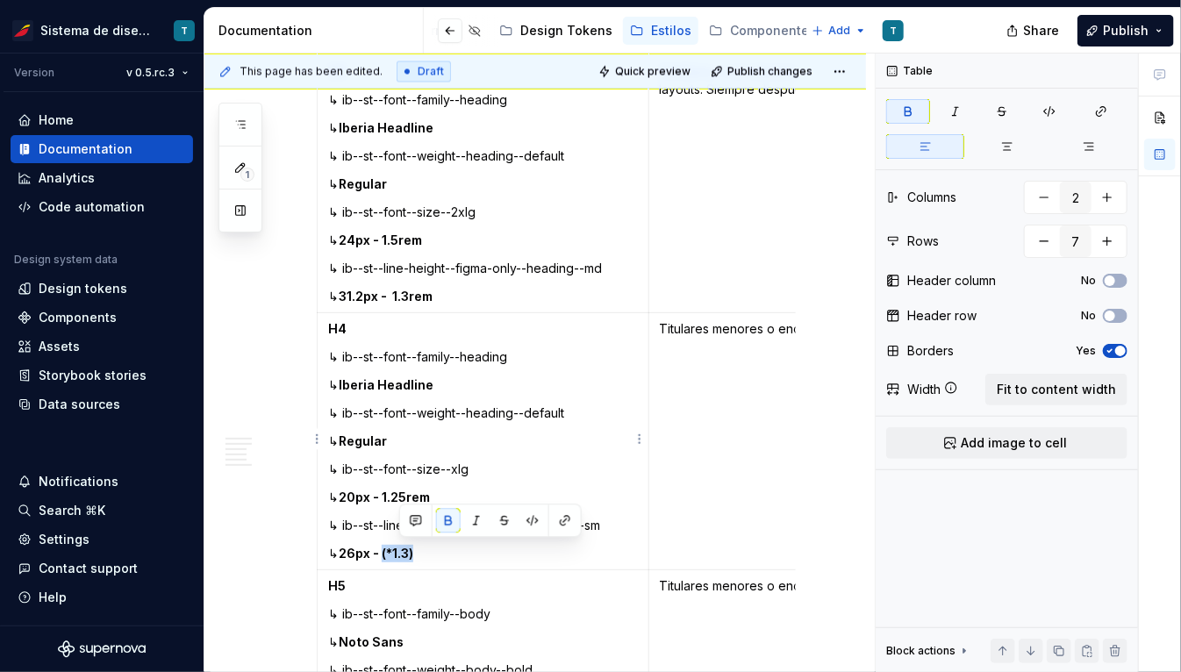
drag, startPoint x: 401, startPoint y: 553, endPoint x: 469, endPoint y: 557, distance: 68.6
click at [469, 557] on p "↳ 26px - (*1.3)" at bounding box center [483, 554] width 310 height 18
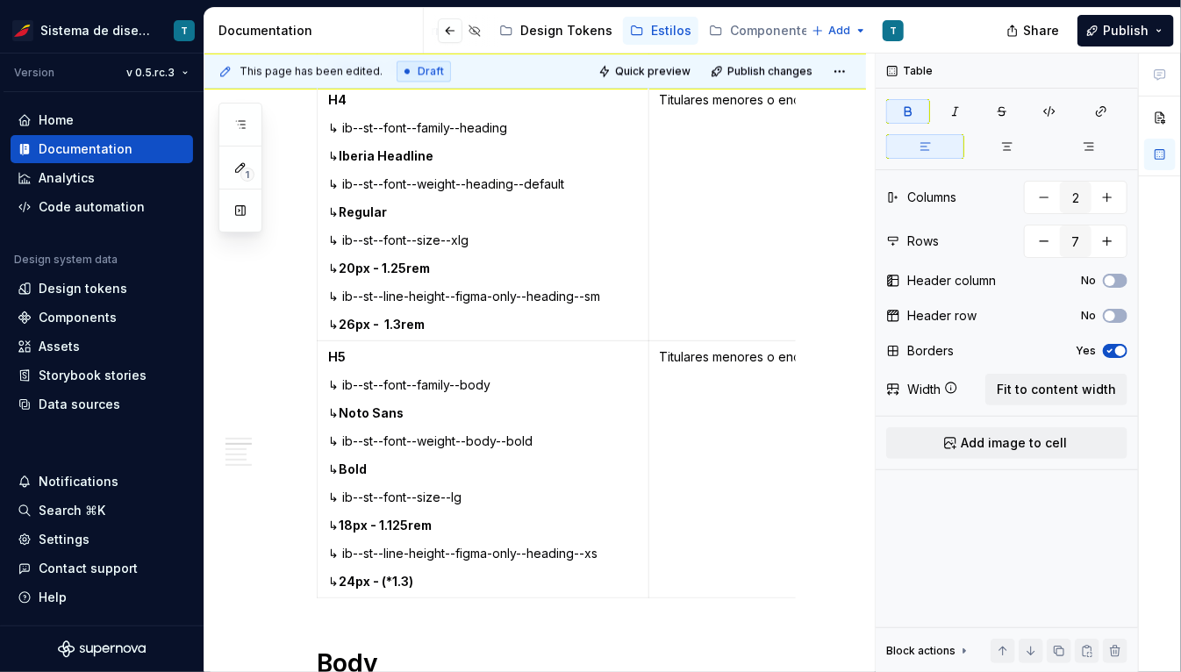
scroll to position [1919, 0]
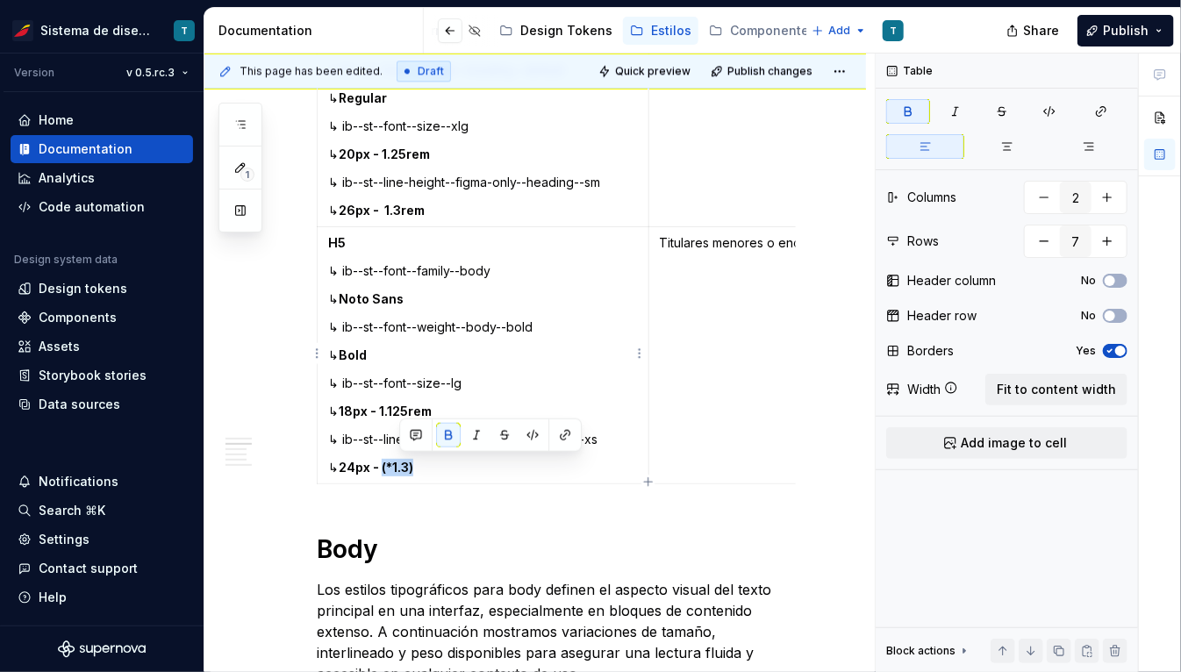
drag, startPoint x: 399, startPoint y: 460, endPoint x: 468, endPoint y: 473, distance: 69.7
click at [467, 473] on p "↳ 24px - (*1.3)" at bounding box center [483, 468] width 310 height 18
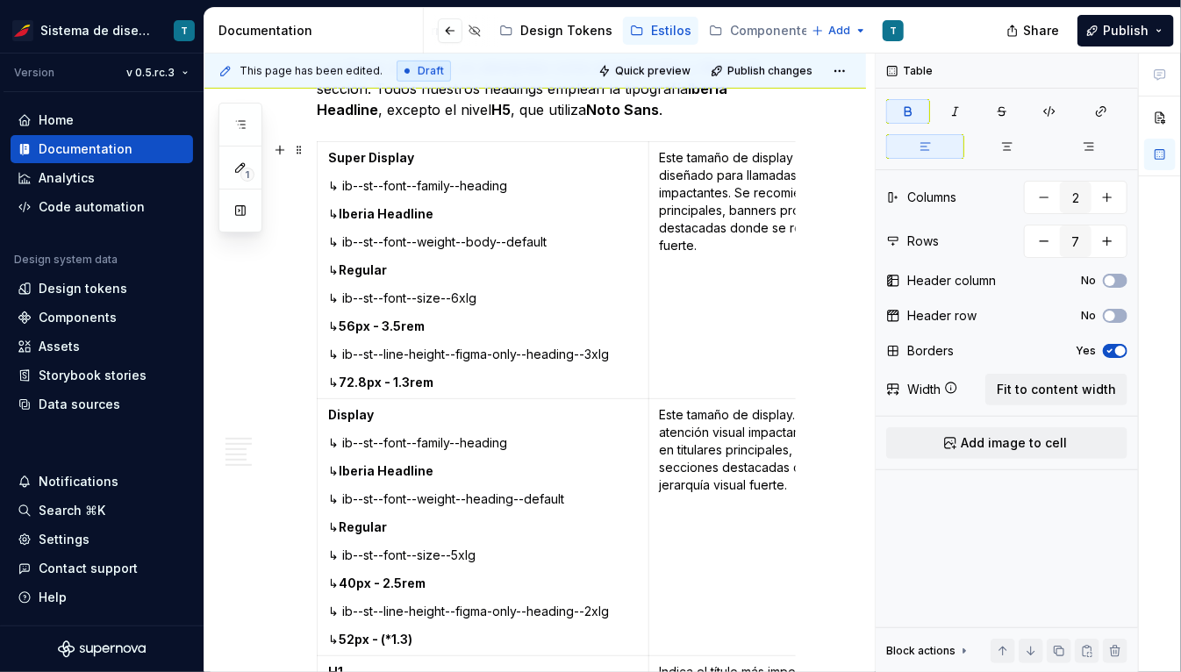
scroll to position [454, 0]
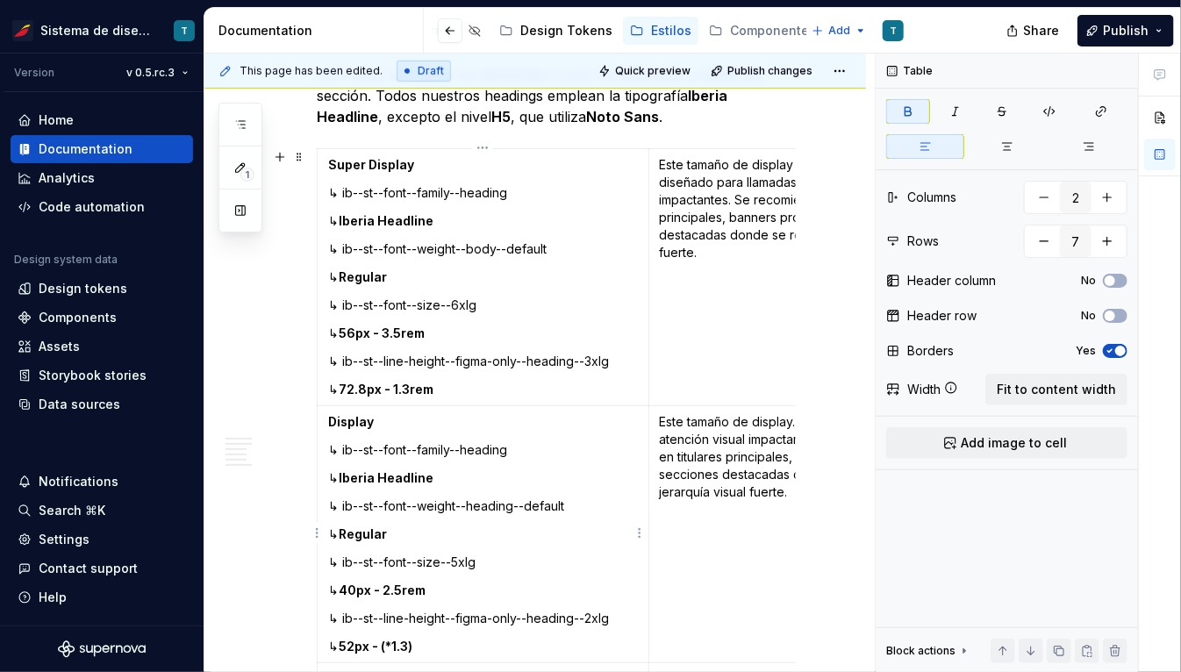
click at [372, 643] on strong "52px - (*1.3)" at bounding box center [376, 646] width 74 height 15
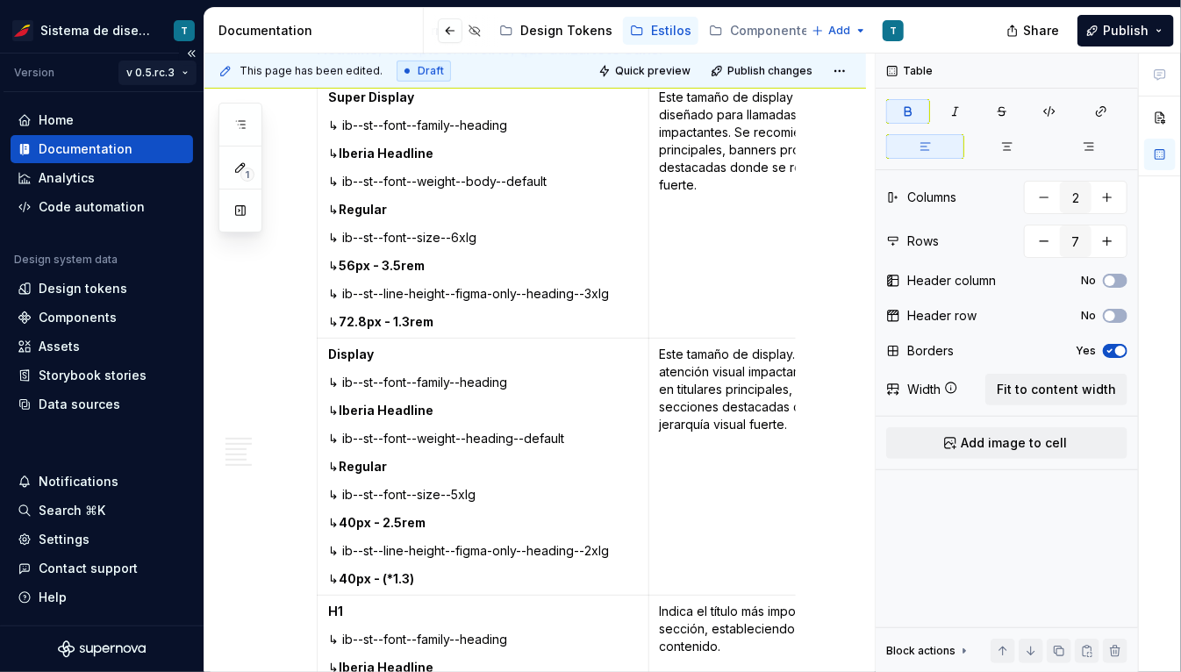
click at [167, 76] on html "Sistema de diseño Iberia T Version v 0.5.rc.3 Home Documentation Analytics Code…" at bounding box center [590, 336] width 1181 height 672
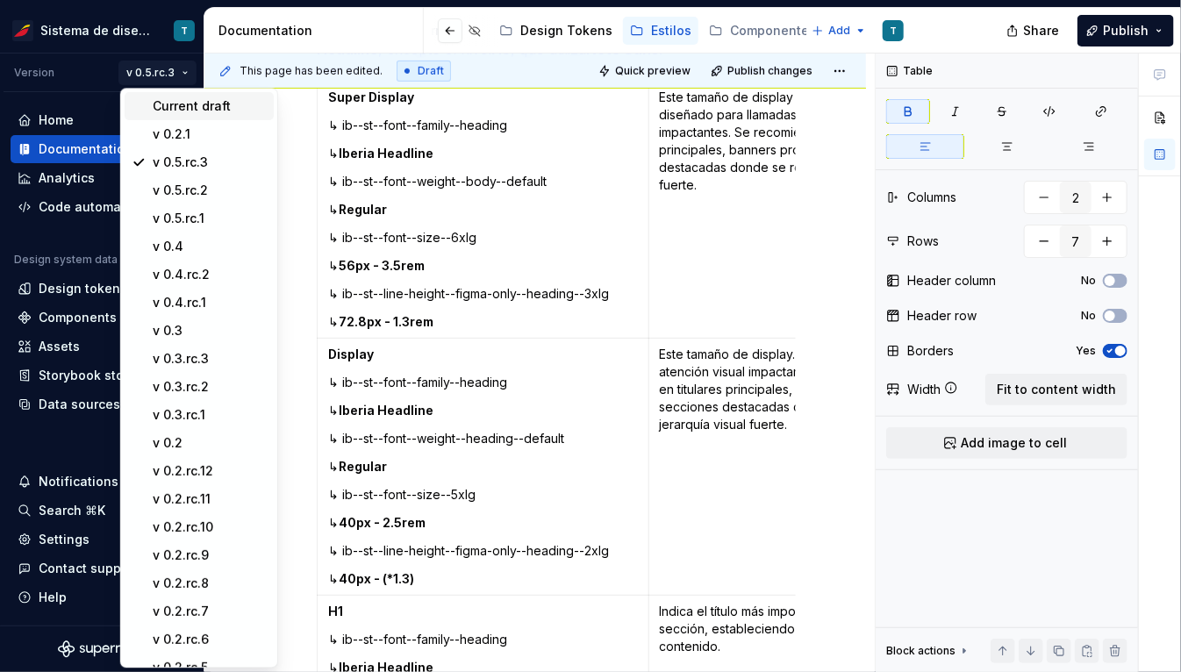
click at [172, 105] on div "Current draft" at bounding box center [210, 106] width 114 height 18
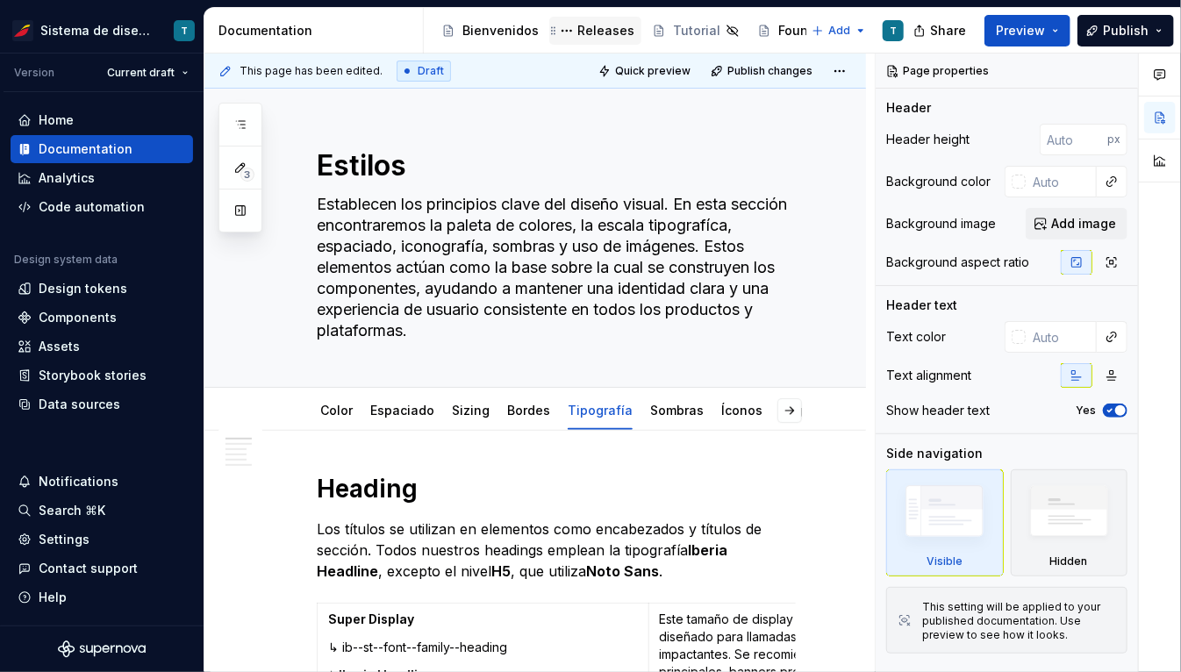
click at [590, 33] on div "Releases" at bounding box center [605, 31] width 57 height 18
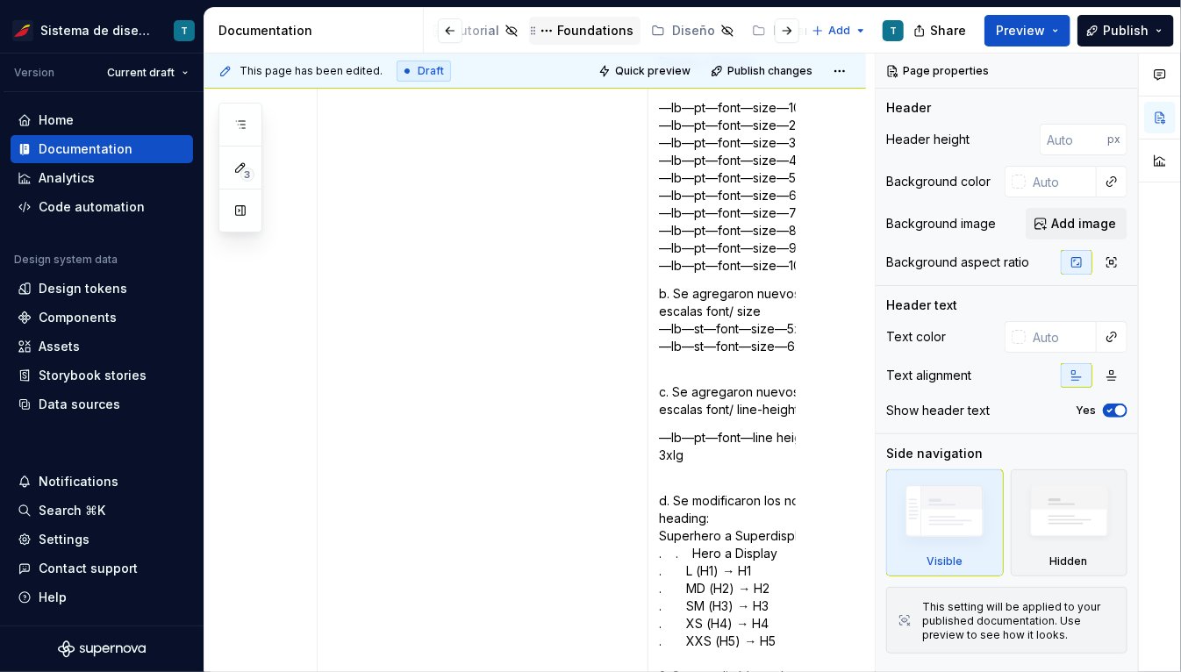
scroll to position [0, 595]
click at [590, 31] on div "Estilos" at bounding box center [671, 31] width 40 height 18
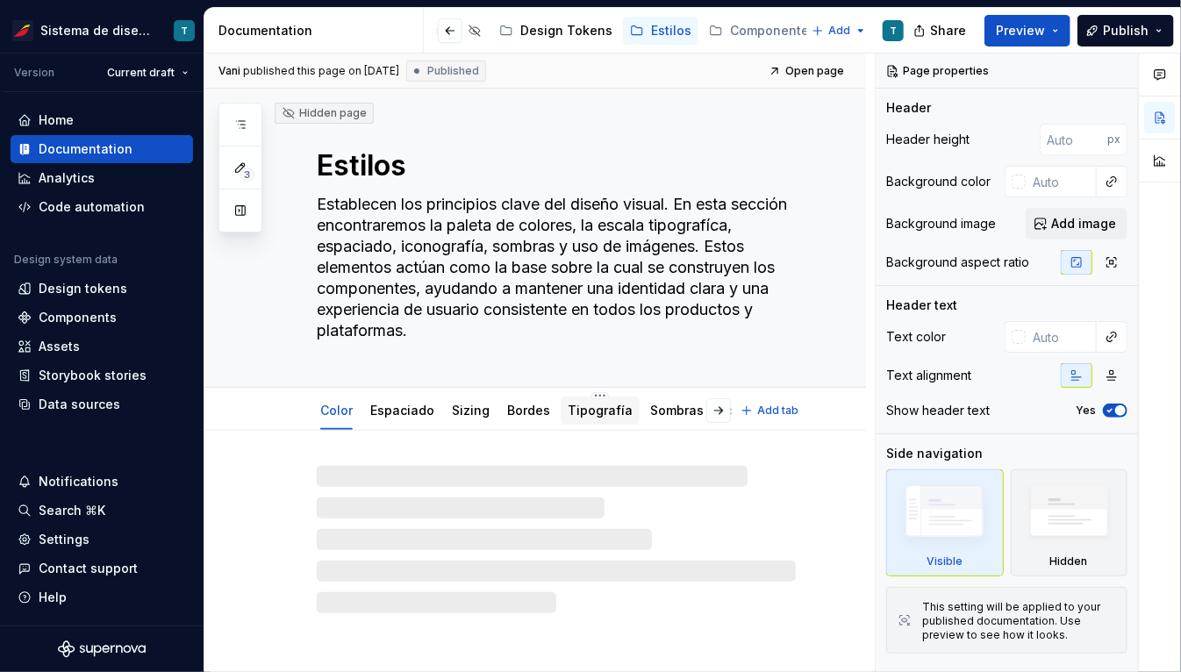
click at [590, 407] on link "Tipografía" at bounding box center [600, 410] width 65 height 15
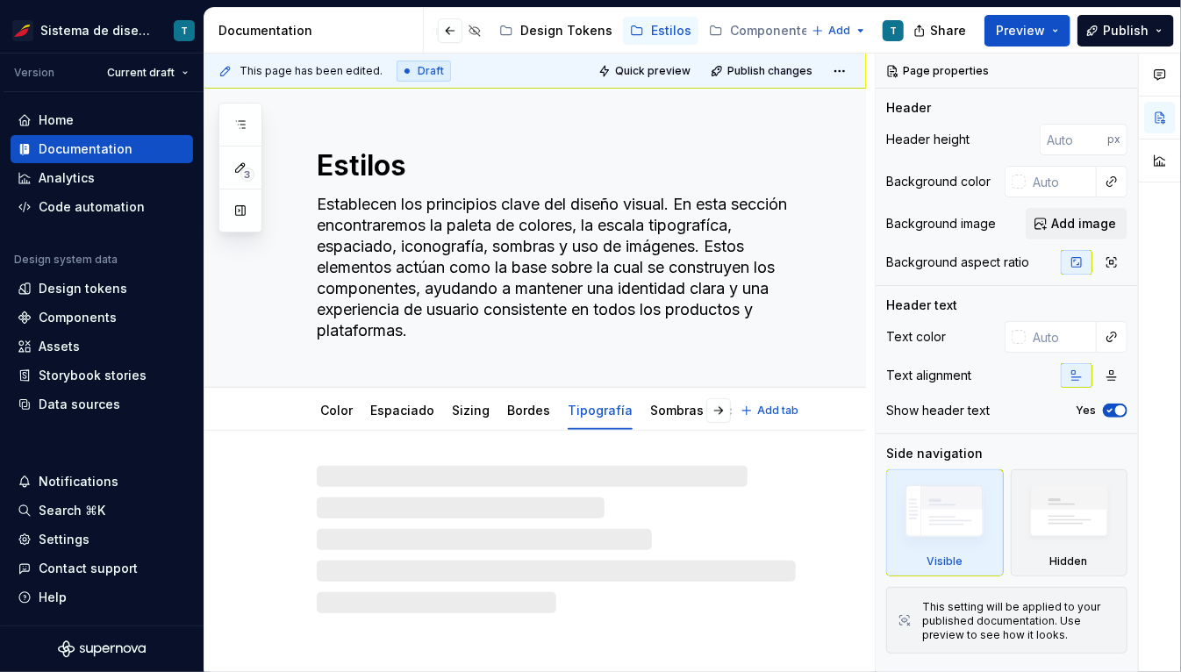
type textarea "*"
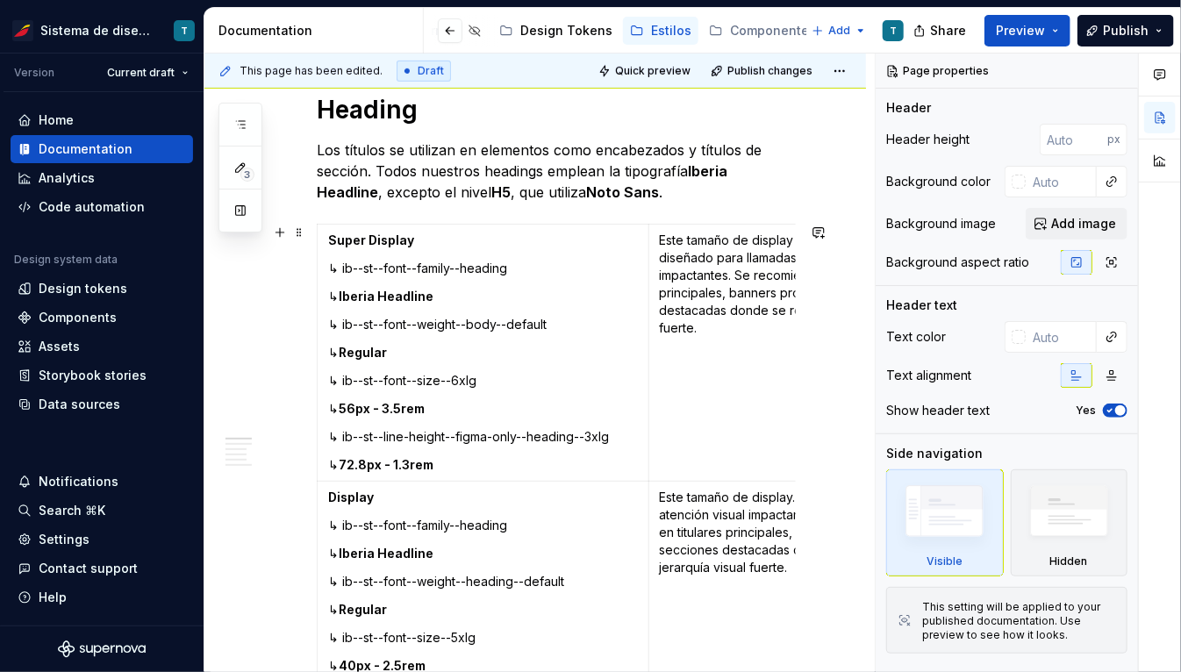
scroll to position [372, 0]
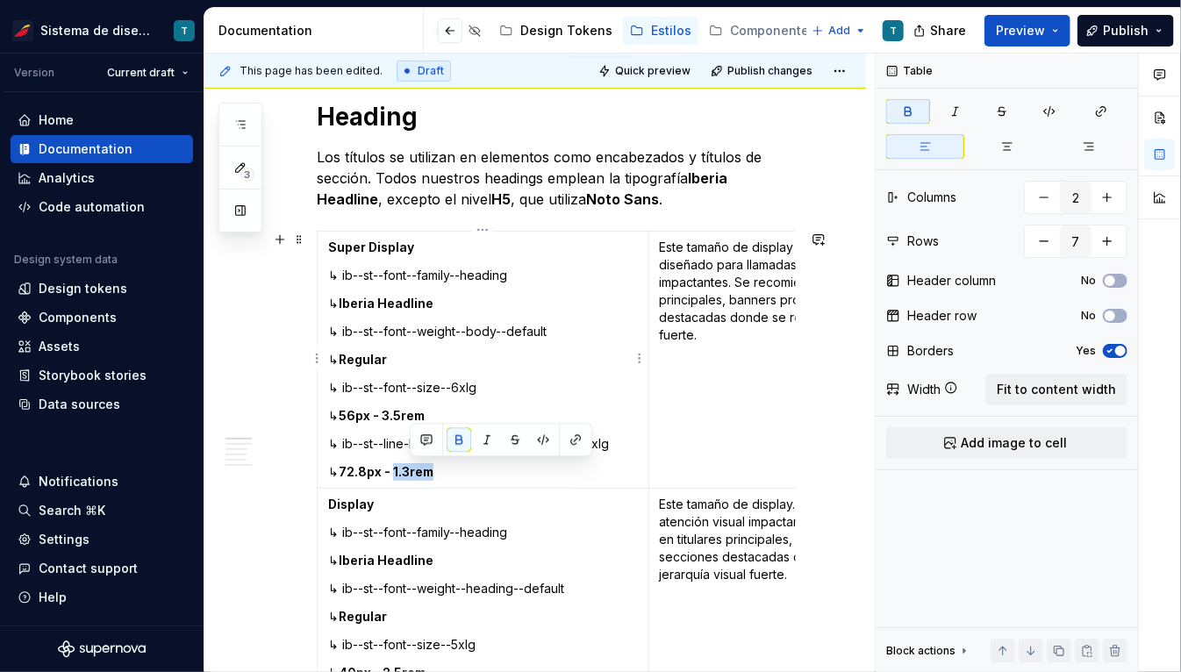
drag, startPoint x: 411, startPoint y: 469, endPoint x: 459, endPoint y: 468, distance: 47.4
click at [458, 469] on p "↳ 72.8px - 1.3rem" at bounding box center [483, 472] width 310 height 18
paste div
click at [412, 470] on strong "72.8px - 1.3rem" at bounding box center [387, 471] width 97 height 15
drag, startPoint x: 447, startPoint y: 470, endPoint x: 465, endPoint y: 470, distance: 17.5
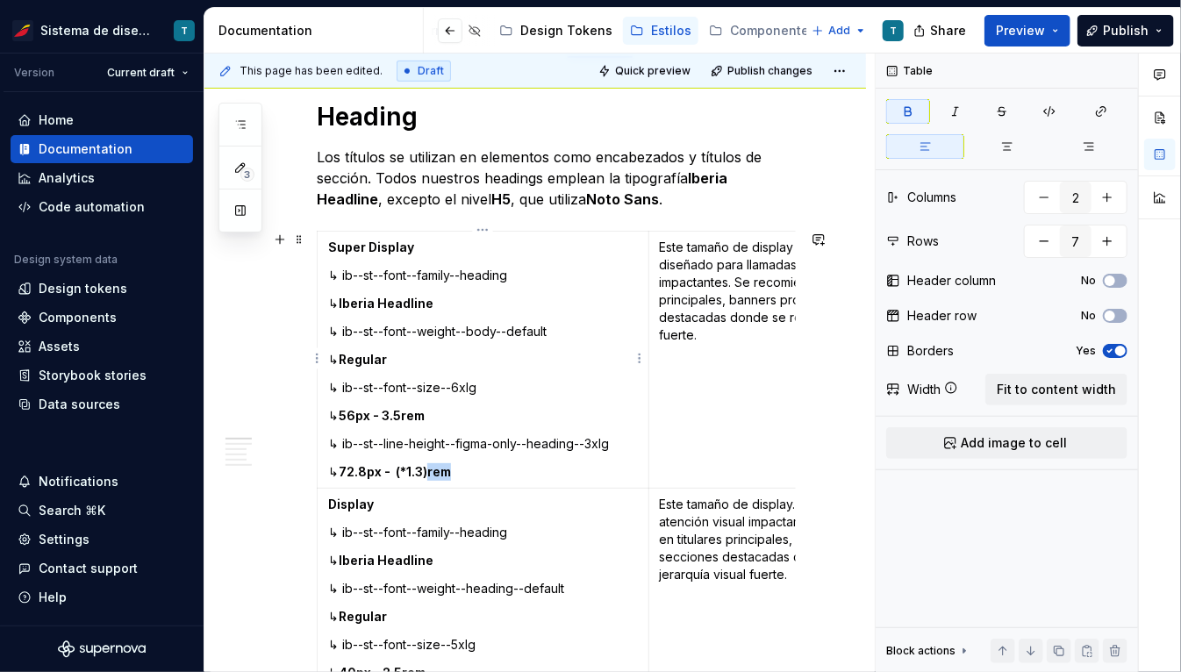
click at [451, 470] on strong "72.8px - (*1.3)rem" at bounding box center [395, 471] width 112 height 15
drag, startPoint x: 416, startPoint y: 469, endPoint x: 448, endPoint y: 469, distance: 32.5
click at [448, 469] on p "↳ 72.8px - (*1.3)" at bounding box center [483, 472] width 310 height 18
click at [455, 471] on p "↳ 72.8px - (*1.3)" at bounding box center [483, 472] width 310 height 18
drag, startPoint x: 415, startPoint y: 470, endPoint x: 450, endPoint y: 470, distance: 35.1
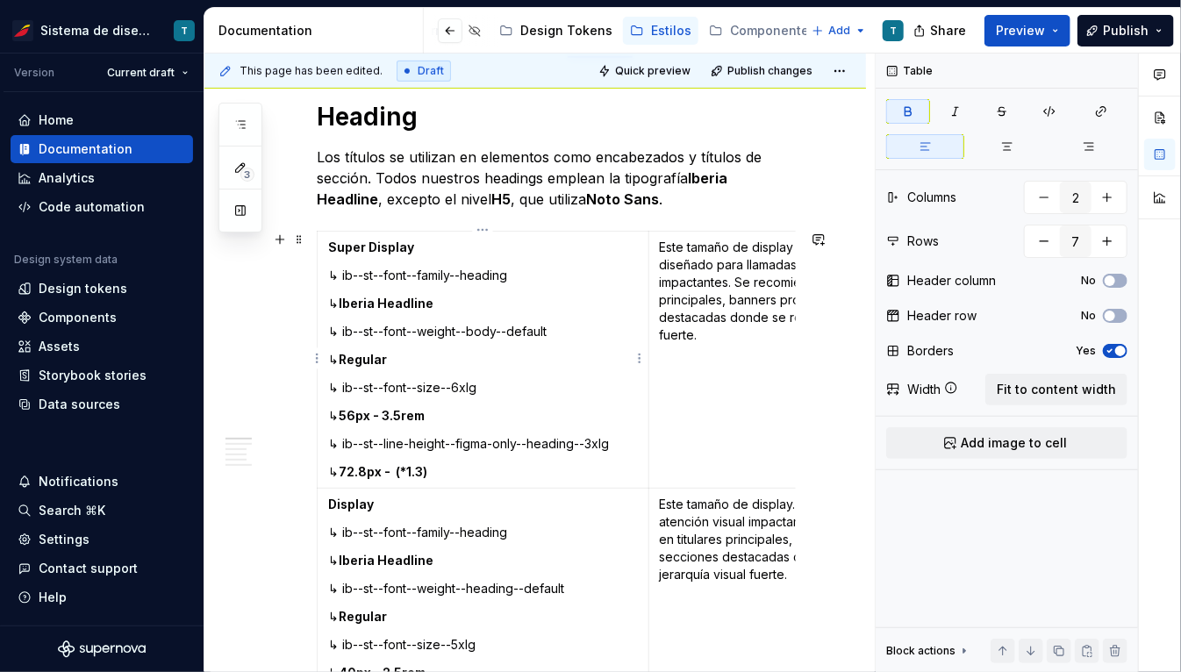
click at [450, 470] on p "↳ 72.8px - (*1.3)" at bounding box center [483, 472] width 310 height 18
drag, startPoint x: 411, startPoint y: 471, endPoint x: 453, endPoint y: 470, distance: 41.2
click at [453, 470] on p "↳ 72.8px - (*1.3)" at bounding box center [483, 472] width 310 height 18
copy strong "(*1.3)"
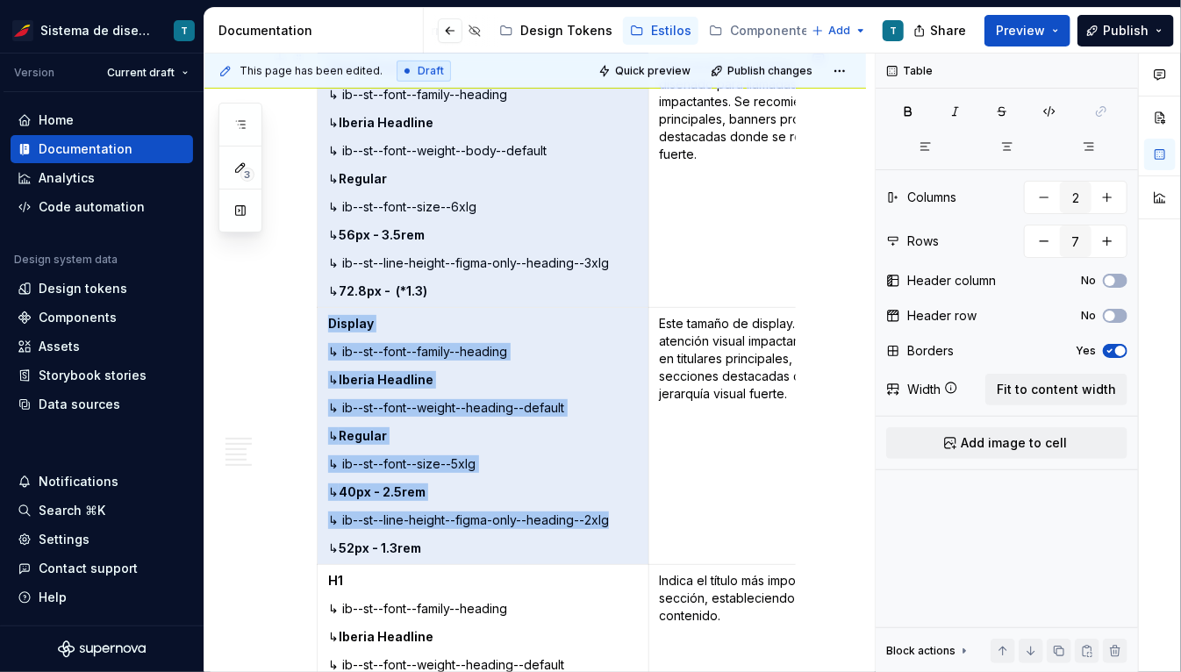
scroll to position [562, 0]
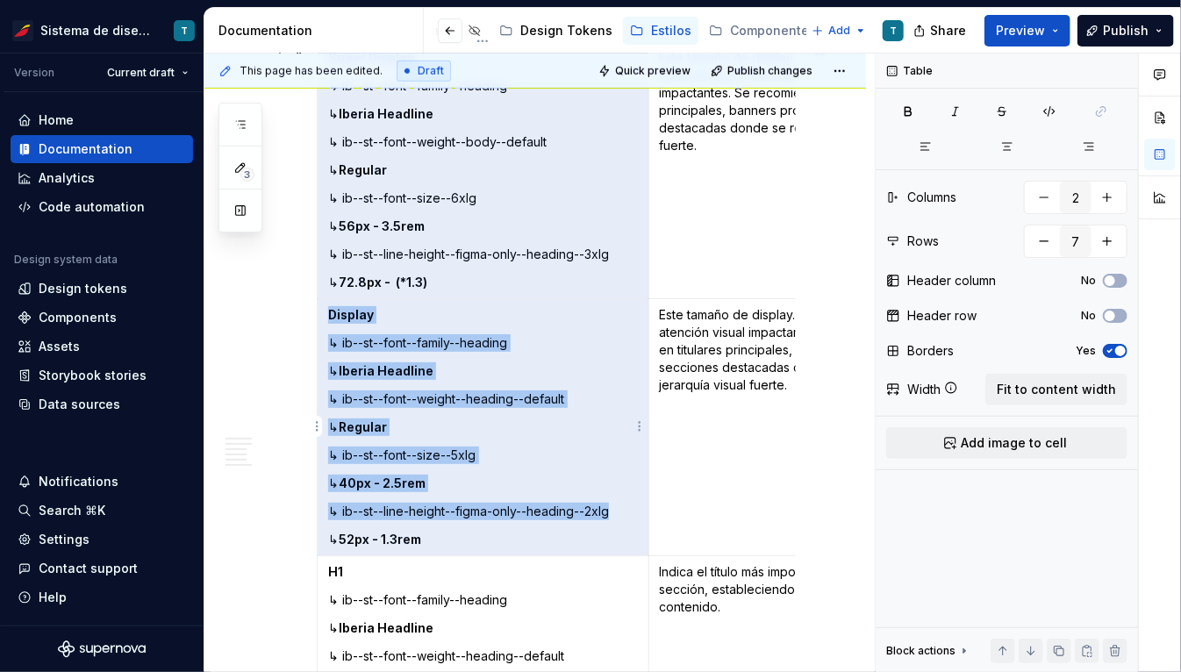
click at [426, 486] on strong "40px - 2.5rem" at bounding box center [382, 483] width 87 height 15
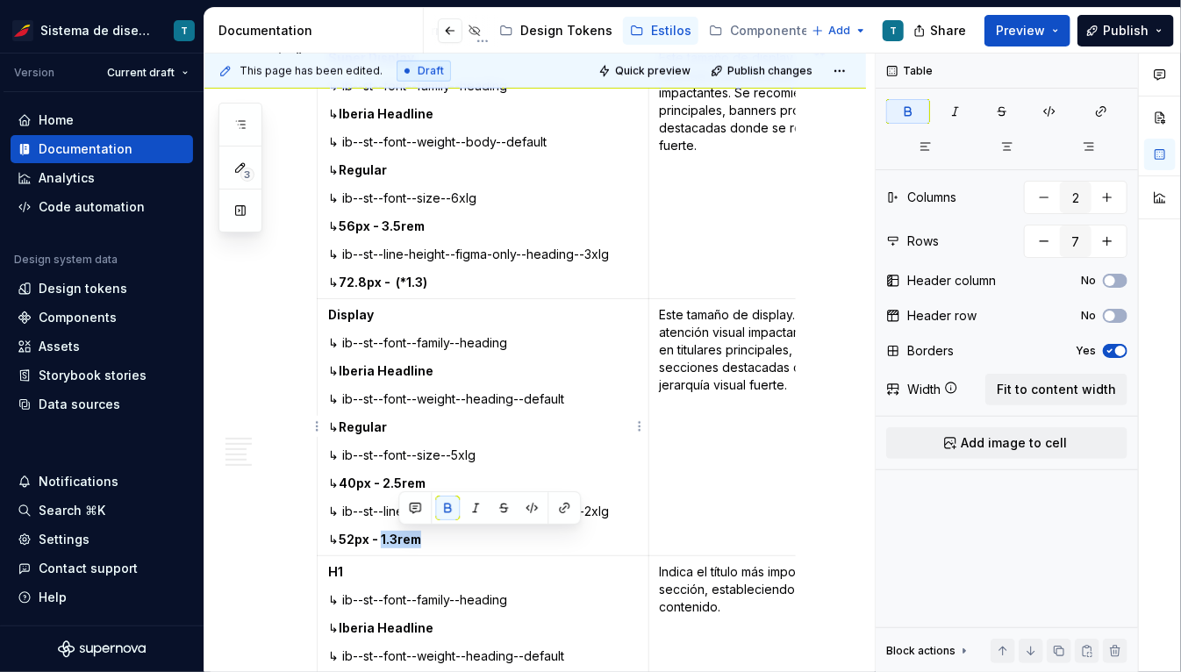
drag, startPoint x: 399, startPoint y: 537, endPoint x: 440, endPoint y: 538, distance: 40.4
click at [440, 539] on p "↳ 52px - 1.3rem" at bounding box center [483, 540] width 310 height 18
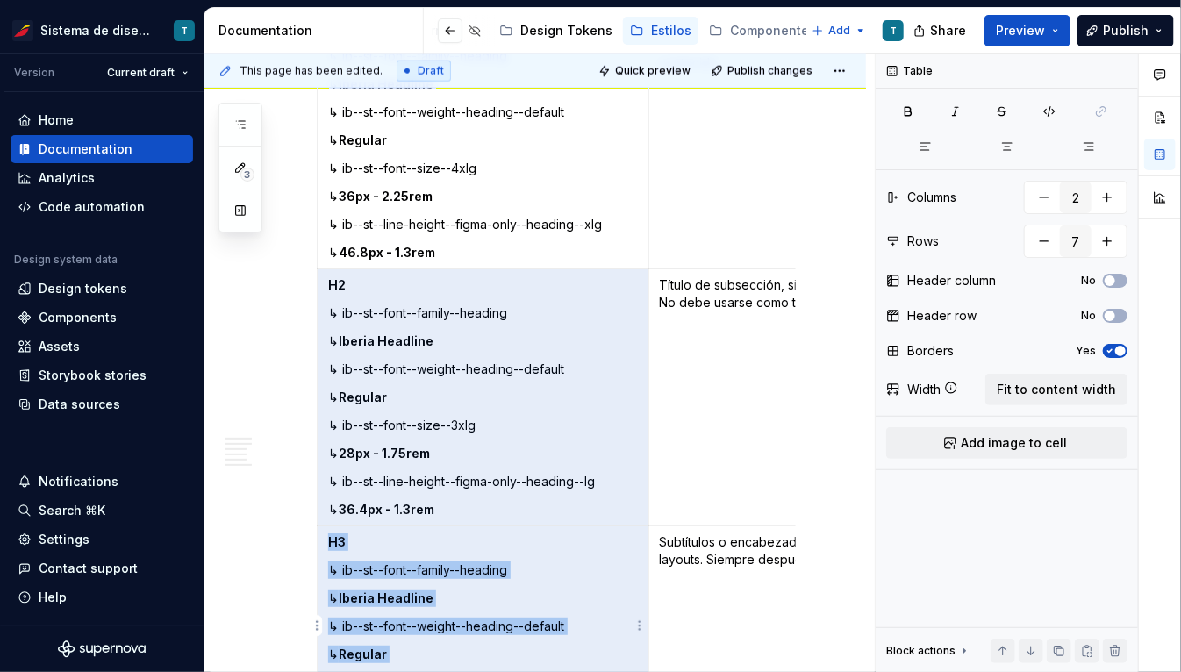
scroll to position [1133, 0]
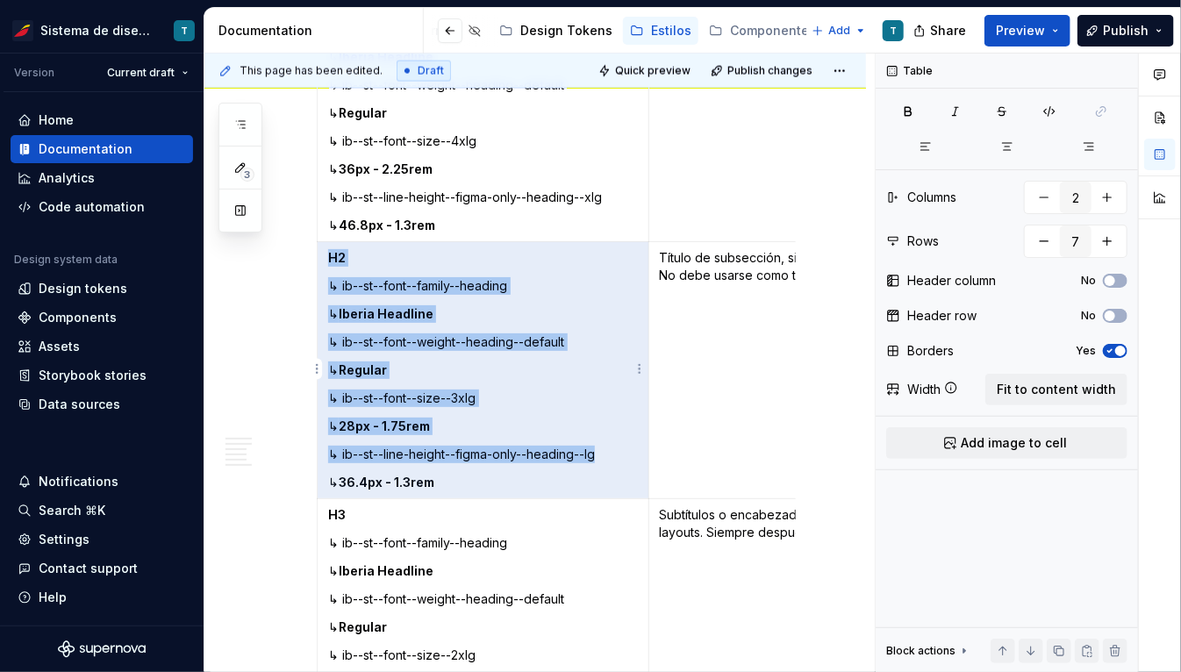
drag, startPoint x: 412, startPoint y: 592, endPoint x: 460, endPoint y: 270, distance: 325.5
click at [460, 271] on tbody "Super Display ↳ ib--st--font--family--heading ↳ Iberia Headline ↳ ib--st--font-…" at bounding box center [649, 370] width 662 height 1799
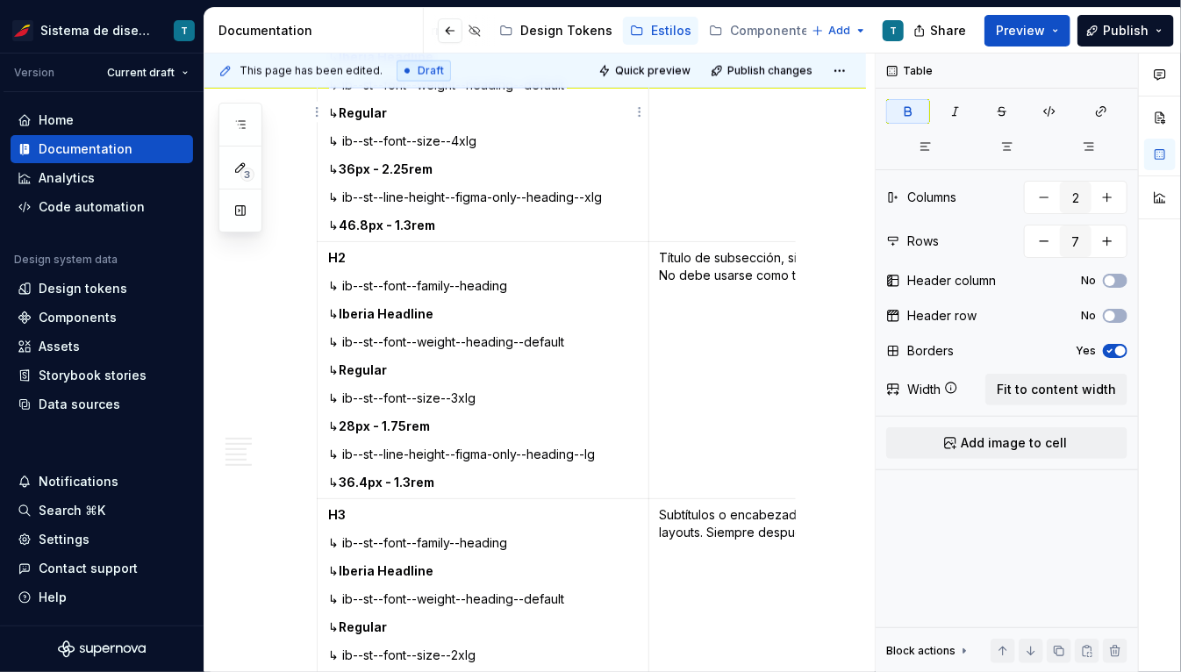
click at [435, 223] on strong "46.8px - 1.3rem" at bounding box center [387, 225] width 97 height 15
drag, startPoint x: 411, startPoint y: 221, endPoint x: 451, endPoint y: 222, distance: 39.5
click at [451, 222] on p "↳ 46.8px - 1.3rem" at bounding box center [483, 226] width 310 height 18
drag, startPoint x: 411, startPoint y: 477, endPoint x: 449, endPoint y: 477, distance: 37.7
click at [434, 477] on strong "36.4px - 1.3rem" at bounding box center [387, 482] width 96 height 15
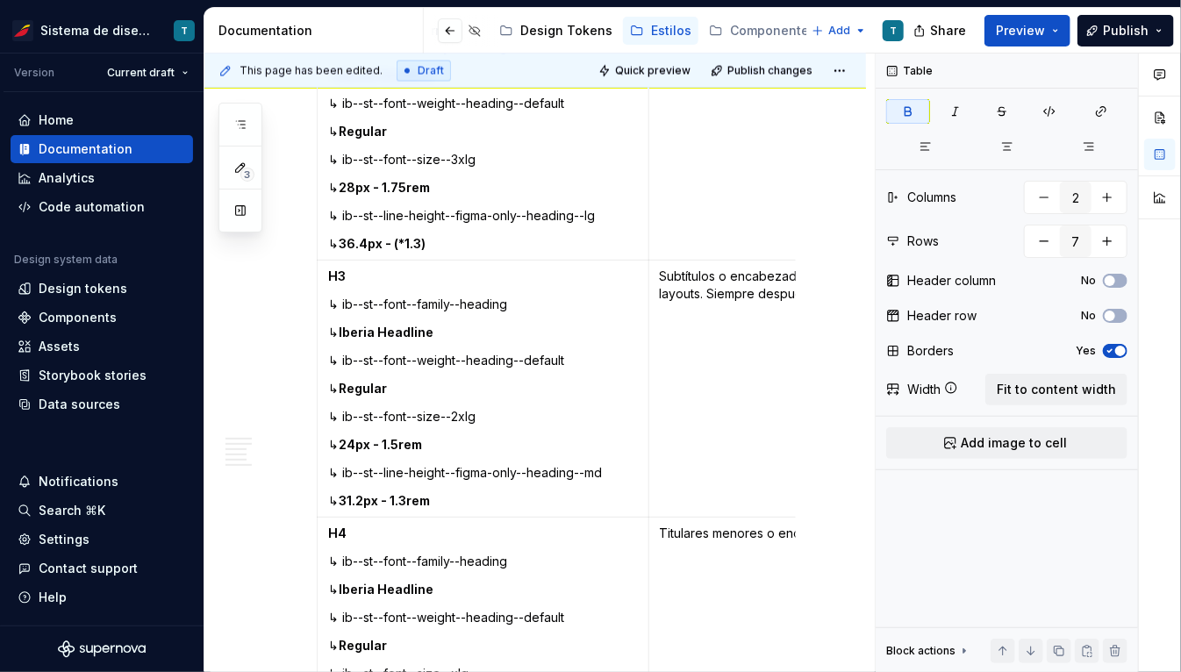
scroll to position [1376, 0]
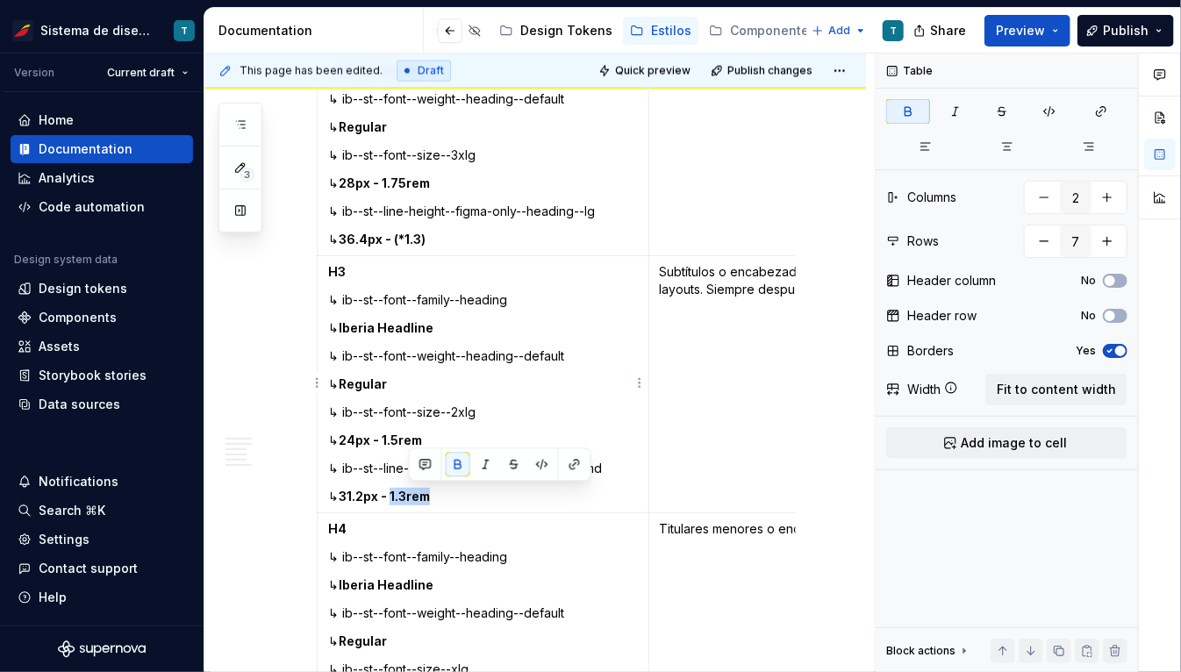
drag, startPoint x: 409, startPoint y: 493, endPoint x: 449, endPoint y: 493, distance: 40.4
click at [449, 493] on p "↳ 31.2px - 1.3rem" at bounding box center [483, 497] width 310 height 18
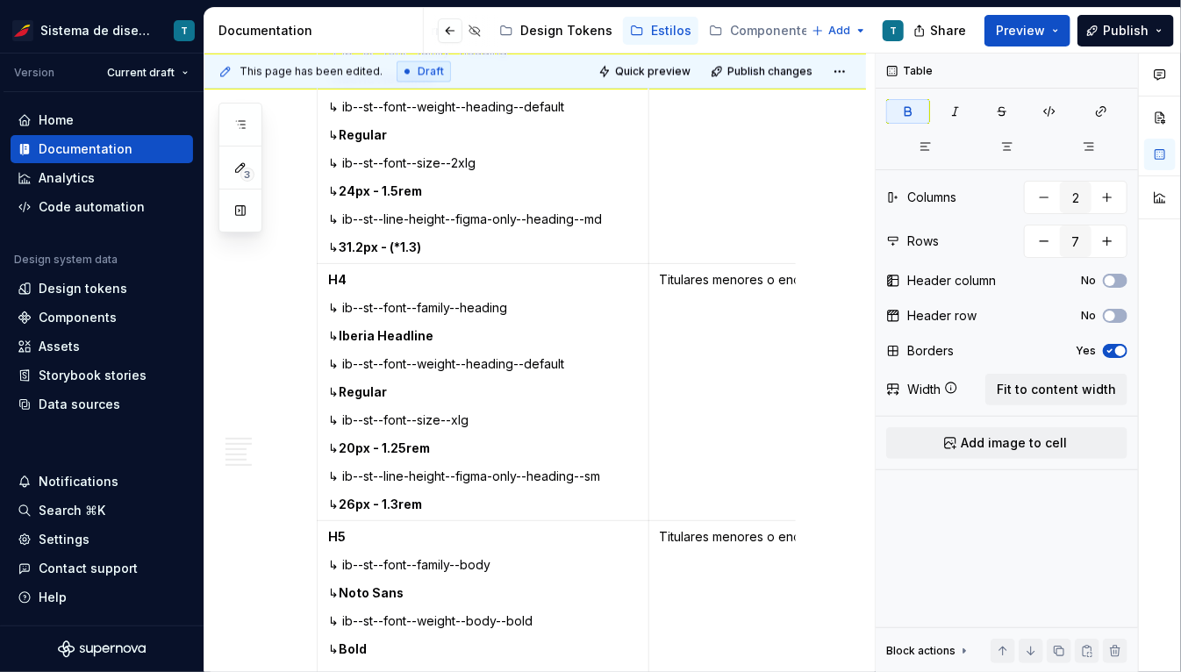
scroll to position [1631, 0]
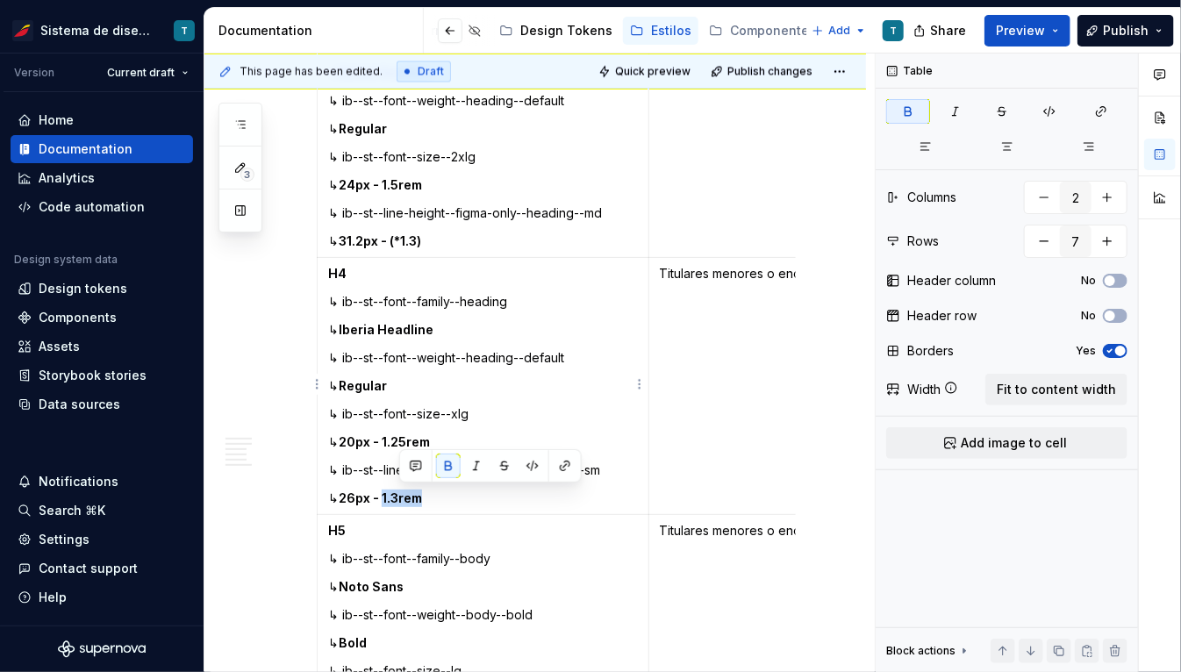
drag, startPoint x: 400, startPoint y: 496, endPoint x: 439, endPoint y: 495, distance: 38.6
click at [422, 495] on strong "26px - 1.3rem" at bounding box center [380, 497] width 83 height 15
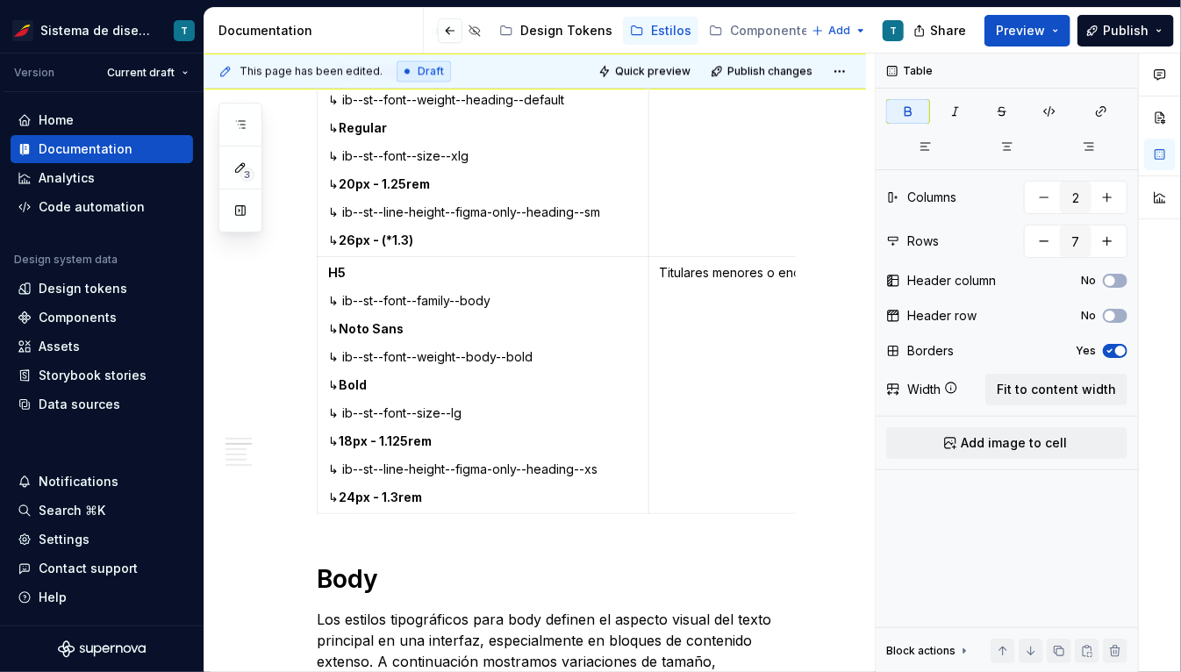
scroll to position [1892, 0]
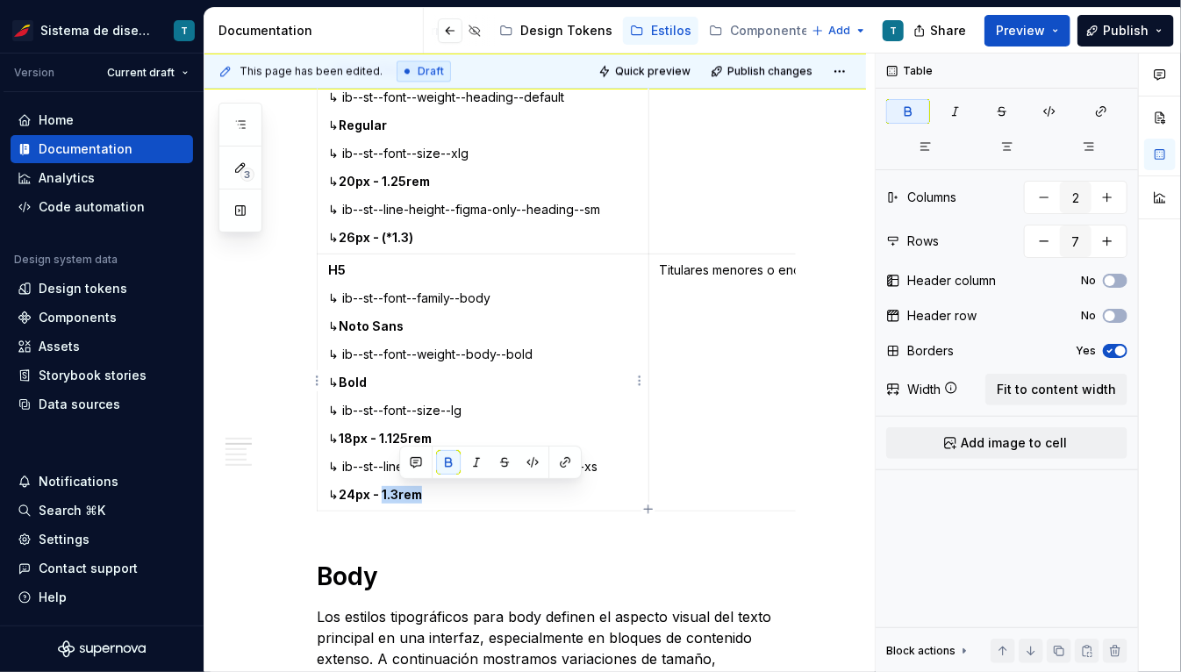
drag, startPoint x: 399, startPoint y: 491, endPoint x: 441, endPoint y: 492, distance: 42.1
click at [440, 492] on p "↳ 24px - 1.3rem" at bounding box center [483, 495] width 310 height 18
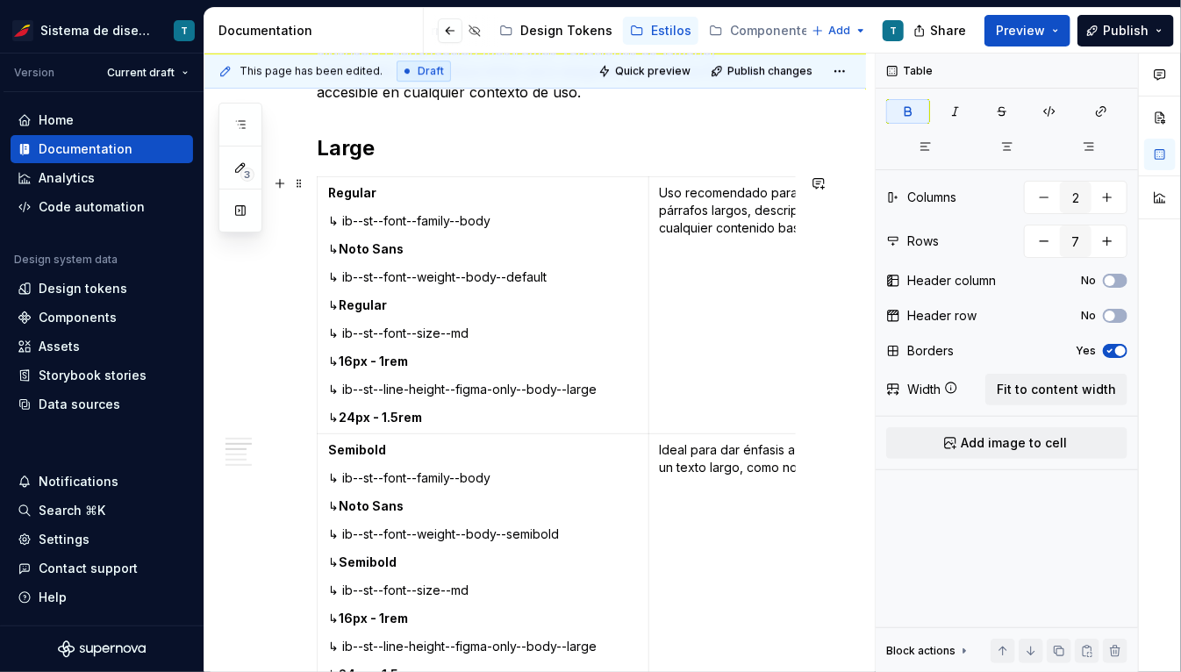
scroll to position [2526, 0]
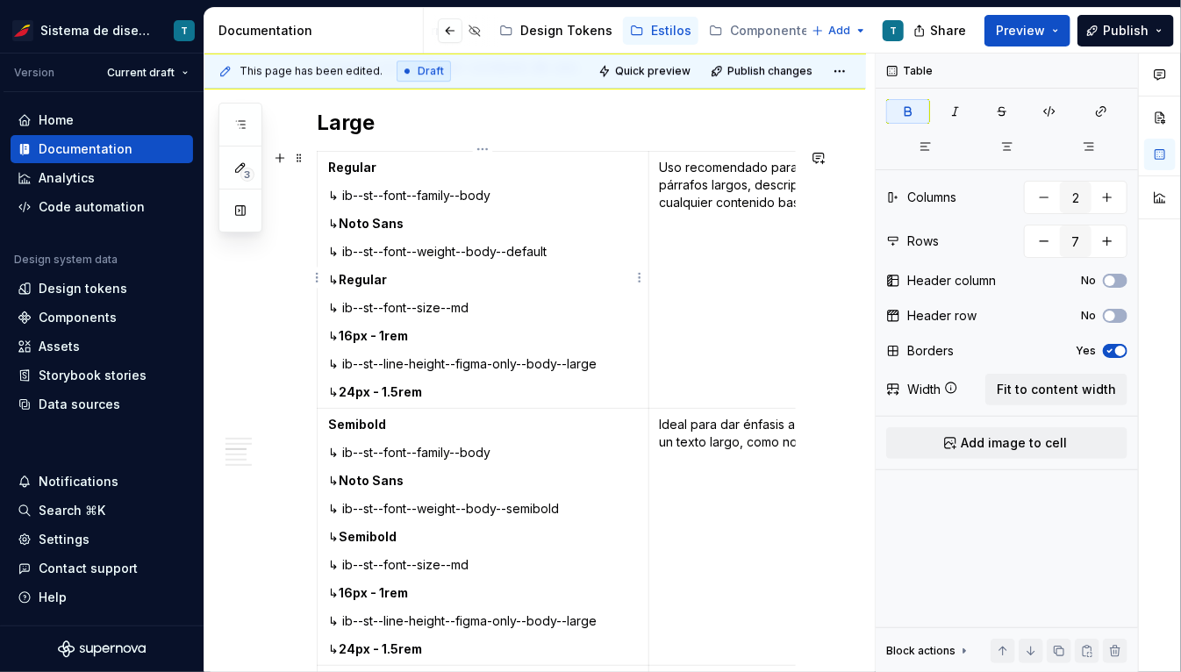
type input "3"
drag, startPoint x: 398, startPoint y: 389, endPoint x: 440, endPoint y: 391, distance: 41.3
click at [422, 391] on strong "24px - 1.5rem" at bounding box center [380, 391] width 83 height 15
click at [413, 390] on strong "24px - (*1.3)" at bounding box center [376, 391] width 75 height 15
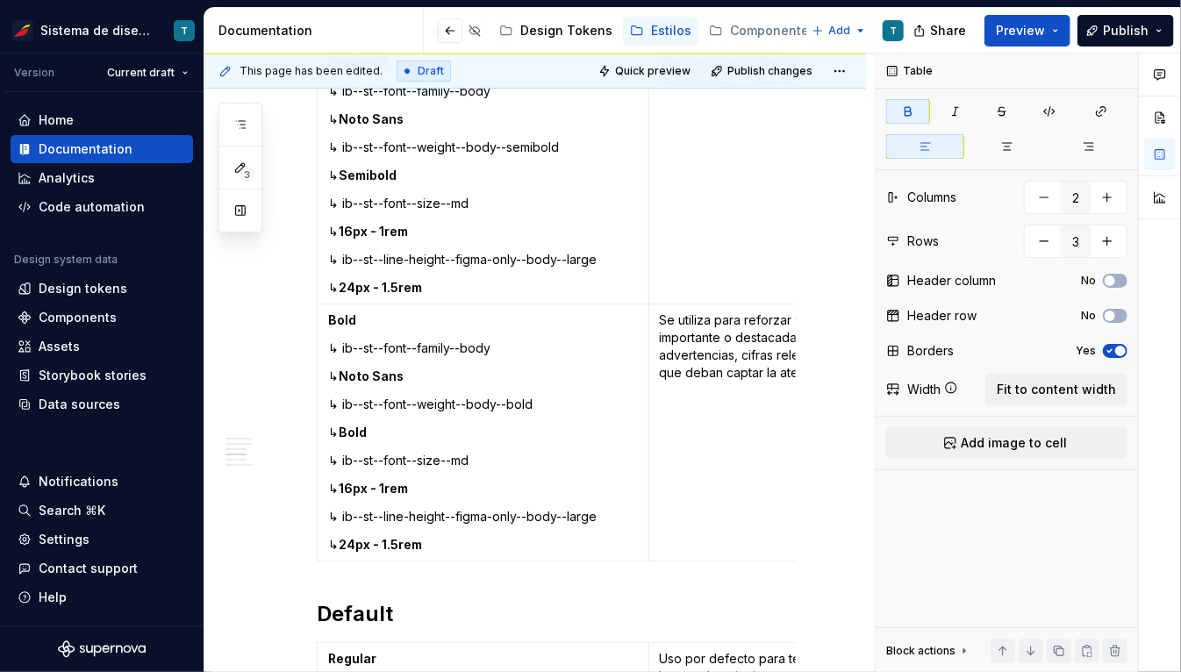
scroll to position [2904, 0]
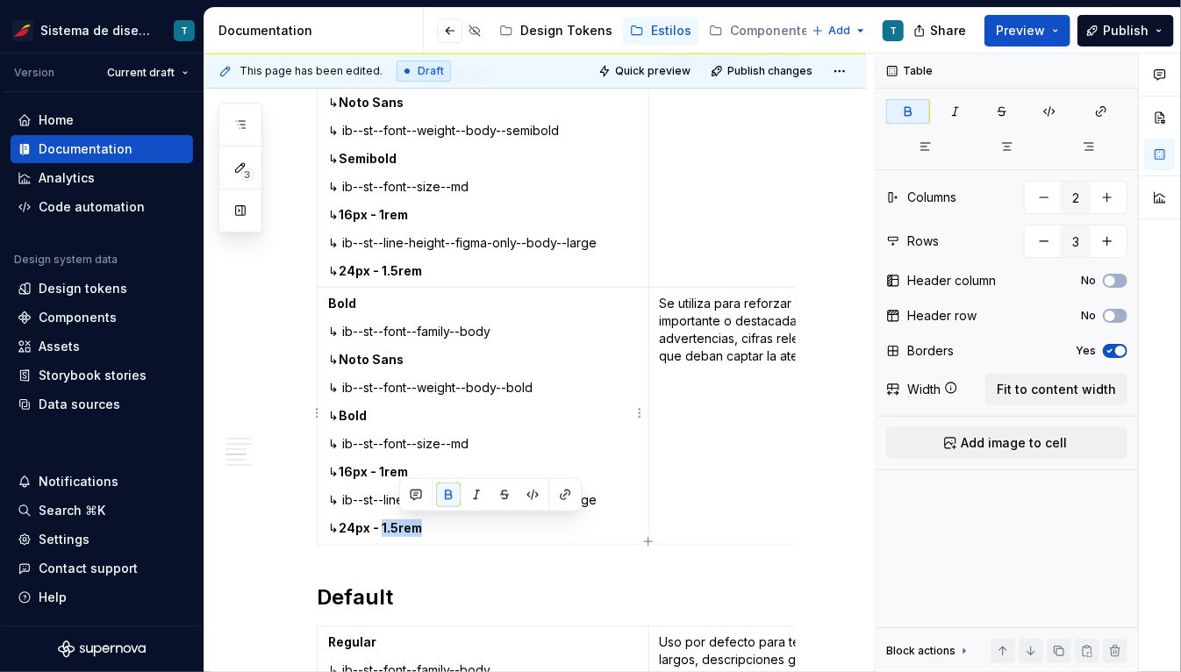
drag, startPoint x: 401, startPoint y: 524, endPoint x: 440, endPoint y: 526, distance: 39.5
click at [440, 526] on p "↳ 24px - 1.5rem" at bounding box center [483, 528] width 310 height 18
click at [413, 523] on strong "24px - (*1.3)" at bounding box center [376, 527] width 75 height 15
drag, startPoint x: 400, startPoint y: 523, endPoint x: 436, endPoint y: 523, distance: 36.0
click at [436, 524] on p "↳ 24px - (*1.5)" at bounding box center [483, 528] width 310 height 18
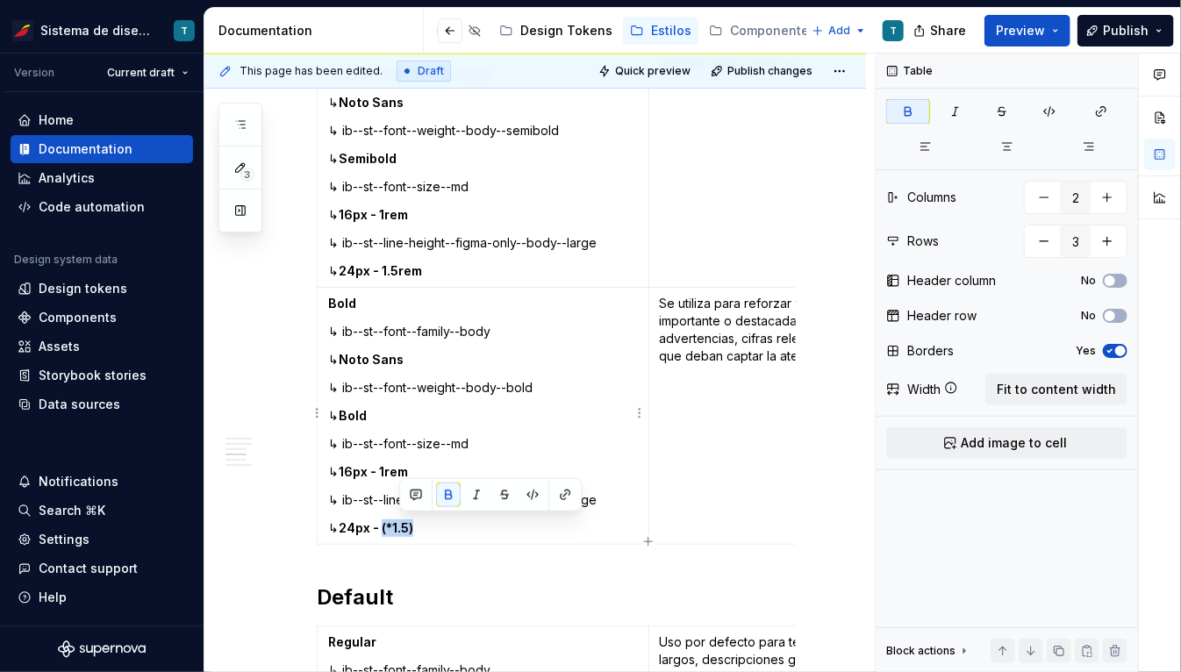
copy strong "(*1.5)"
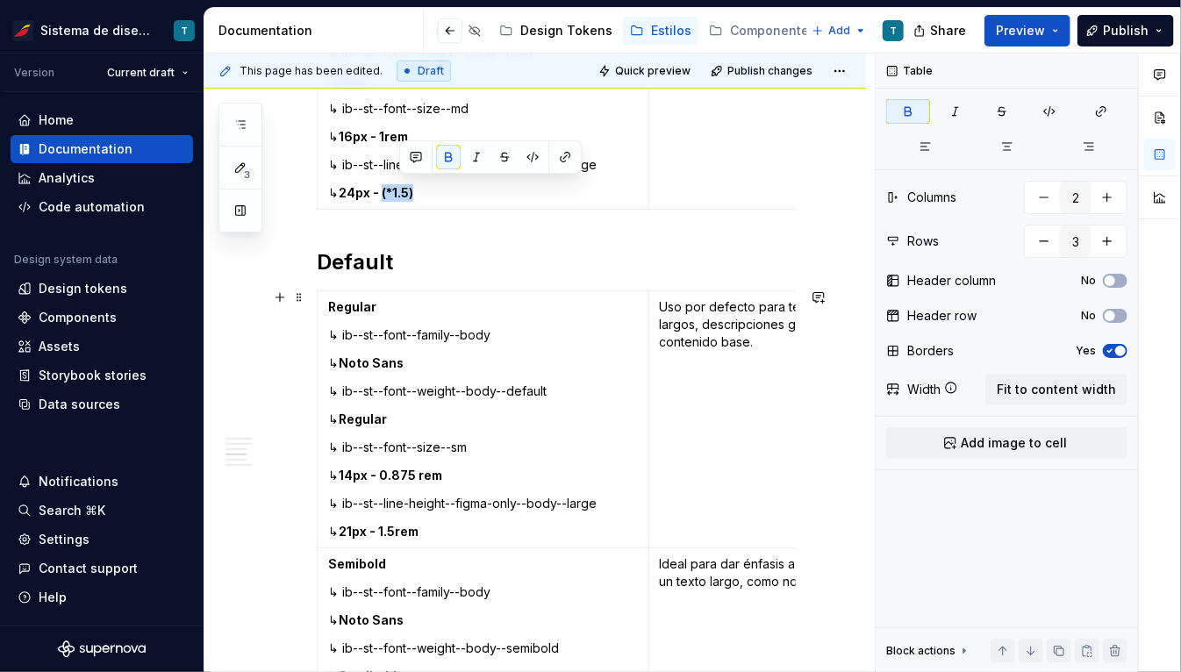
scroll to position [3242, 0]
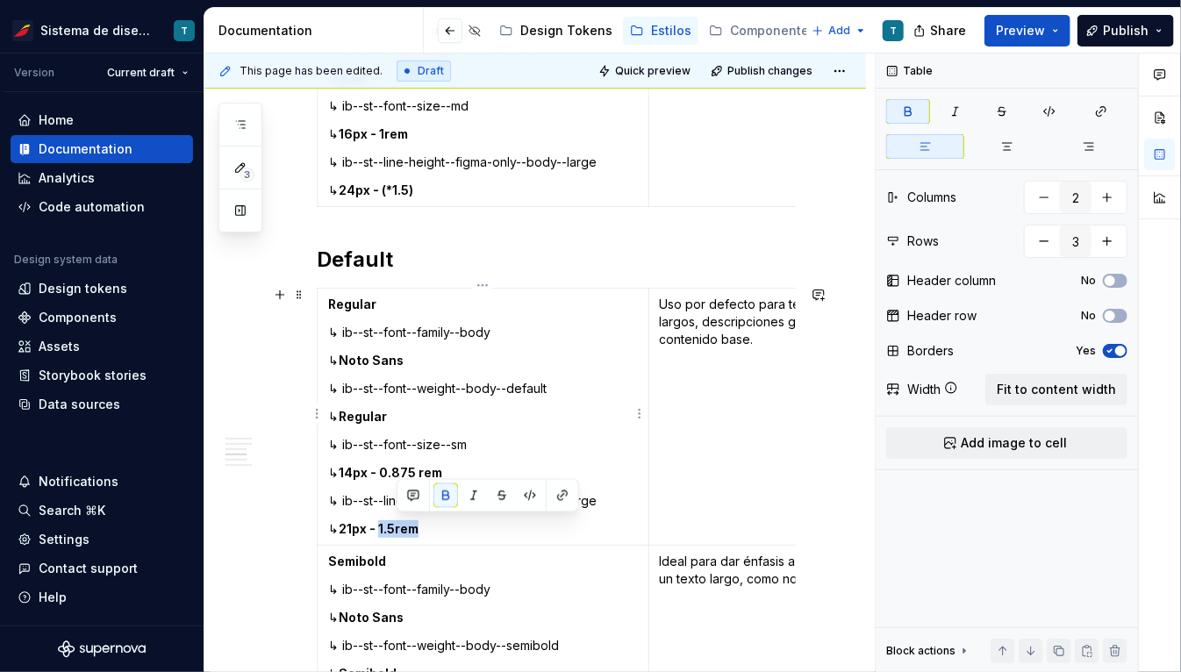
drag, startPoint x: 397, startPoint y: 522, endPoint x: 439, endPoint y: 523, distance: 41.2
click at [439, 523] on p "↳ 21px - 1.5rem" at bounding box center [483, 529] width 310 height 18
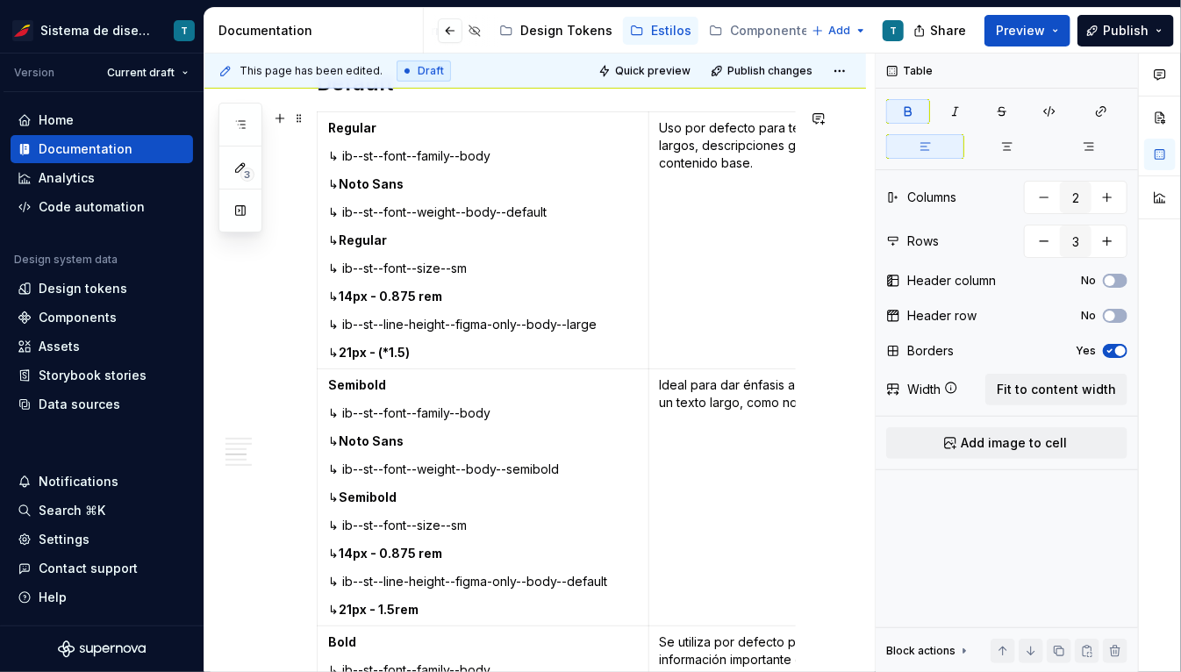
scroll to position [3450, 0]
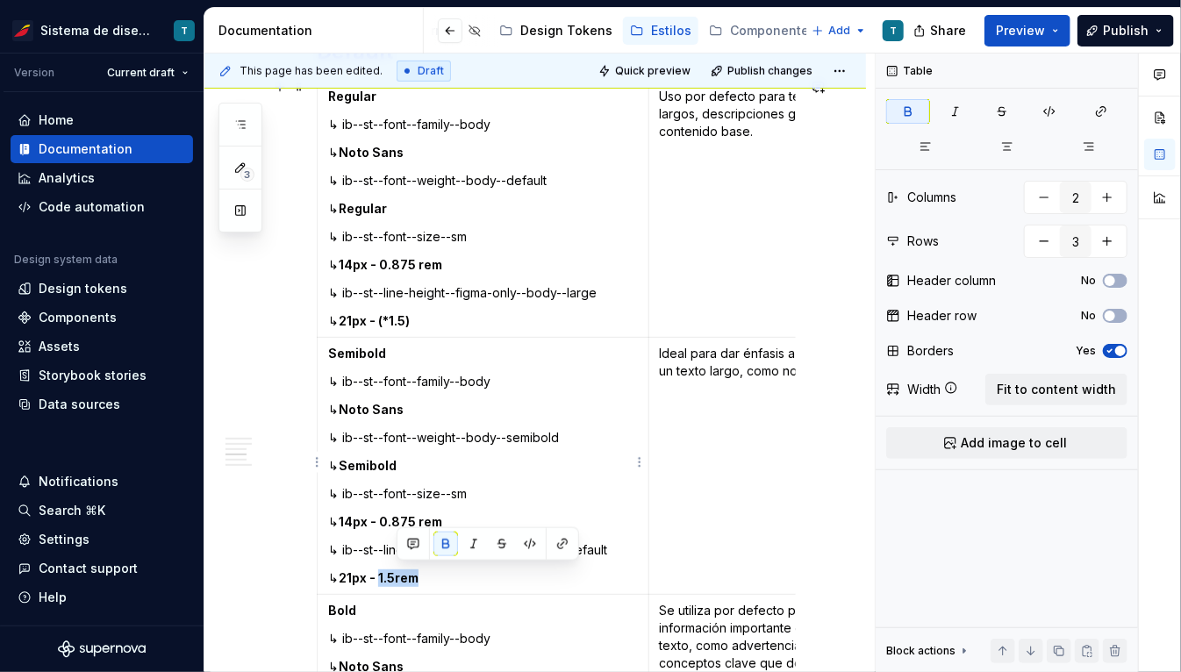
drag, startPoint x: 397, startPoint y: 573, endPoint x: 434, endPoint y: 572, distance: 37.7
click at [418, 573] on strong "21px - 1.5rem" at bounding box center [379, 577] width 80 height 15
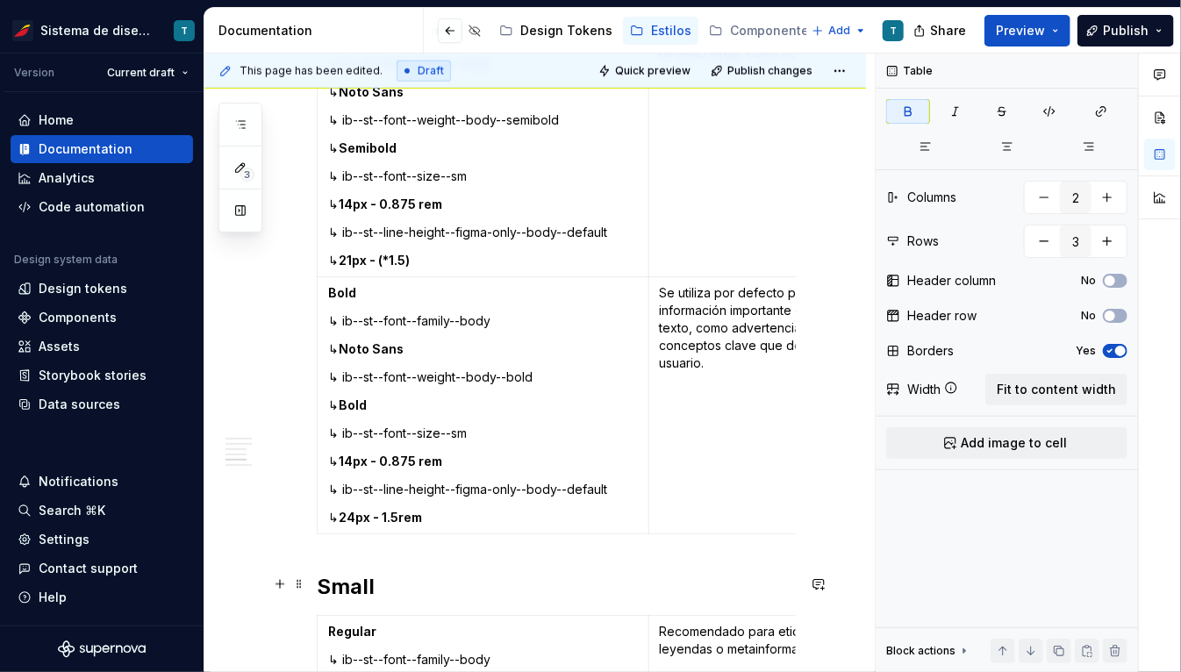
scroll to position [3770, 0]
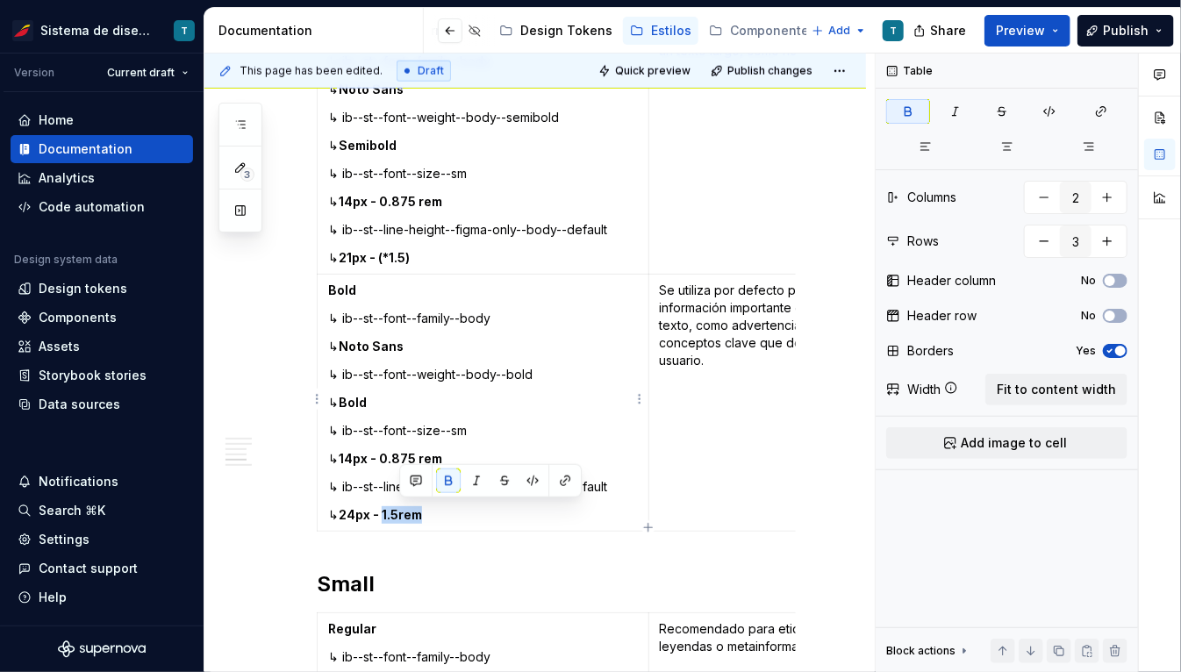
drag, startPoint x: 399, startPoint y: 513, endPoint x: 448, endPoint y: 514, distance: 49.1
click at [448, 514] on p "↳ 24px - 1.5rem" at bounding box center [483, 515] width 310 height 18
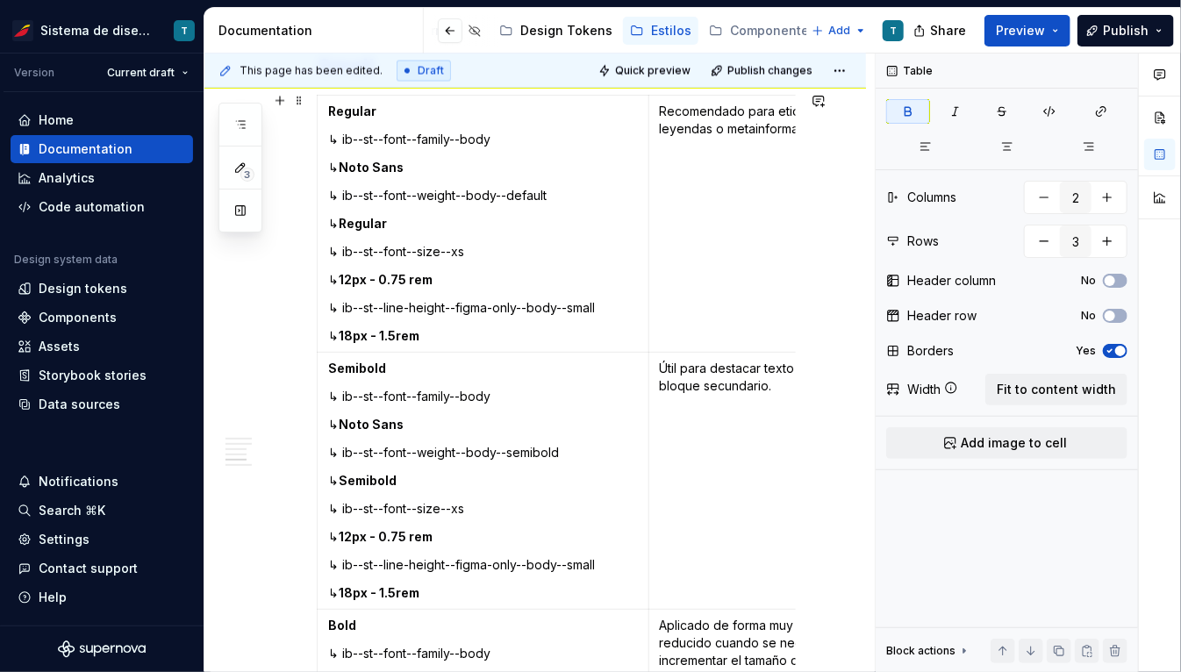
scroll to position [4295, 0]
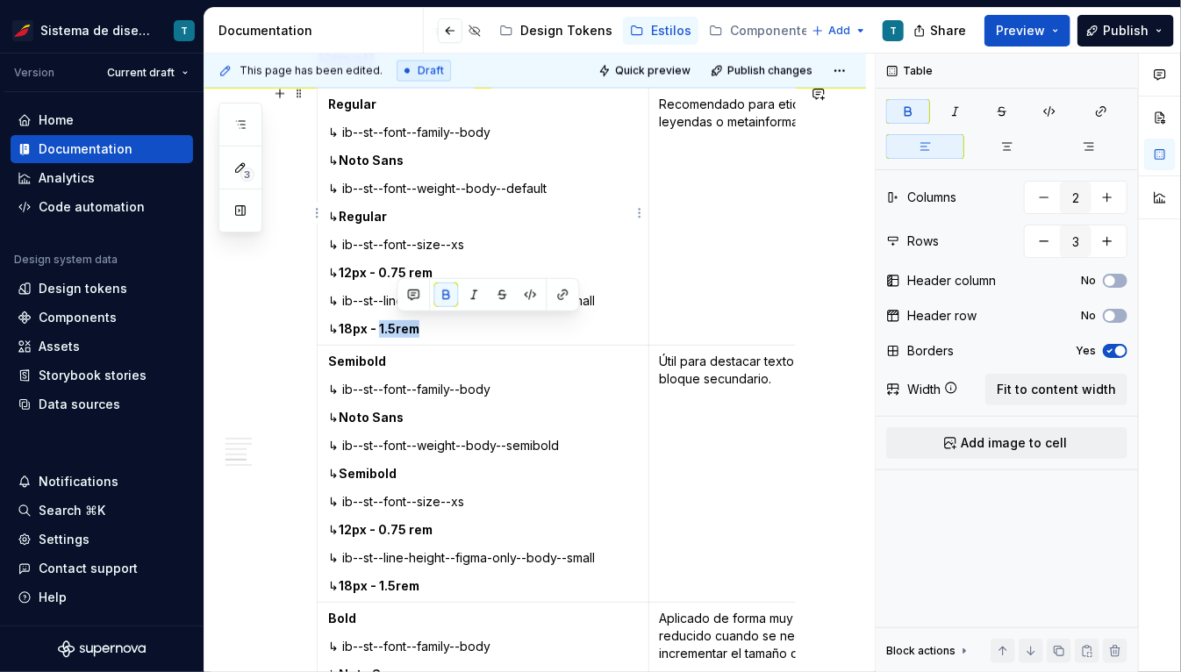
drag, startPoint x: 397, startPoint y: 324, endPoint x: 441, endPoint y: 326, distance: 43.9
click at [441, 326] on p "↳ 18px - 1.5rem" at bounding box center [483, 329] width 310 height 18
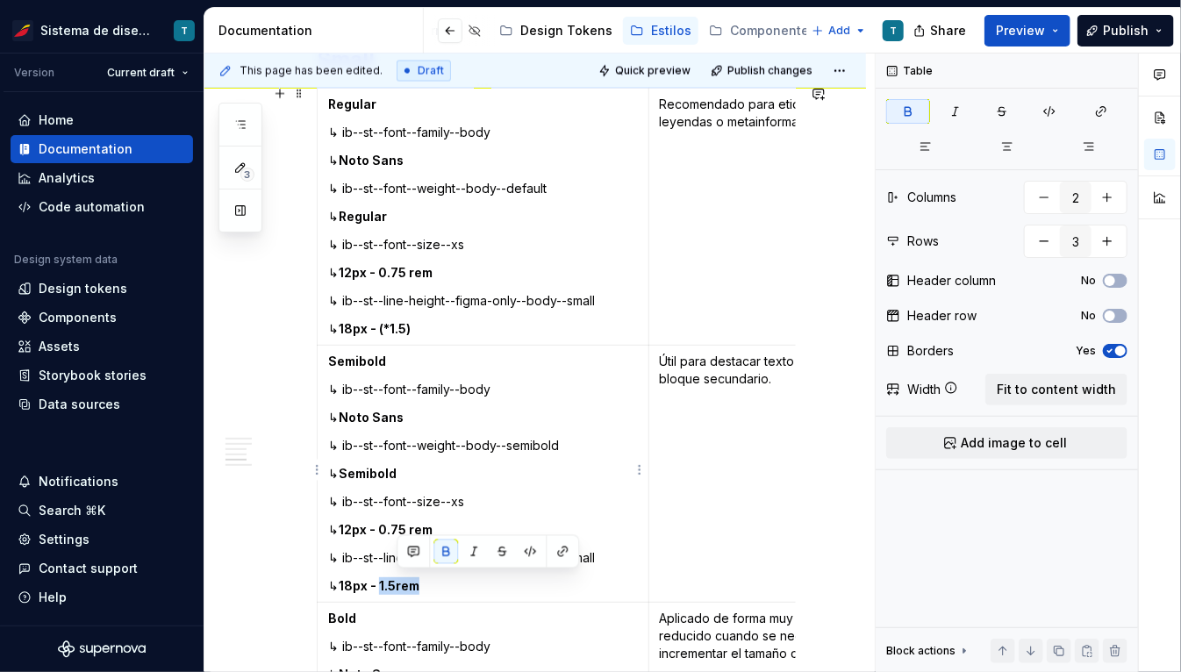
drag, startPoint x: 397, startPoint y: 582, endPoint x: 447, endPoint y: 582, distance: 49.1
click at [447, 582] on p "↳ 18px - 1.5rem" at bounding box center [483, 586] width 310 height 18
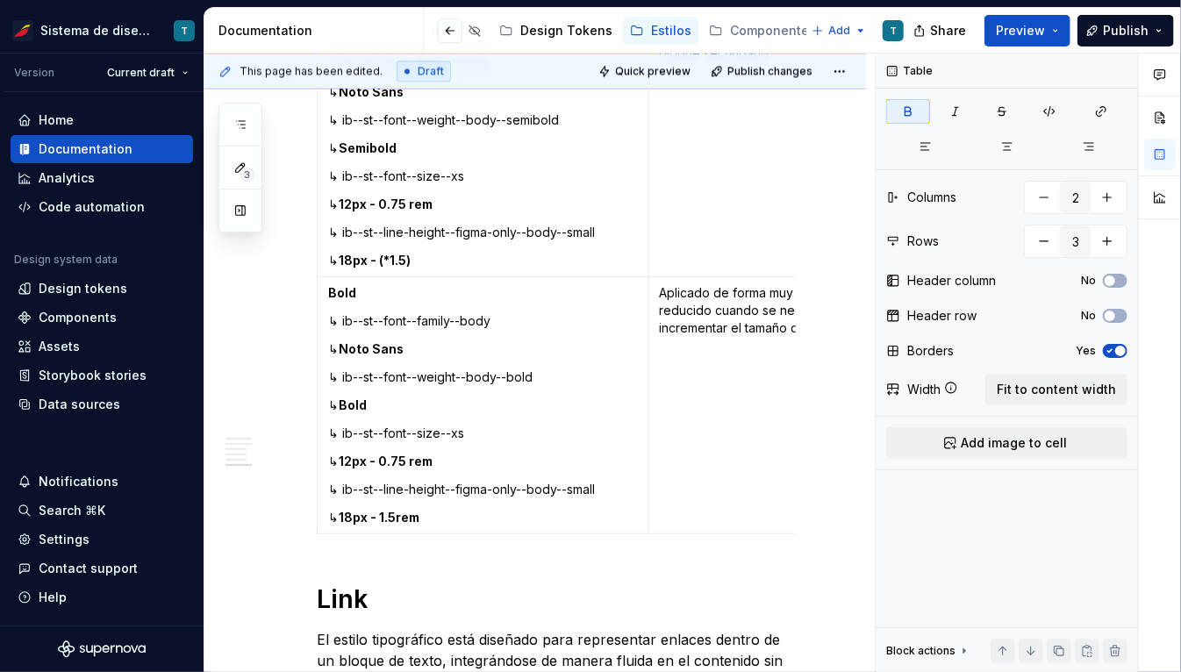
scroll to position [4623, 0]
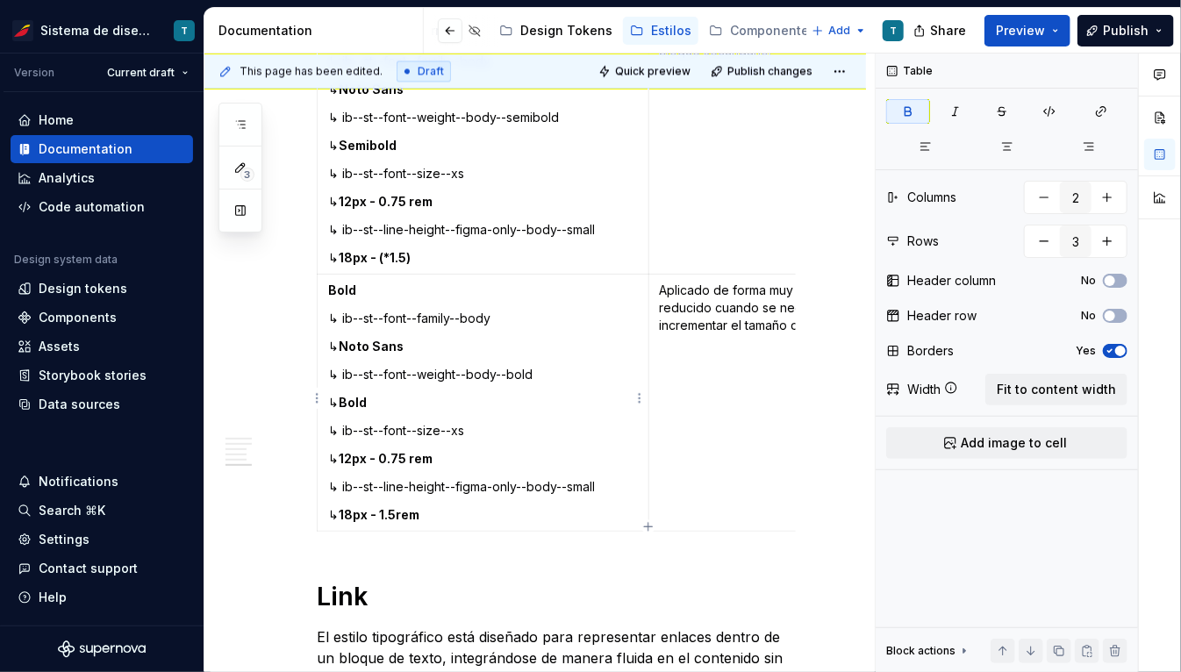
drag, startPoint x: 395, startPoint y: 510, endPoint x: 444, endPoint y: 510, distance: 49.1
click at [444, 510] on p "↳ 18px - 1.5rem" at bounding box center [483, 515] width 310 height 18
drag, startPoint x: 397, startPoint y: 508, endPoint x: 450, endPoint y: 508, distance: 53.5
click at [450, 508] on p "↳ 18px - 1.5rem" at bounding box center [483, 515] width 310 height 18
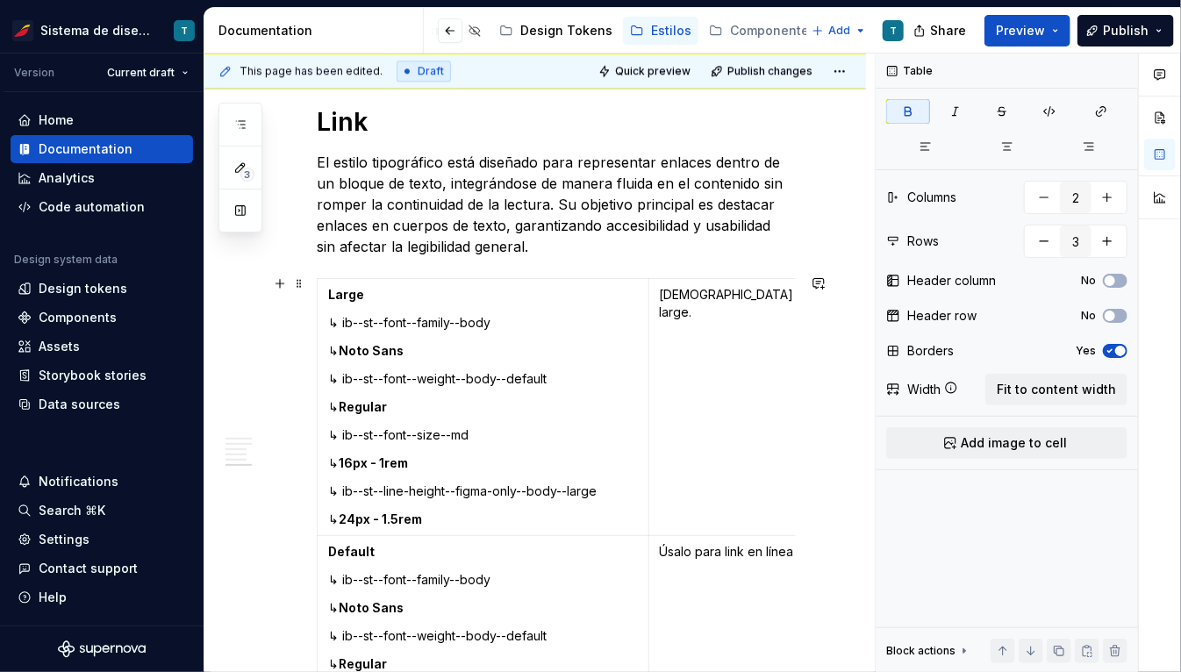
scroll to position [5117, 0]
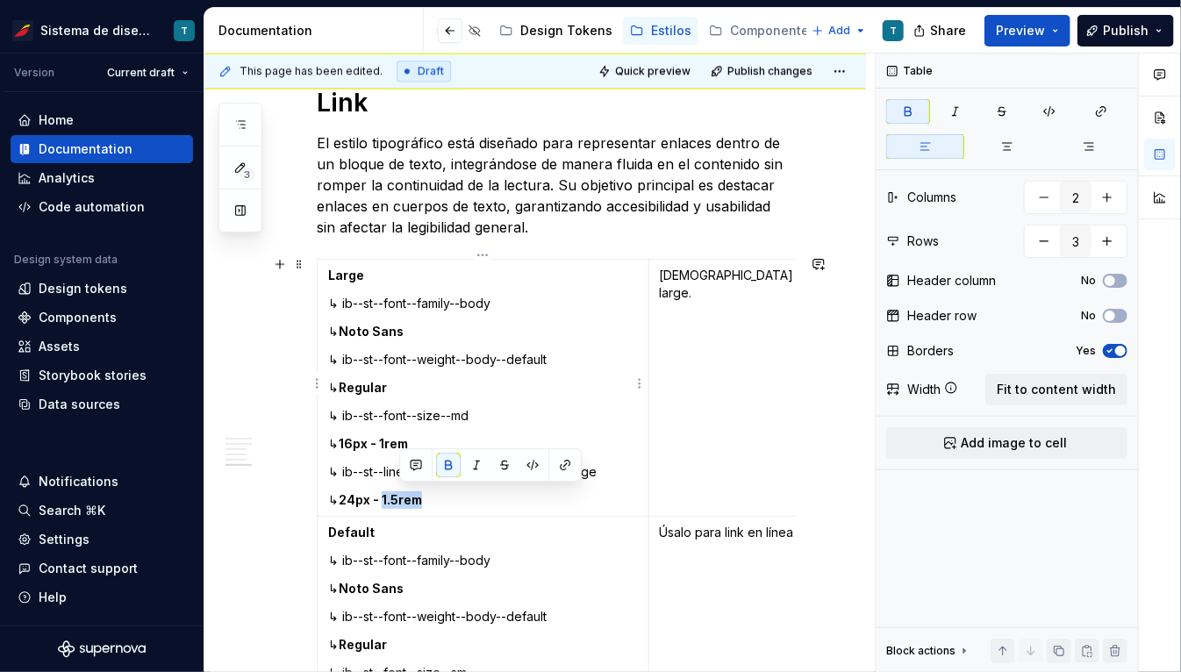
drag, startPoint x: 399, startPoint y: 495, endPoint x: 446, endPoint y: 497, distance: 46.6
click at [446, 497] on p "↳ 24px - 1.5rem" at bounding box center [483, 500] width 310 height 18
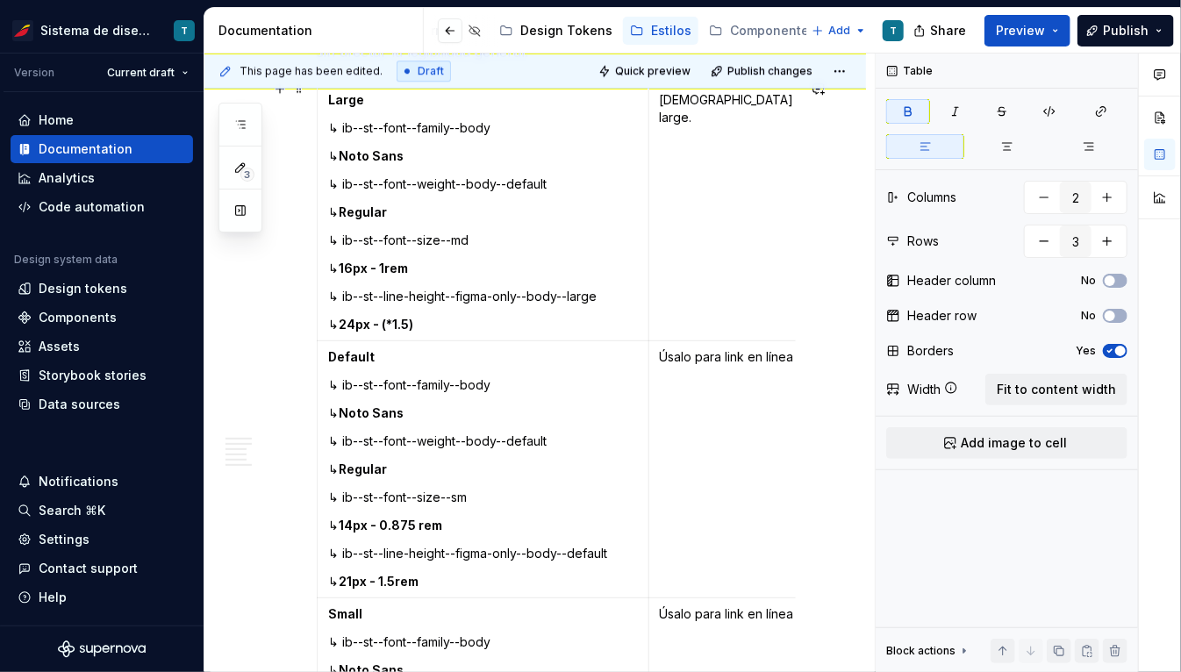
scroll to position [5321, 0]
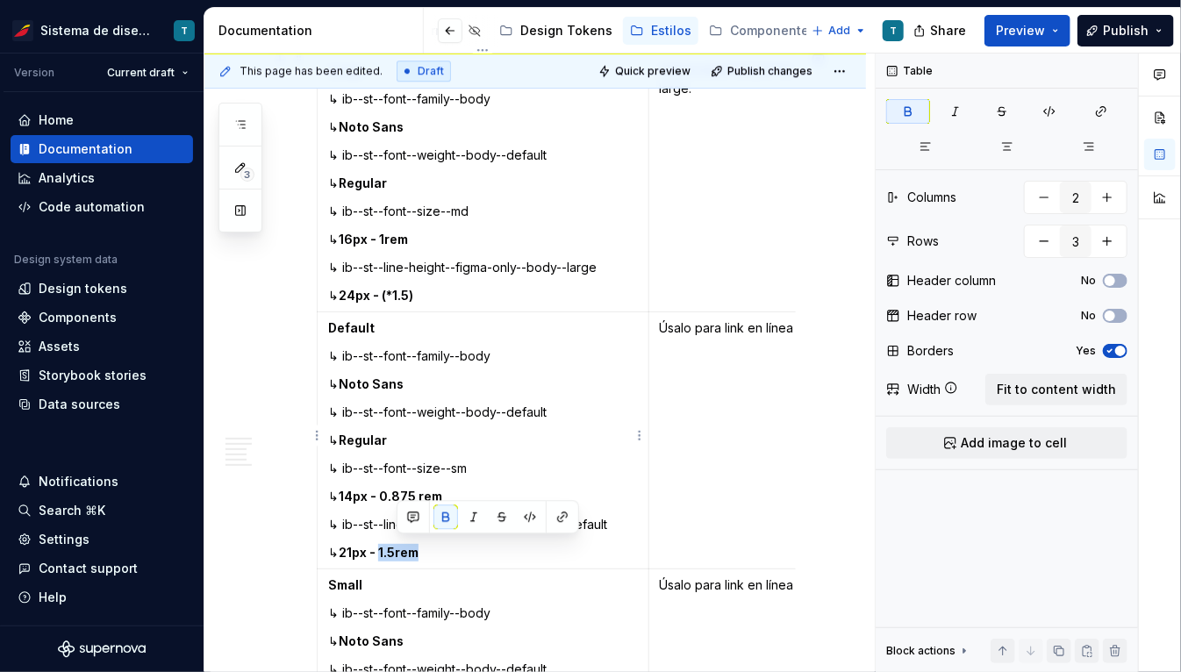
drag, startPoint x: 397, startPoint y: 547, endPoint x: 439, endPoint y: 548, distance: 41.2
click at [439, 548] on p "↳ 21px - 1.5rem" at bounding box center [483, 553] width 310 height 18
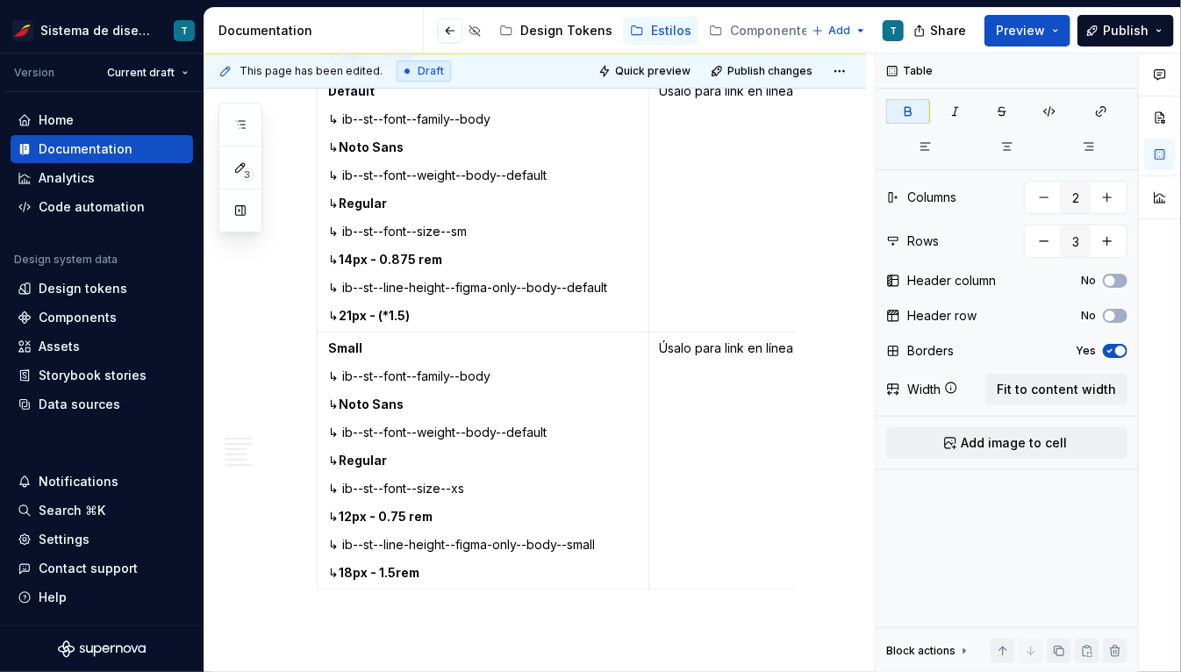
scroll to position [5581, 0]
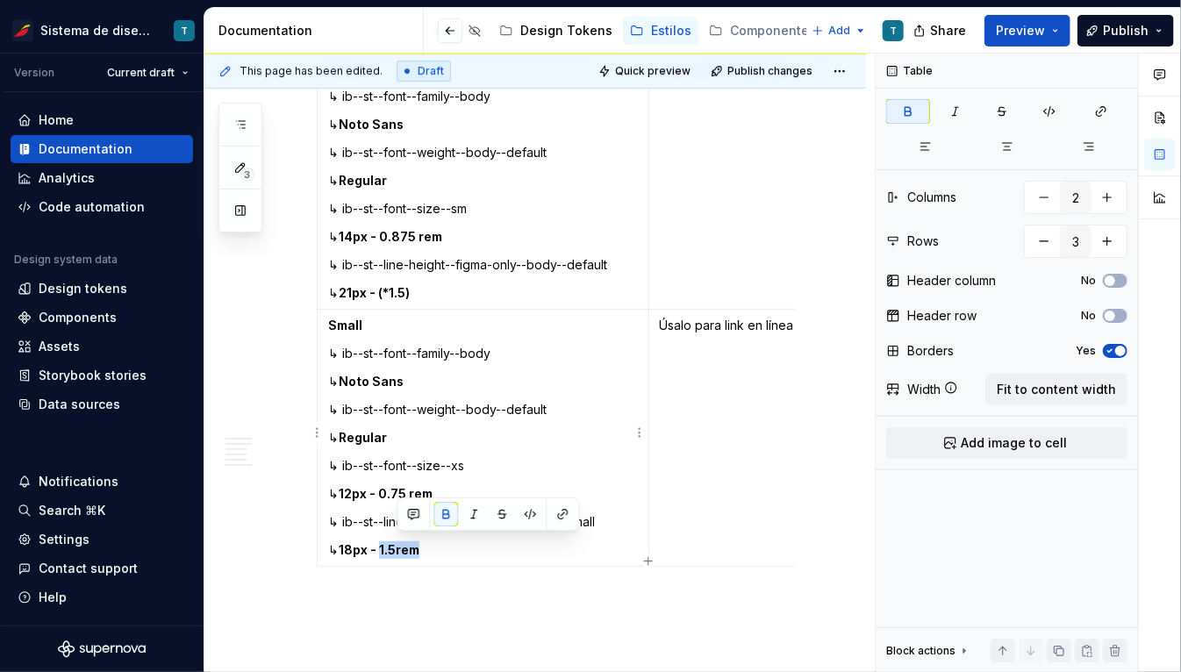
drag, startPoint x: 396, startPoint y: 546, endPoint x: 441, endPoint y: 547, distance: 45.7
click at [441, 547] on p "↳ 18px - 1.5rem" at bounding box center [483, 550] width 310 height 18
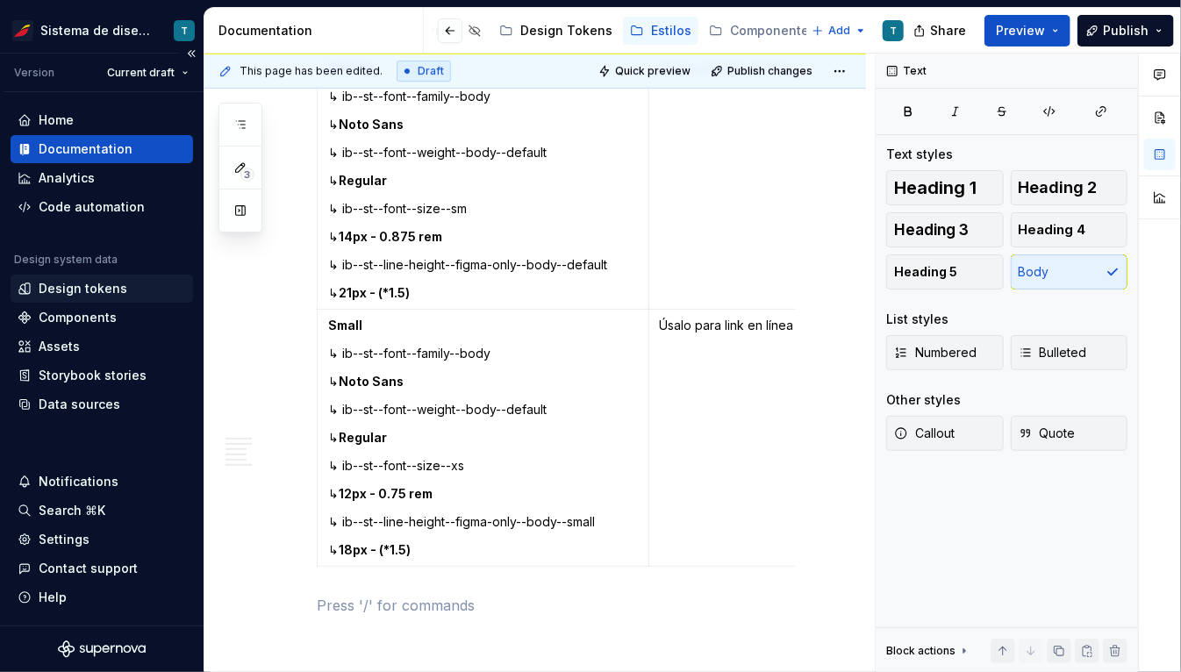
click at [106, 287] on div "Design tokens" at bounding box center [83, 289] width 89 height 18
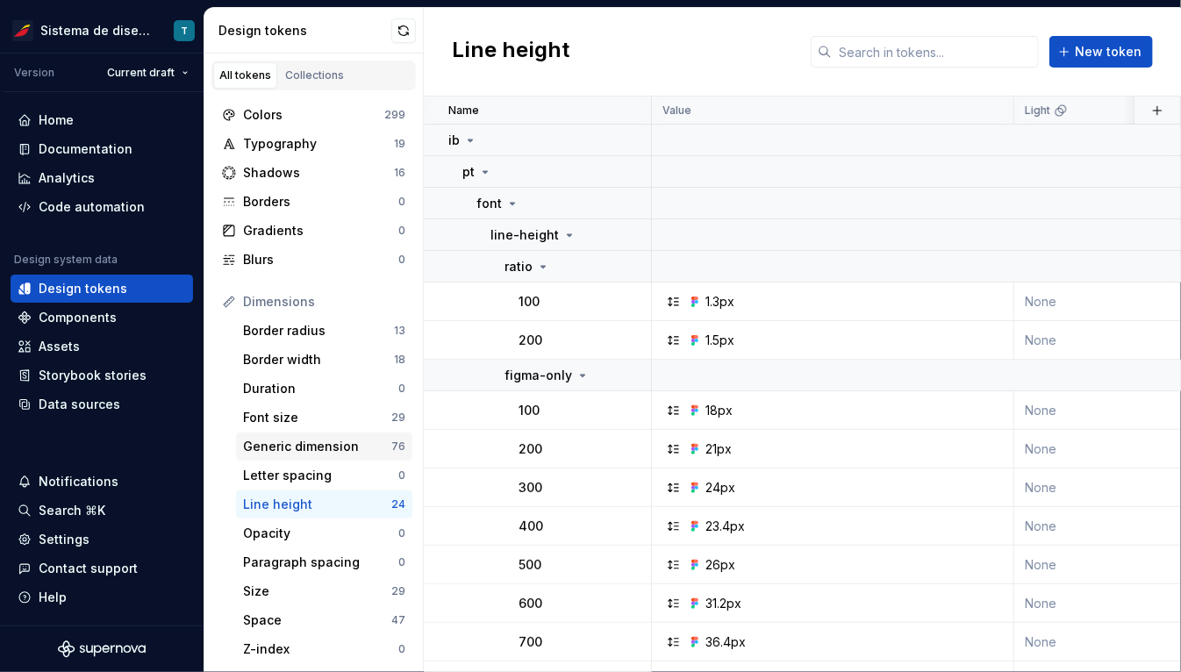
click at [326, 444] on div "Generic dimension" at bounding box center [317, 447] width 148 height 18
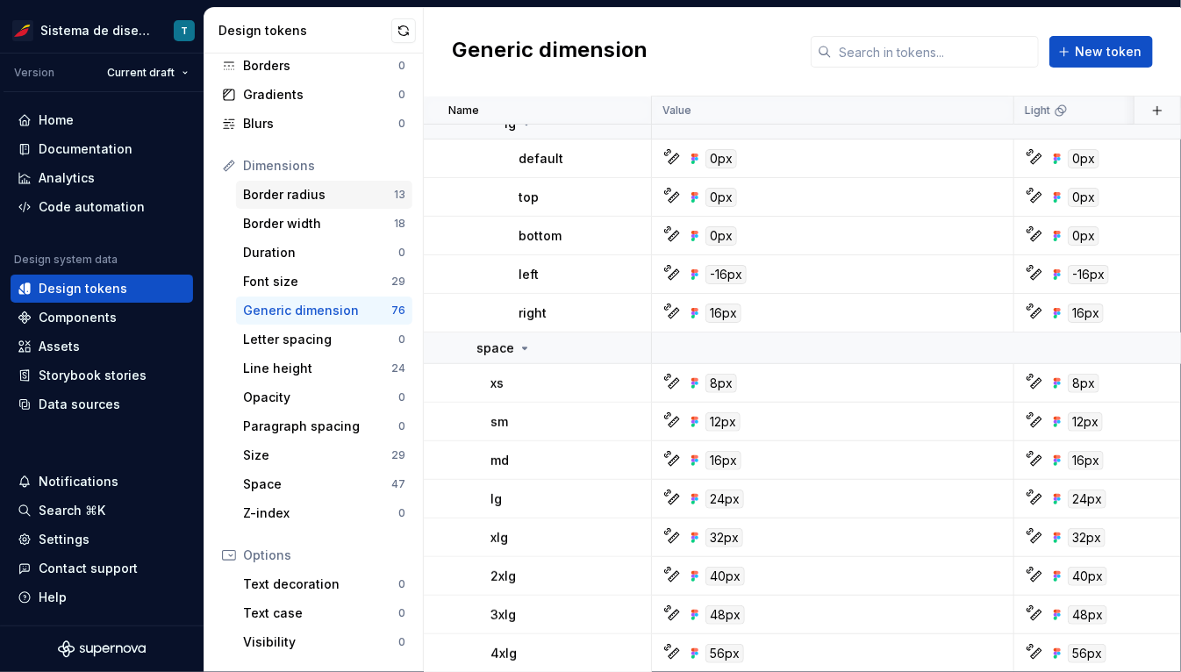
scroll to position [138, 0]
click at [309, 480] on div "Space" at bounding box center [317, 483] width 148 height 18
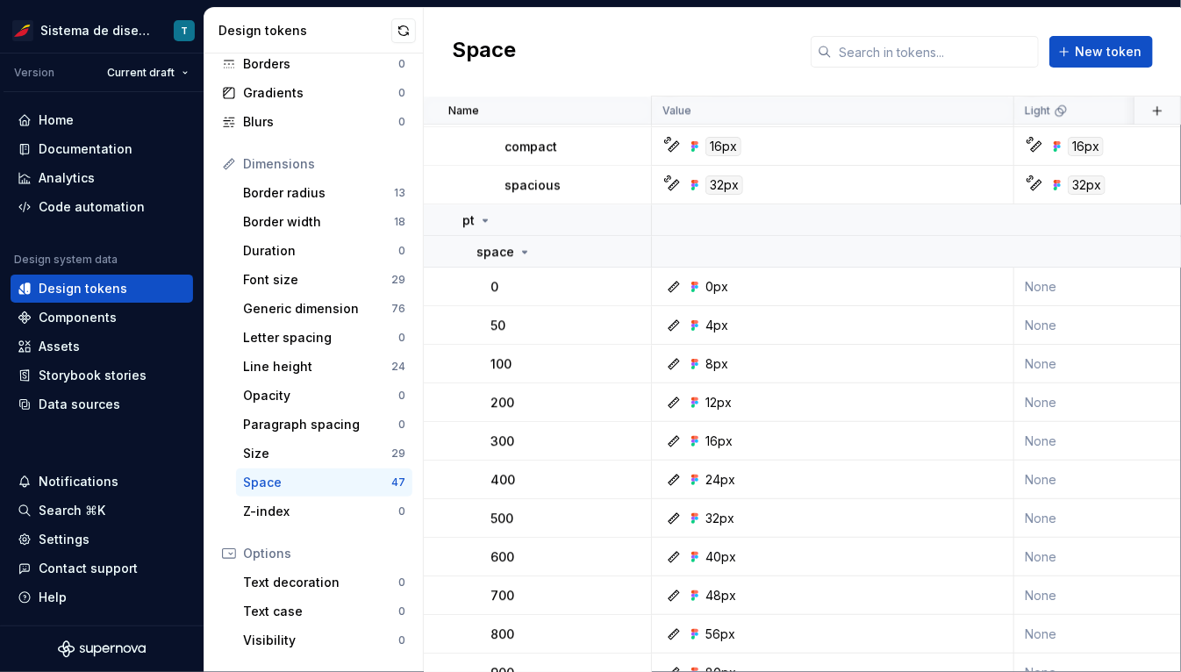
scroll to position [2024, 0]
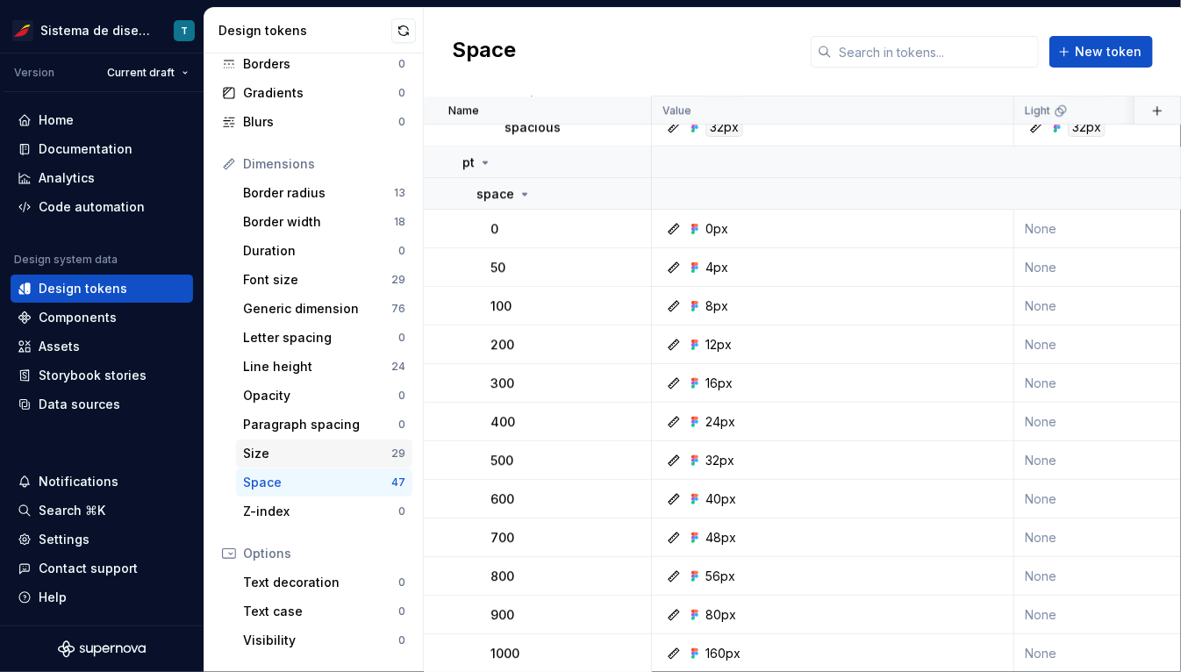
click at [377, 454] on div "Size" at bounding box center [317, 454] width 148 height 18
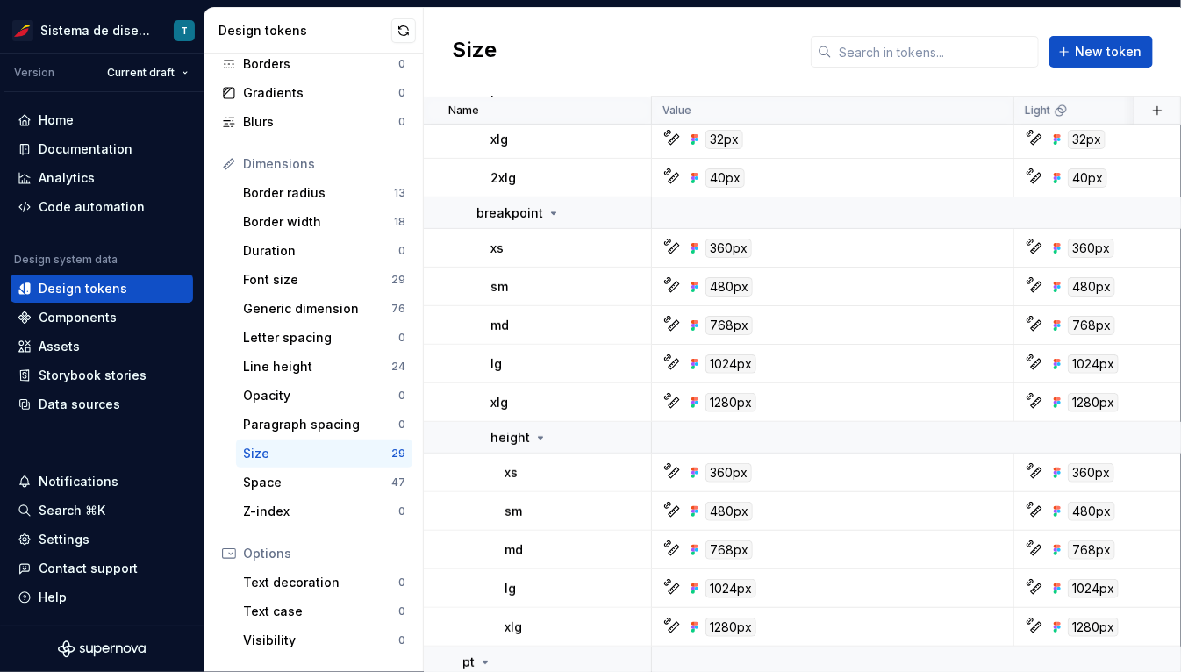
scroll to position [7, 0]
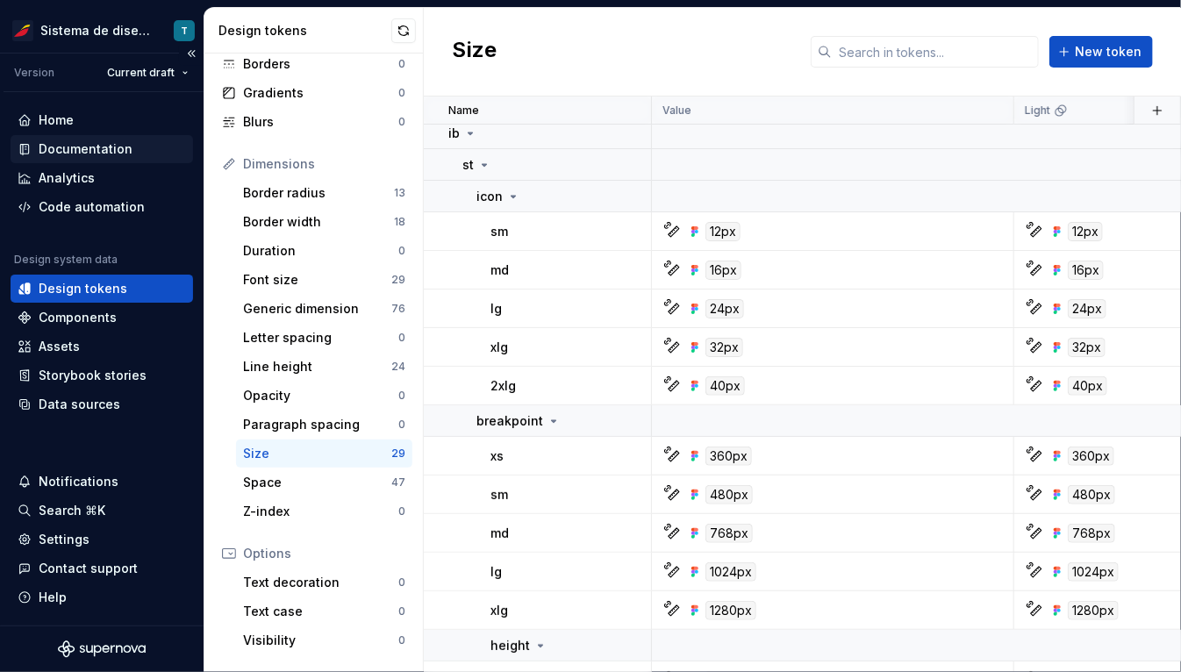
click at [127, 151] on div "Documentation" at bounding box center [86, 149] width 94 height 18
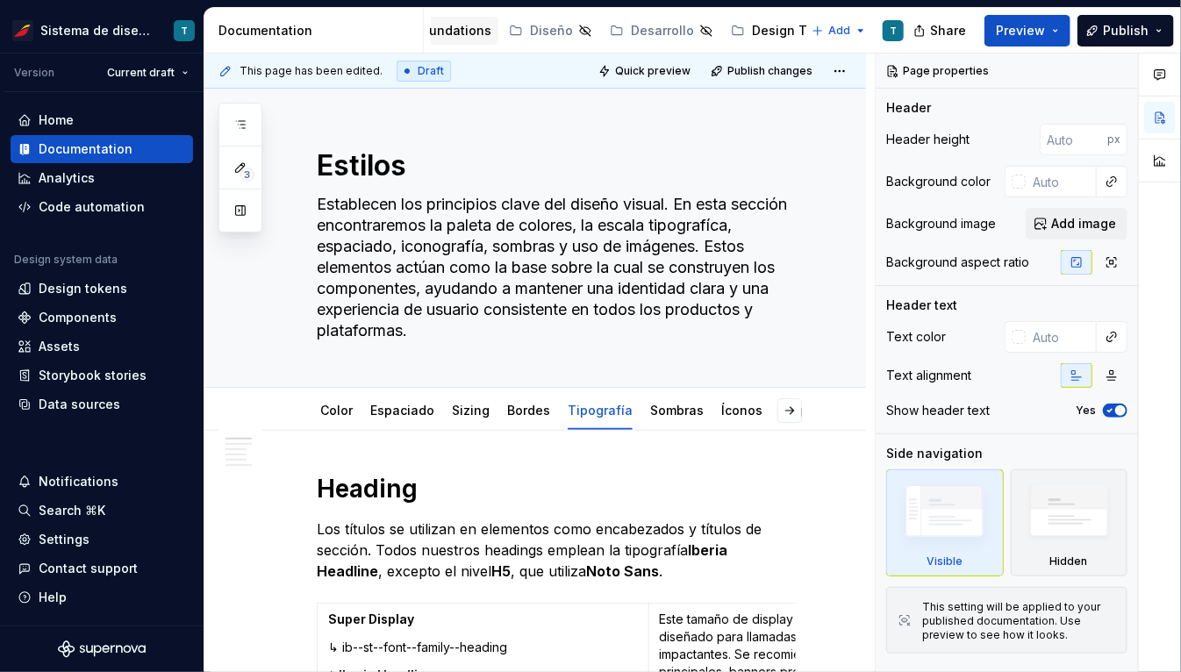
scroll to position [0, 595]
click at [542, 31] on div "Design Tokens" at bounding box center [566, 31] width 92 height 18
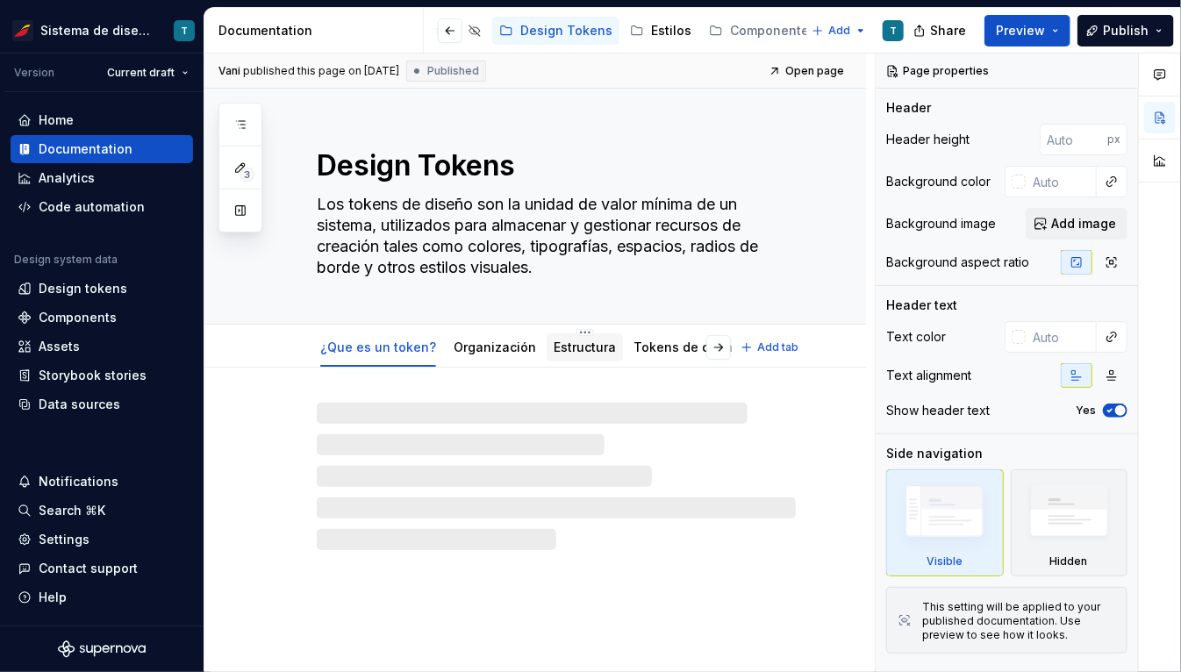
click at [563, 354] on link "Estructura" at bounding box center [585, 347] width 62 height 15
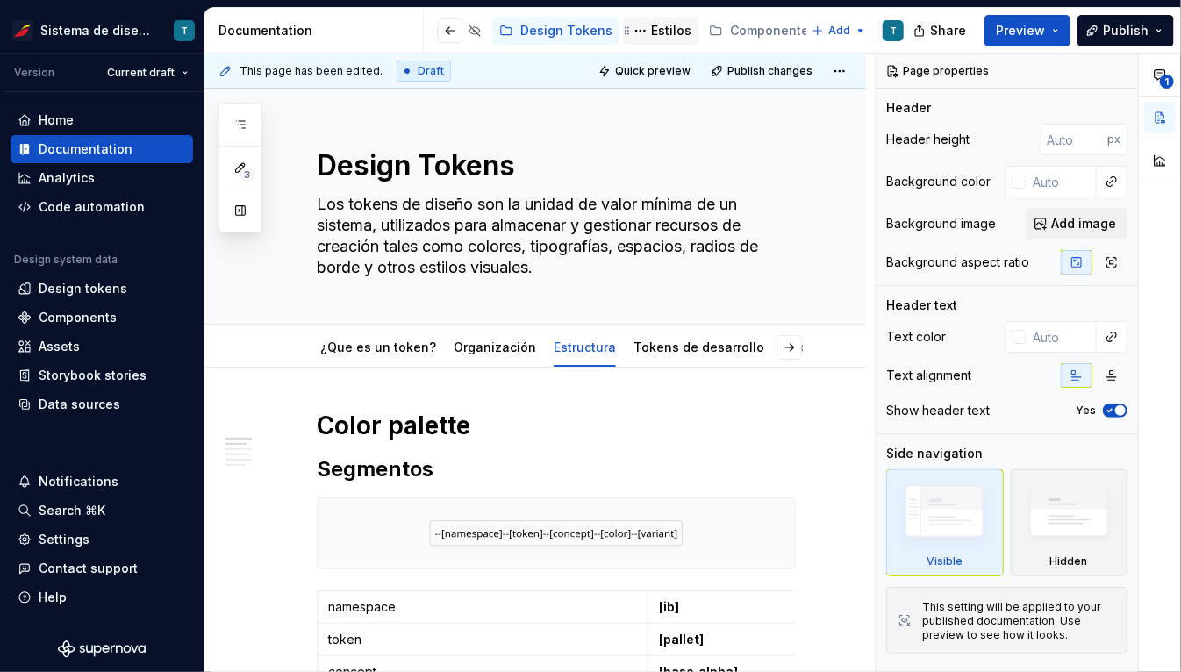
click at [590, 28] on div "Estilos" at bounding box center [671, 31] width 40 height 18
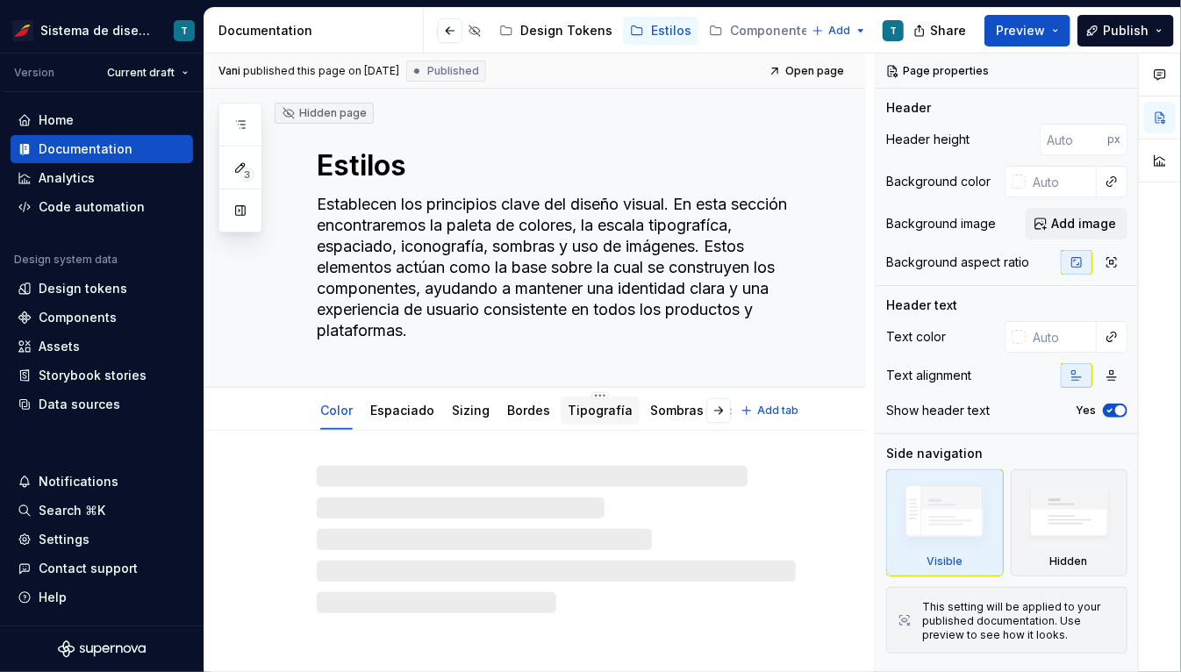
click at [583, 415] on link "Tipografía" at bounding box center [600, 410] width 65 height 15
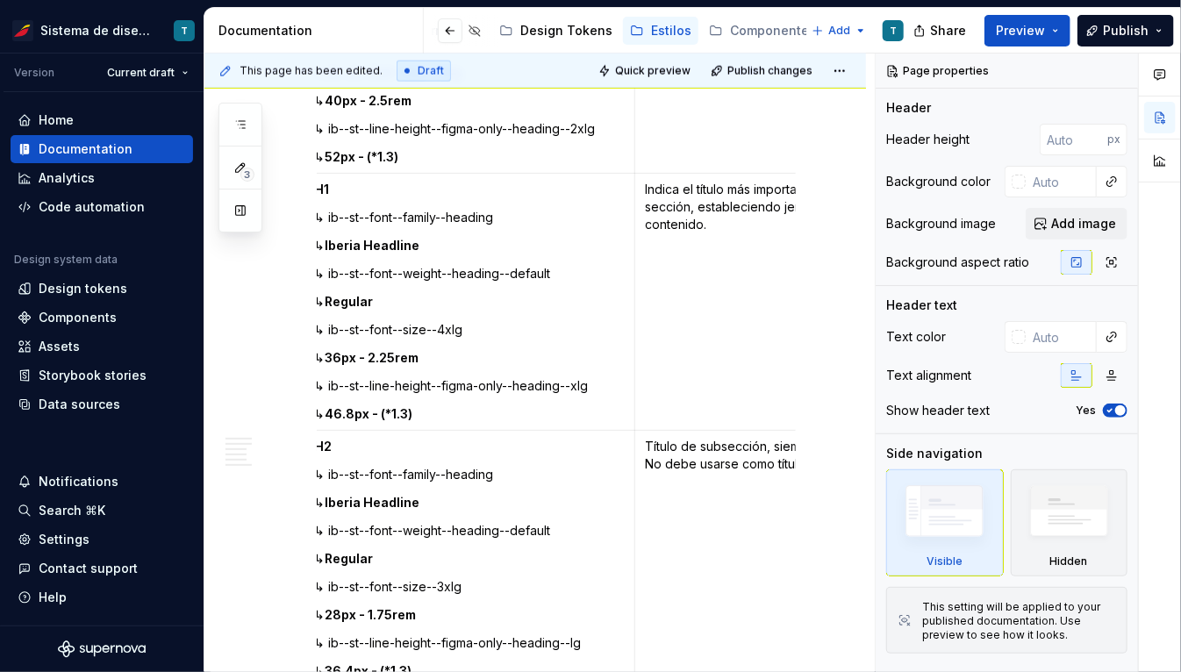
scroll to position [948, 0]
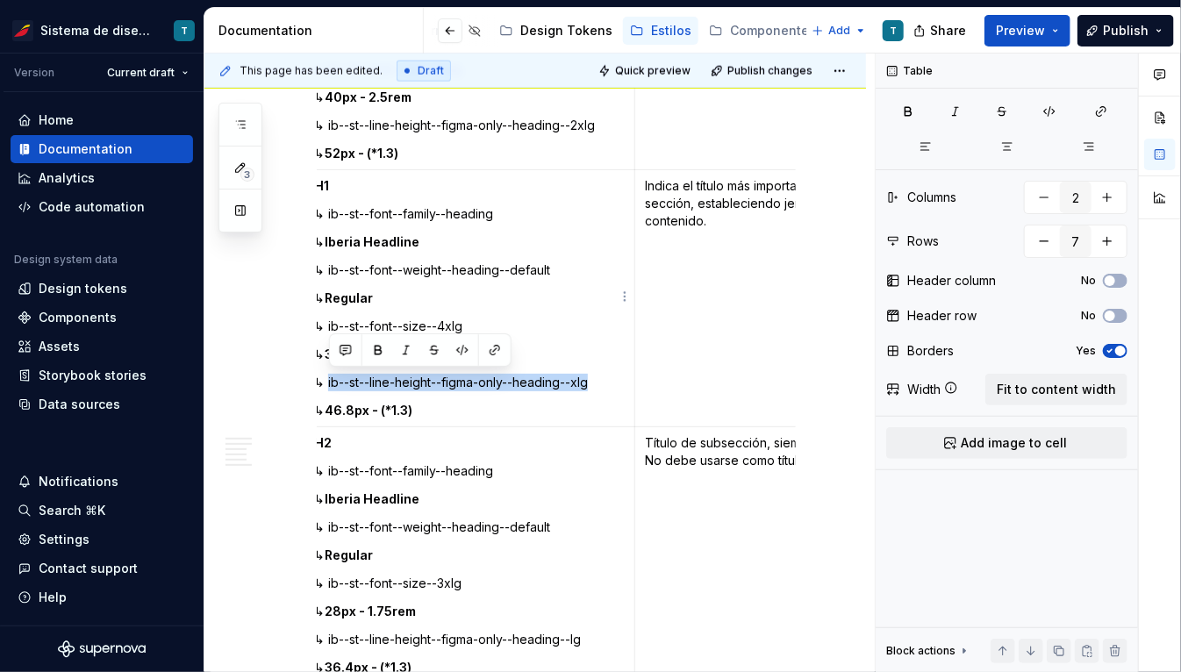
drag, startPoint x: 328, startPoint y: 379, endPoint x: 598, endPoint y: 377, distance: 270.2
click at [590, 377] on p "↳ ib--st--line-height--figma-only--heading--xlg" at bounding box center [469, 383] width 310 height 18
copy p "ib--st--line-height--figma-only--heading--xlg"
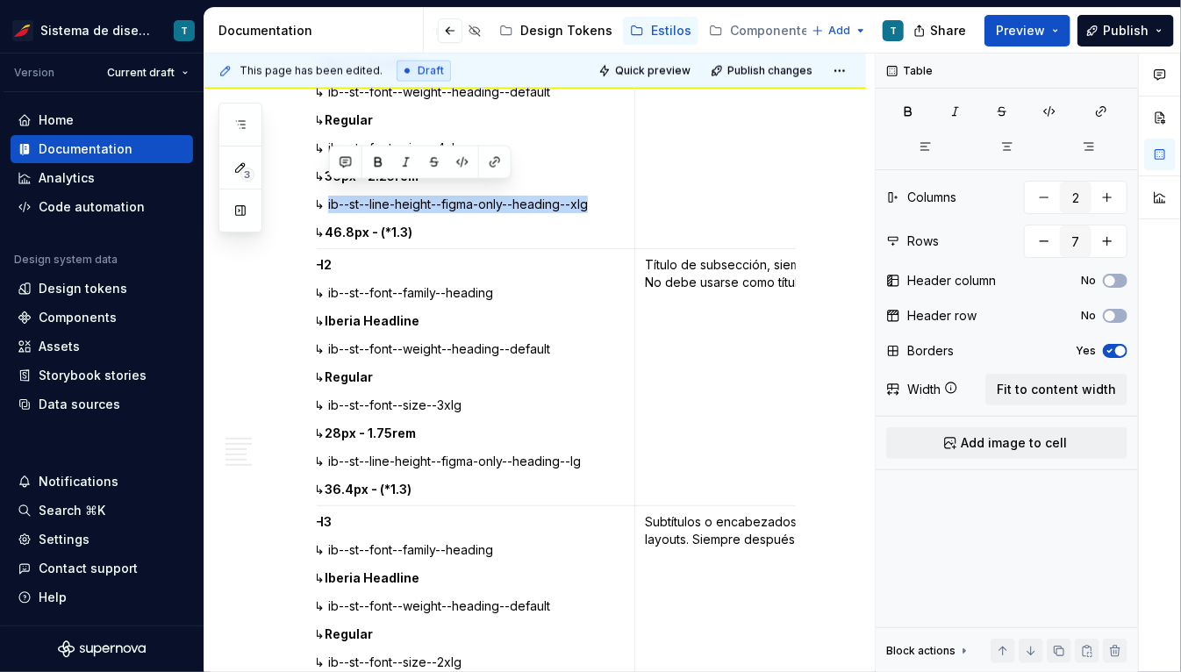
scroll to position [1144, 0]
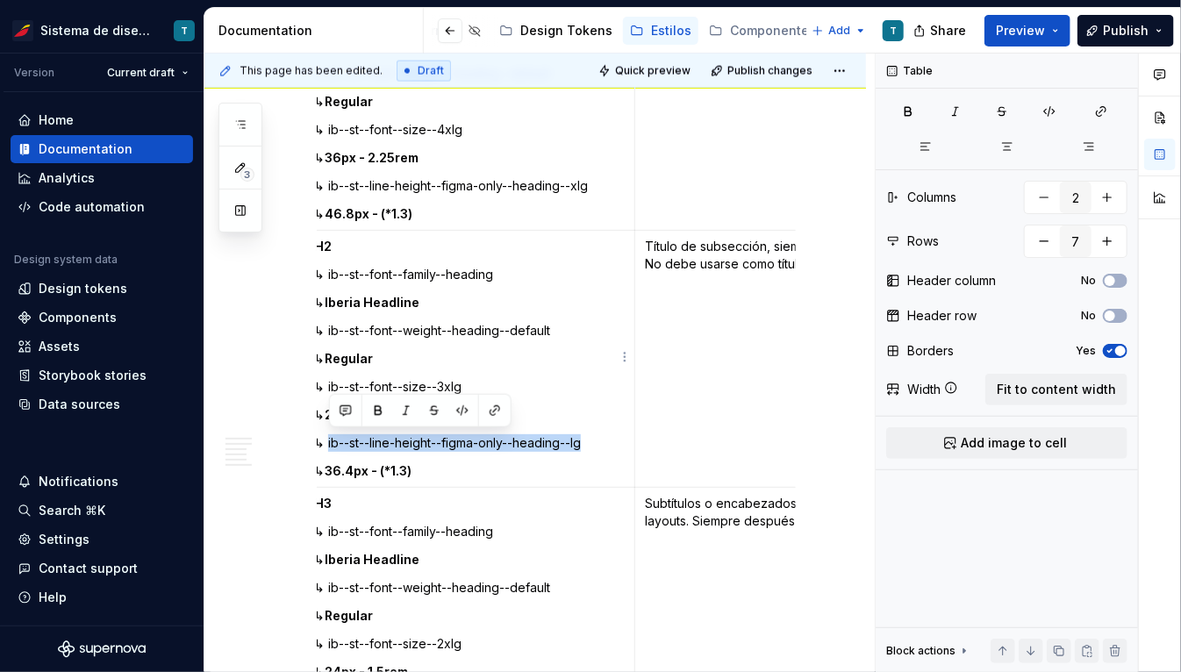
drag, startPoint x: 326, startPoint y: 442, endPoint x: 623, endPoint y: 443, distance: 296.5
click at [590, 443] on td "H2 ↳ ib--st--font--family--heading ↳ Iberia Headline ↳ ib--st--font--weight--he…" at bounding box center [470, 359] width 332 height 257
copy p "ib--st--line-height--figma-only--heading--lg"
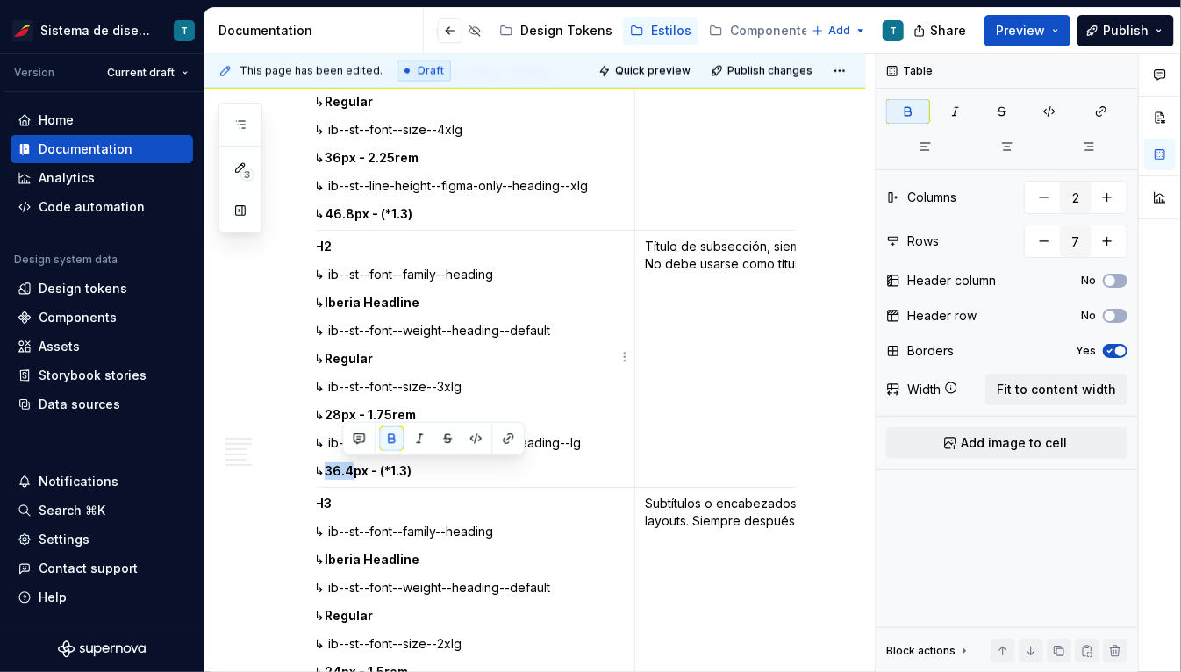
drag, startPoint x: 368, startPoint y: 464, endPoint x: 344, endPoint y: 463, distance: 24.6
click at [344, 463] on strong "36.4px - (*1.3)" at bounding box center [368, 470] width 87 height 15
copy strong "36.4"
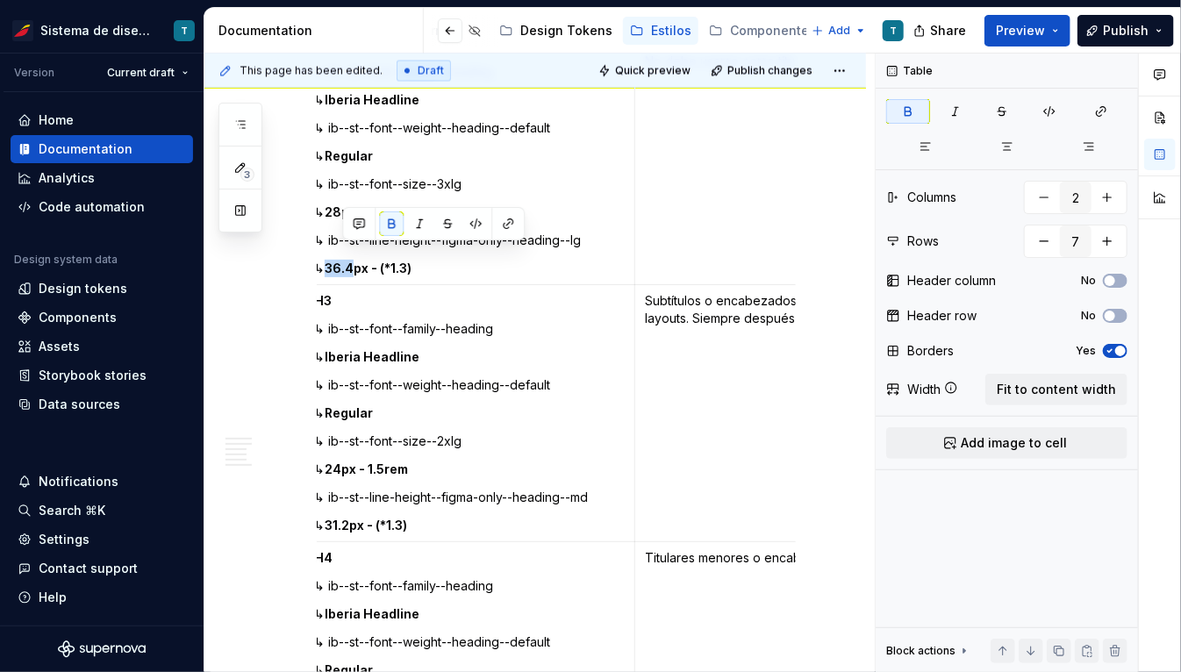
scroll to position [1362, 0]
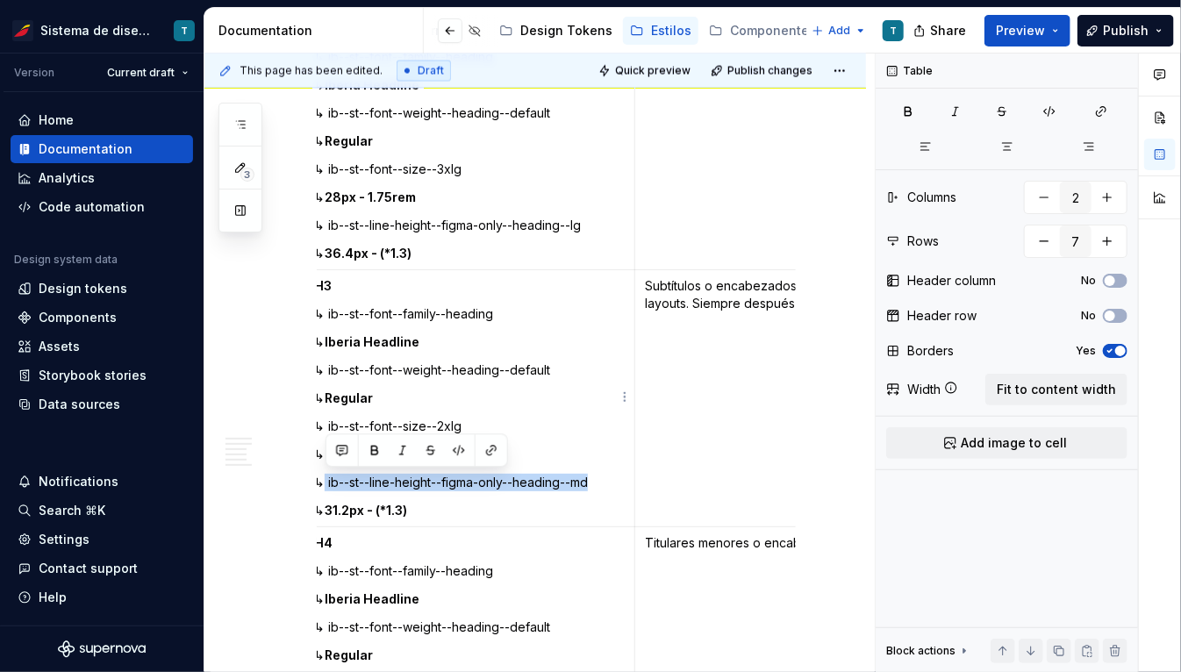
drag, startPoint x: 326, startPoint y: 482, endPoint x: 626, endPoint y: 488, distance: 300.1
click at [590, 488] on td "H3 ↳ ib--st--font--family--heading ↳ Iberia Headline ↳ ib--st--font--weight--he…" at bounding box center [470, 398] width 332 height 257
copy p "ib--st--line-height--figma-only--heading--md"
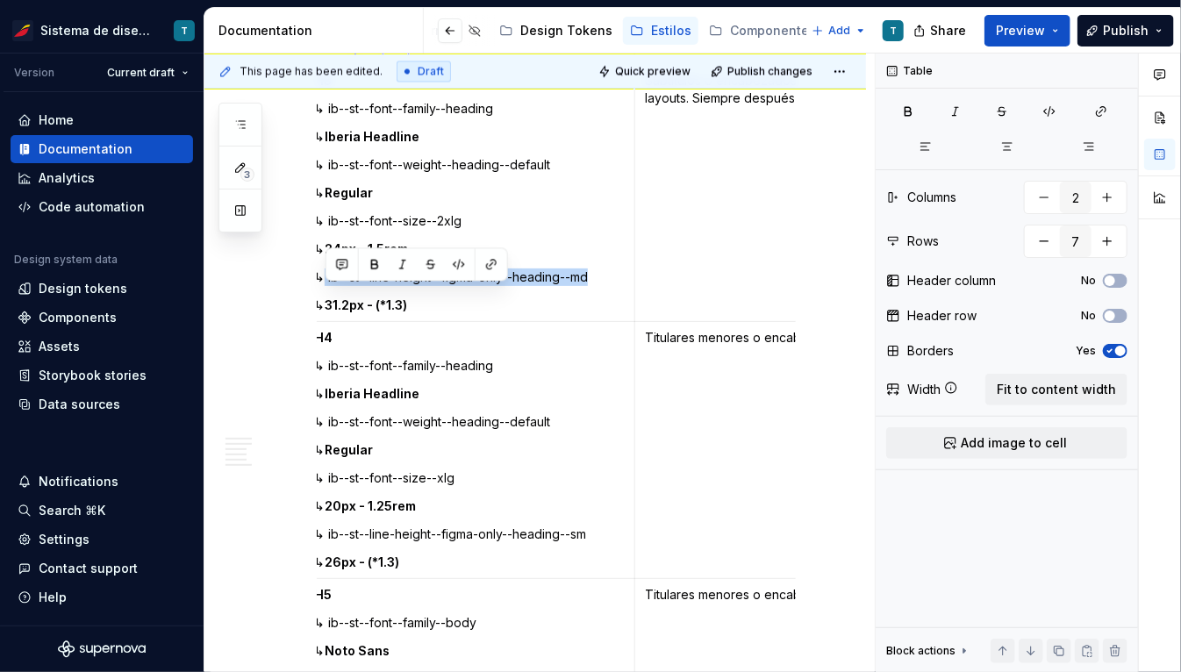
scroll to position [1577, 0]
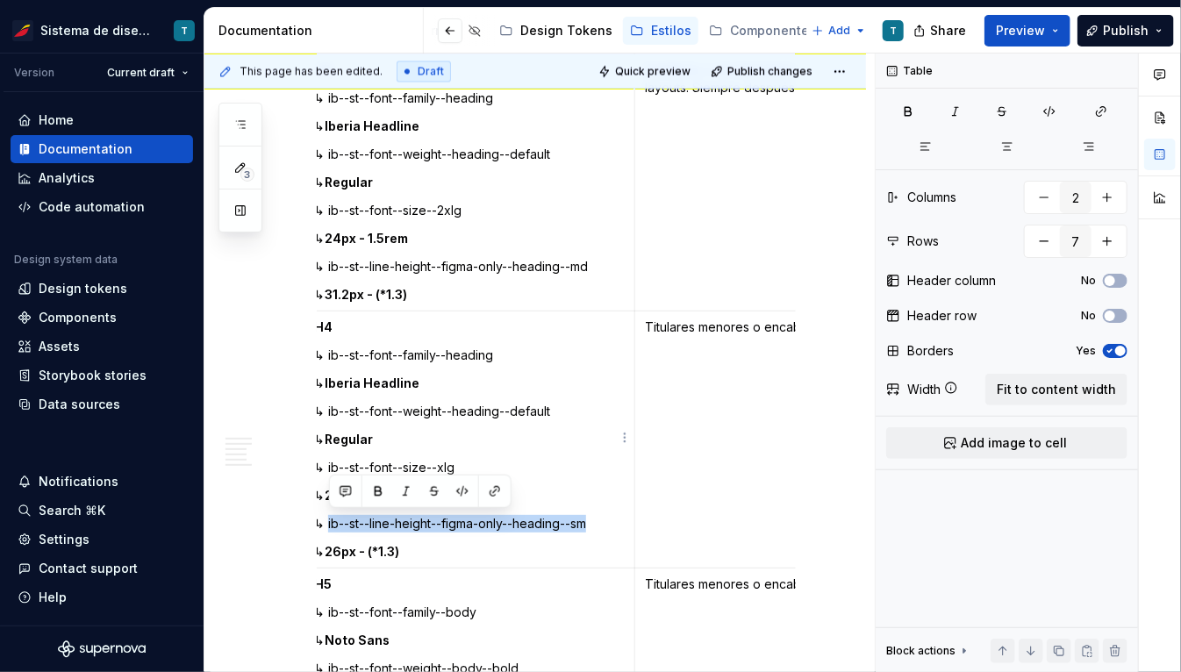
drag, startPoint x: 328, startPoint y: 526, endPoint x: 610, endPoint y: 522, distance: 281.7
click at [590, 522] on p "↳ ib--st--line-height--figma-only--heading--sm" at bounding box center [469, 524] width 310 height 18
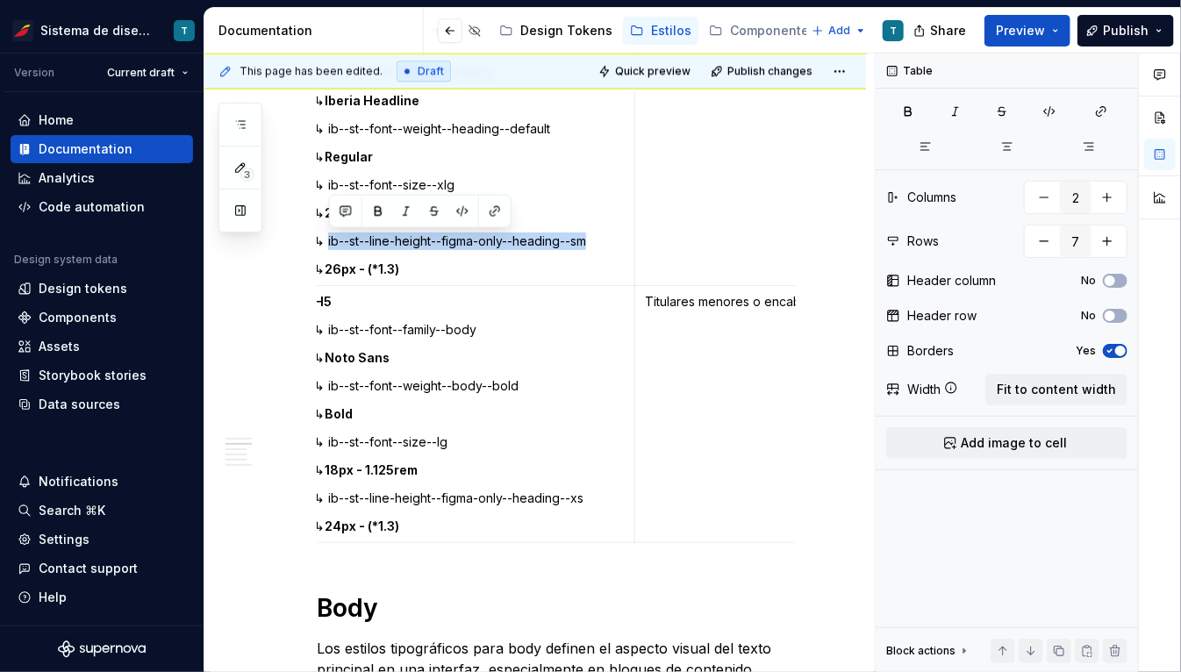
scroll to position [1865, 0]
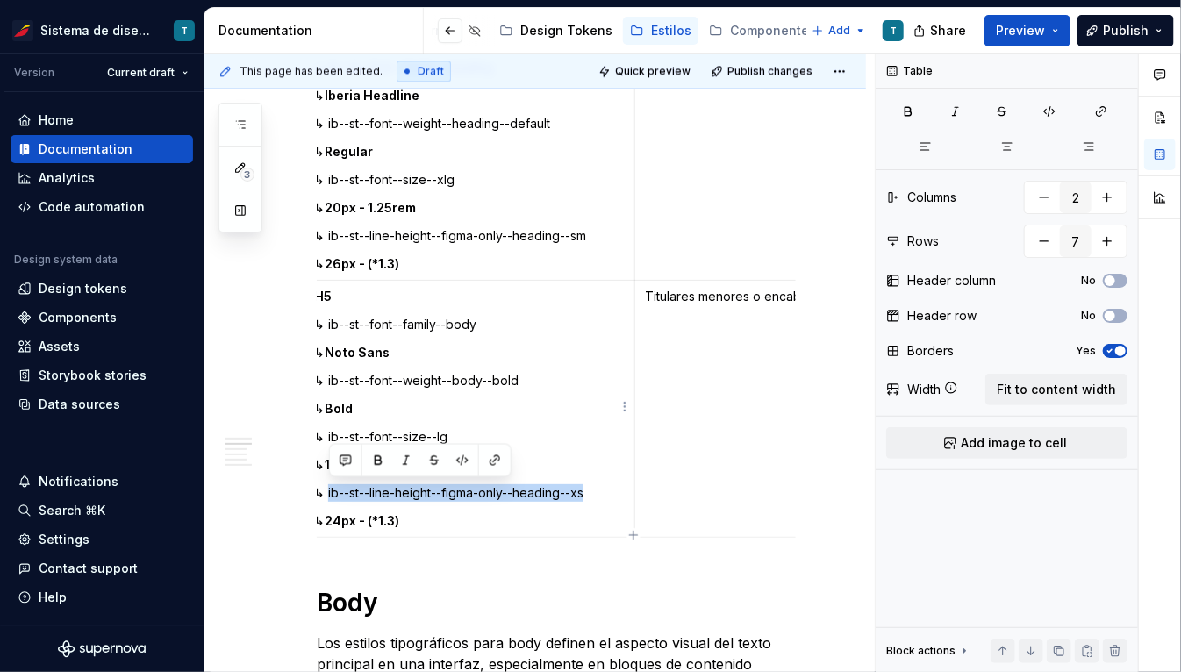
drag, startPoint x: 327, startPoint y: 492, endPoint x: 603, endPoint y: 494, distance: 275.5
click at [590, 494] on p "↳ ib--st--line-height--figma-only--heading--xs" at bounding box center [469, 493] width 310 height 18
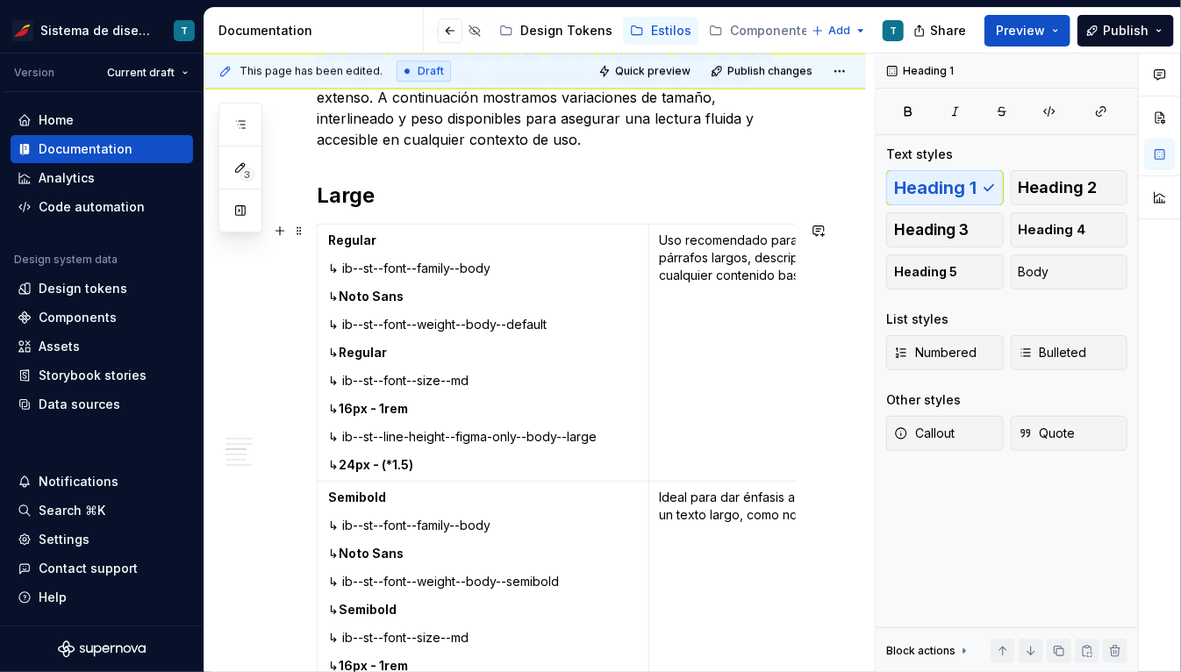
scroll to position [2460, 0]
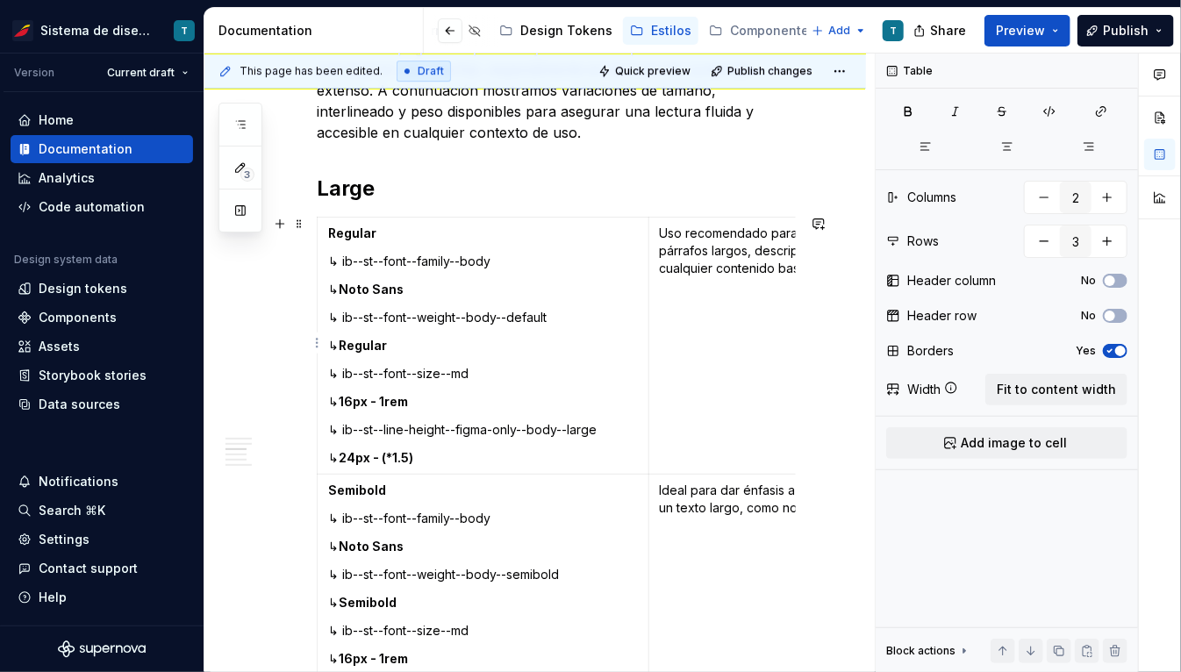
click at [590, 252] on p "Uso recomendado para textos principales en párrafos largos, descripciones gener…" at bounding box center [815, 251] width 310 height 53
drag, startPoint x: 559, startPoint y: 313, endPoint x: 343, endPoint y: 310, distance: 215.9
click at [343, 311] on p "↳ ib--st--font--weight--body--default" at bounding box center [483, 318] width 310 height 18
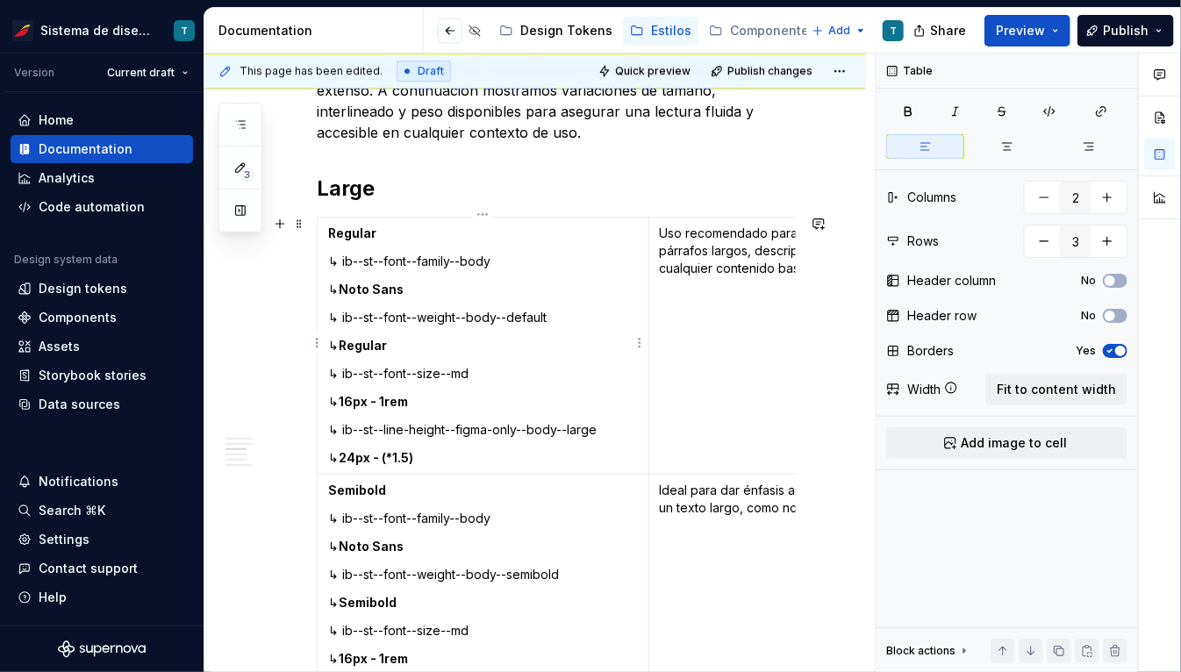
click at [503, 260] on p "↳ ib--st--font--family--body" at bounding box center [483, 262] width 310 height 18
drag, startPoint x: 505, startPoint y: 259, endPoint x: 343, endPoint y: 253, distance: 162.4
click at [343, 253] on p "↳ ib--st--font--family--body" at bounding box center [483, 262] width 310 height 18
click at [431, 365] on p "↳ ib--st--font--size--md" at bounding box center [483, 374] width 310 height 18
drag, startPoint x: 481, startPoint y: 367, endPoint x: 343, endPoint y: 366, distance: 137.7
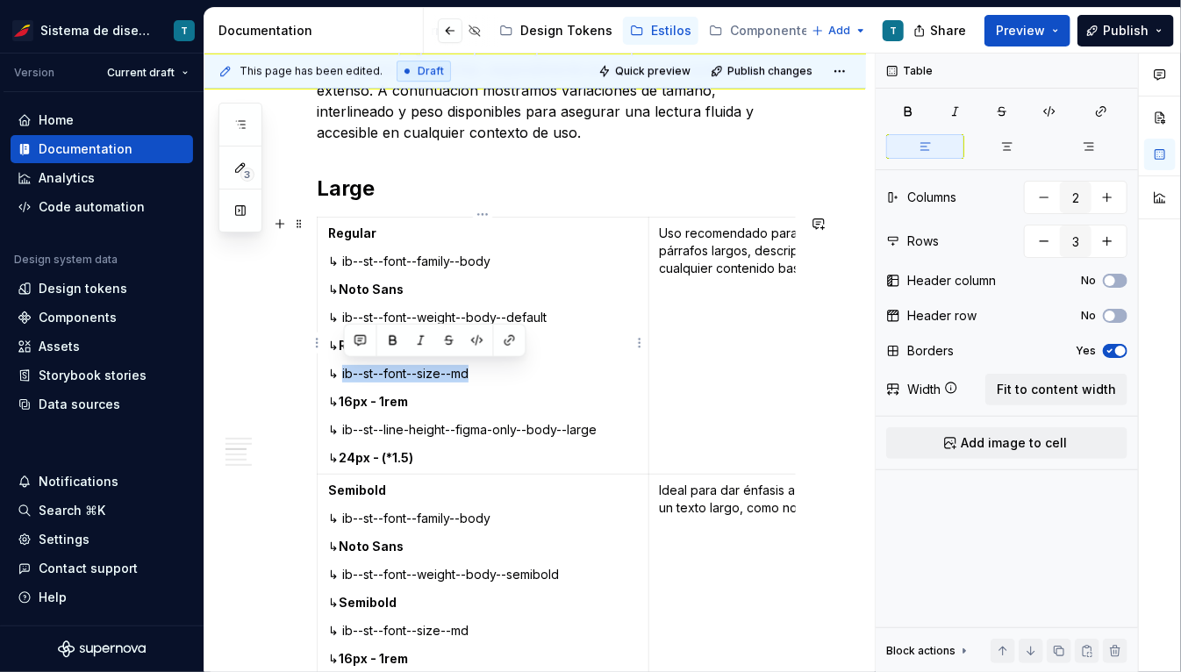
click at [343, 366] on p "↳ ib--st--font--size--md" at bounding box center [483, 374] width 310 height 18
click at [478, 411] on td "Regular ↳ ib--st--font--family--body ↳ Noto Sans ↳ ib--st--font--weight--body--…" at bounding box center [484, 346] width 332 height 257
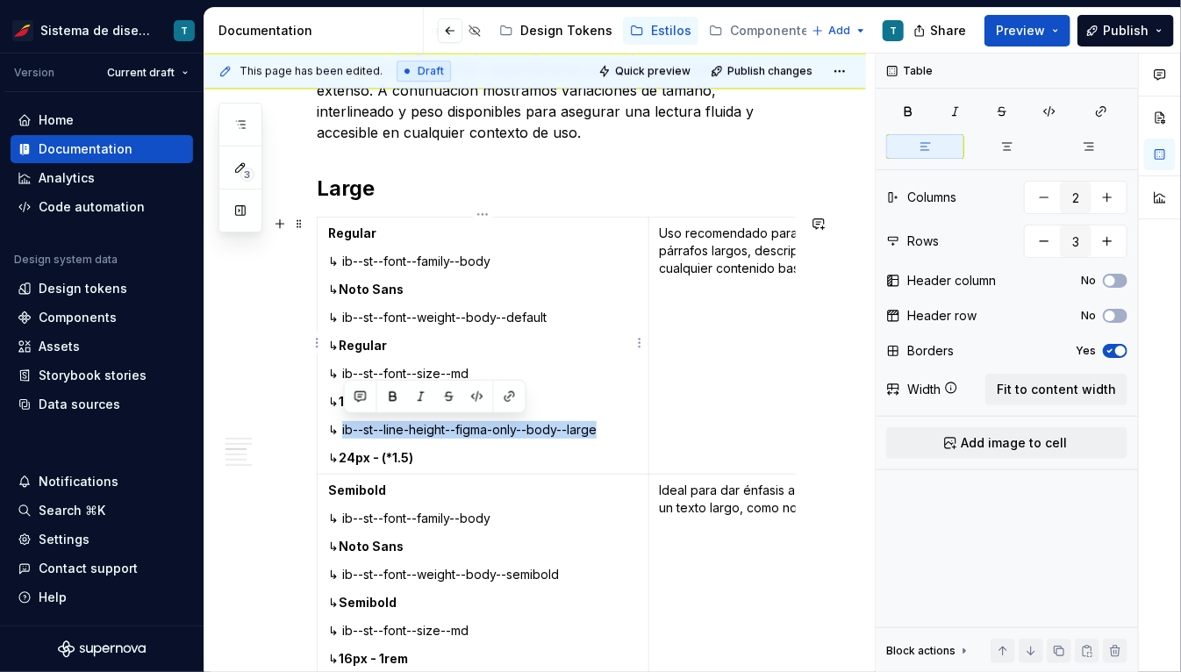
drag, startPoint x: 610, startPoint y: 427, endPoint x: 344, endPoint y: 427, distance: 265.8
click at [344, 427] on p "↳ ib--st--line-height--figma-only--body--large" at bounding box center [483, 430] width 310 height 18
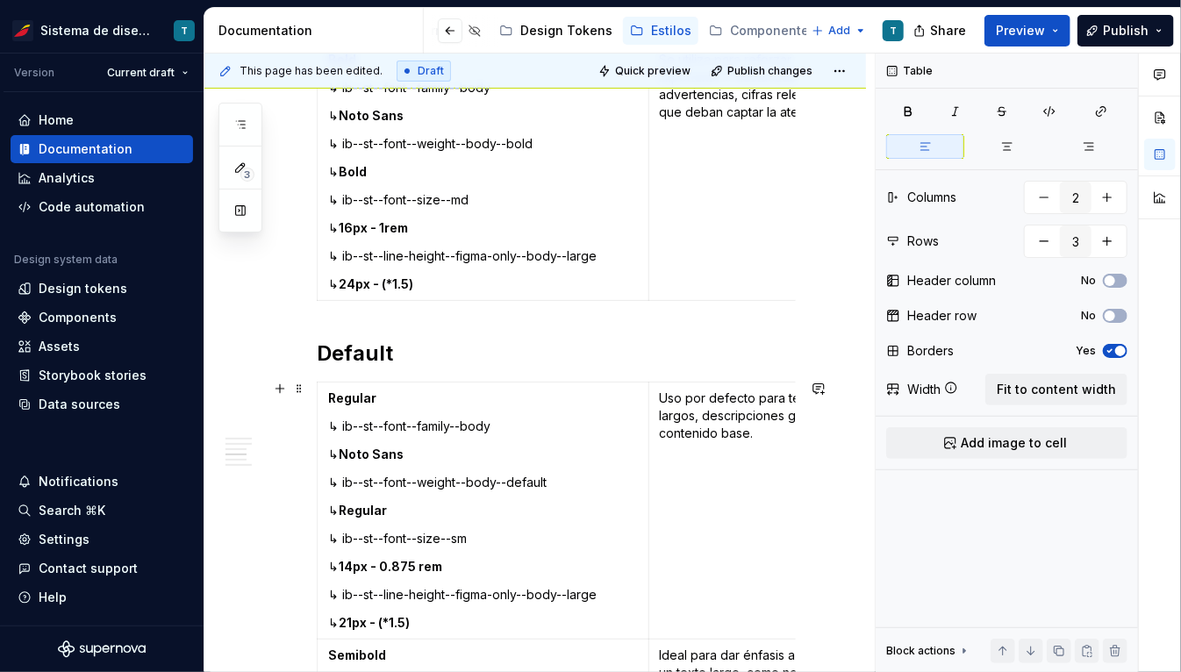
scroll to position [3180, 0]
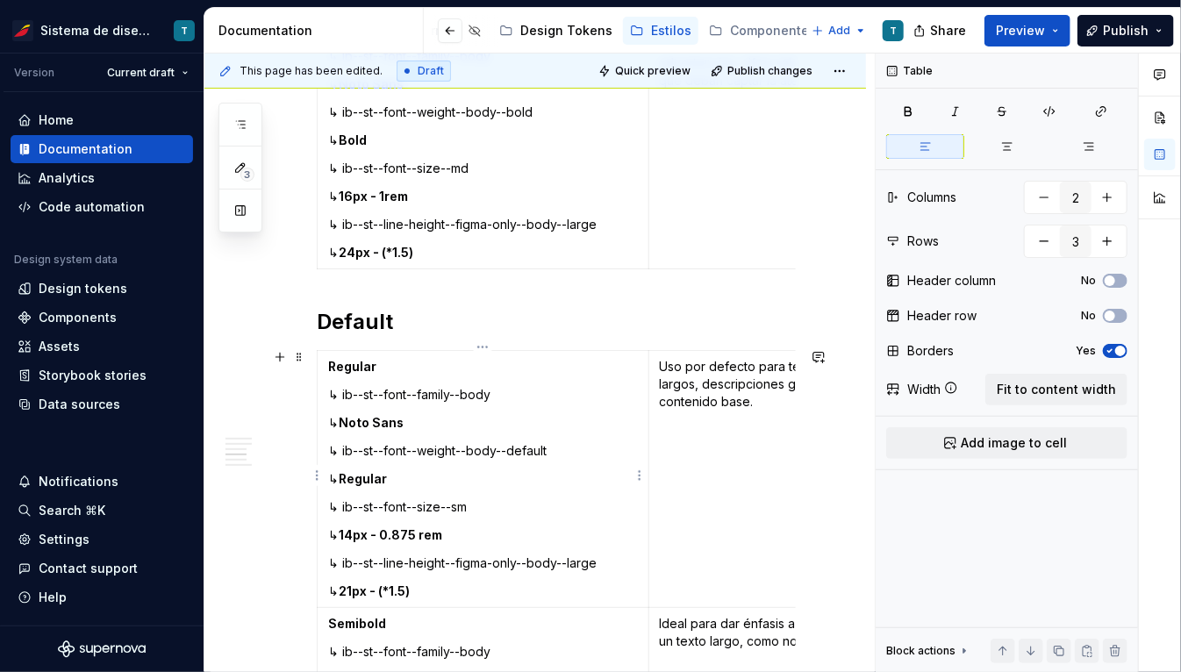
click at [562, 459] on td "Regular ↳ ib--st--font--family--body ↳ Noto Sans ↳ ib--st--font--weight--body--…" at bounding box center [484, 479] width 332 height 257
drag, startPoint x: 473, startPoint y: 504, endPoint x: 343, endPoint y: 502, distance: 129.9
click at [343, 502] on p "↳ ib--st--font--size--sm" at bounding box center [483, 507] width 310 height 18
drag, startPoint x: 612, startPoint y: 562, endPoint x: 344, endPoint y: 554, distance: 267.7
click at [344, 554] on p "↳ ib--st--line-height--figma-only--body--large" at bounding box center [483, 563] width 310 height 18
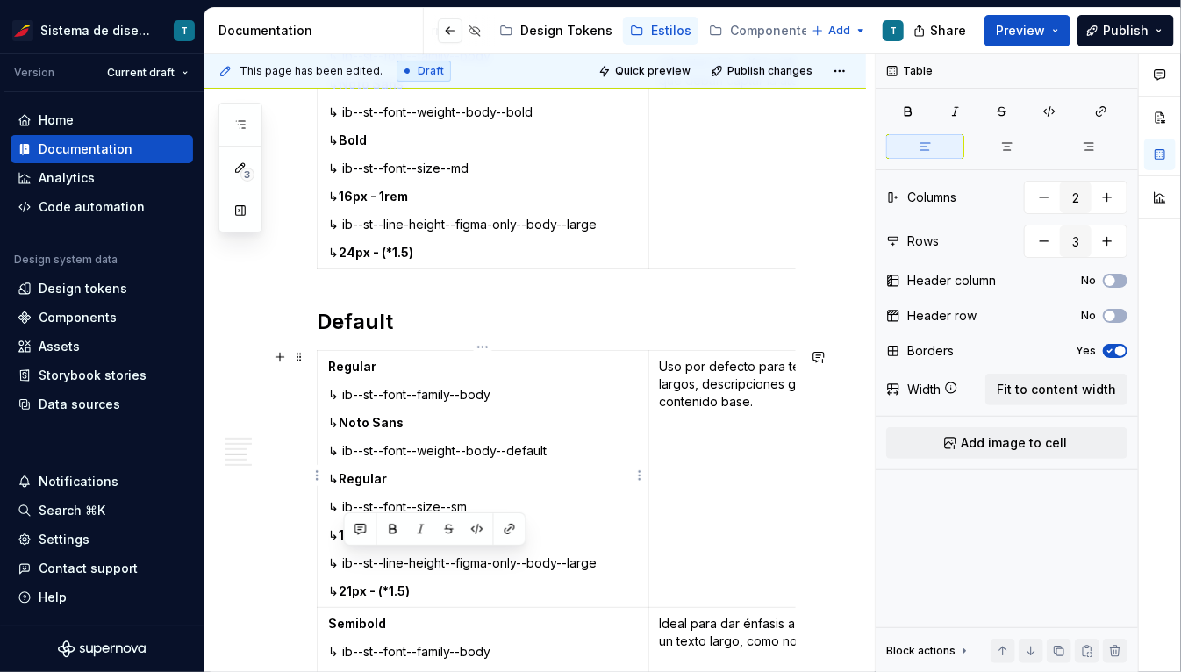
click at [556, 480] on p "↳ Regular" at bounding box center [483, 479] width 310 height 18
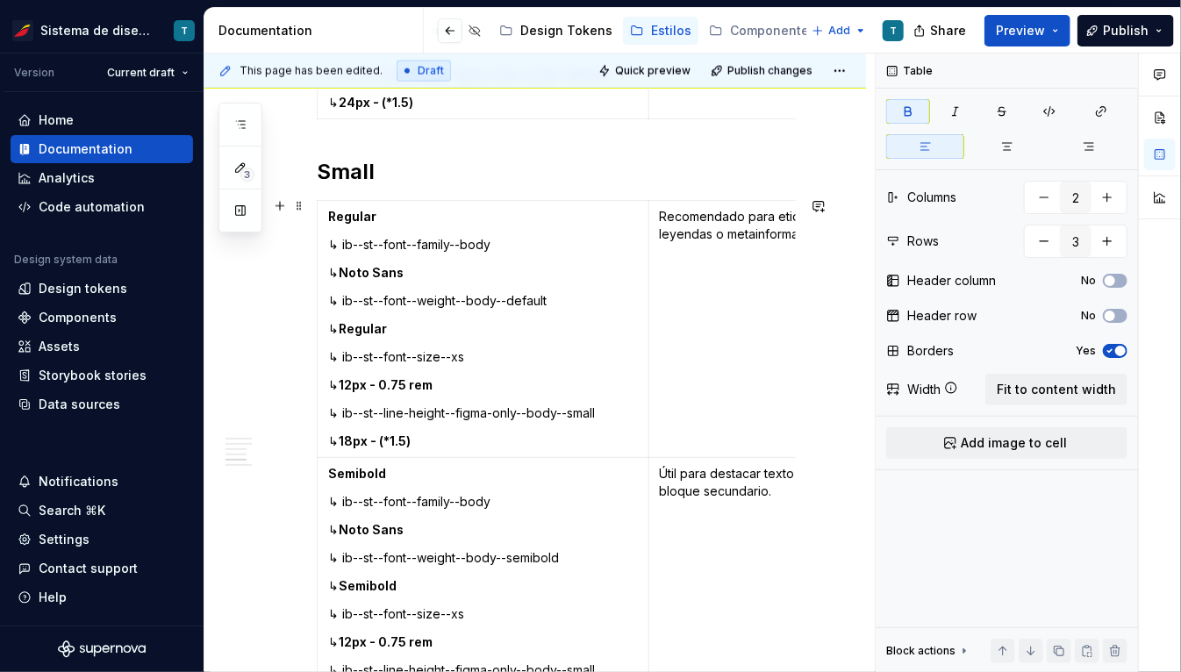
scroll to position [4194, 0]
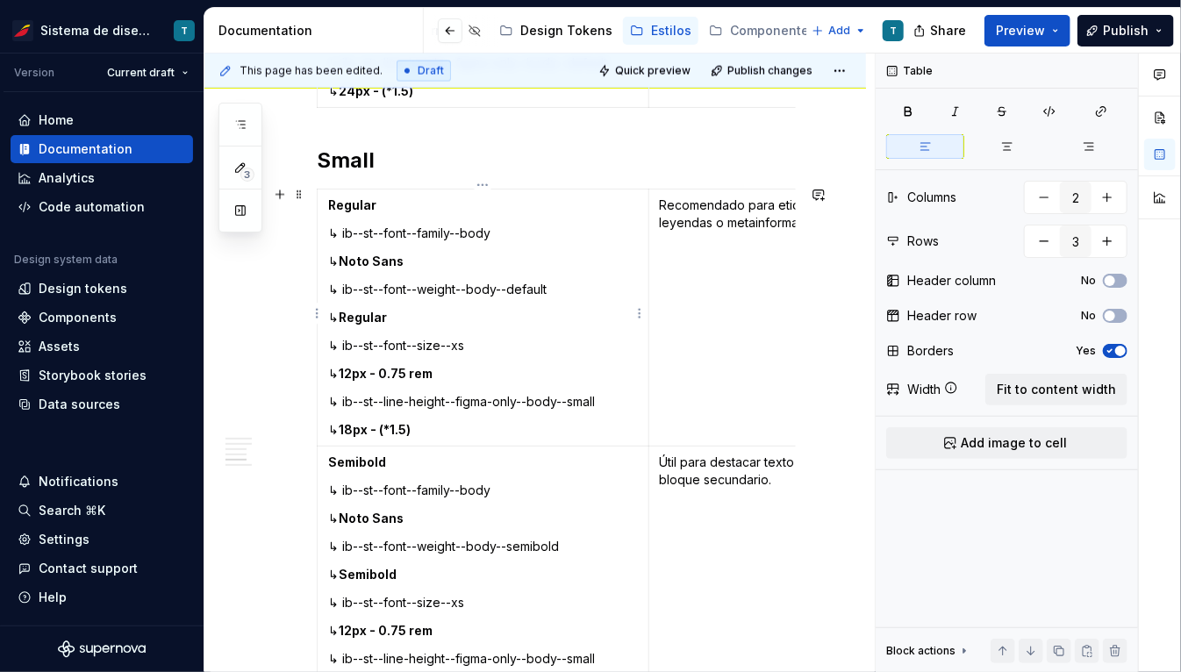
click at [460, 339] on p "↳ ib--st--font--size--xs" at bounding box center [483, 346] width 310 height 18
drag, startPoint x: 476, startPoint y: 336, endPoint x: 344, endPoint y: 333, distance: 132.5
click at [344, 337] on p "↳ ib--st--font--size--xs" at bounding box center [483, 346] width 310 height 18
click at [485, 358] on td "Regular ↳ ib--st--font--family--body ↳ Noto Sans ↳ ib--st--font--weight--body--…" at bounding box center [484, 318] width 332 height 257
drag, startPoint x: 466, startPoint y: 344, endPoint x: 342, endPoint y: 342, distance: 123.7
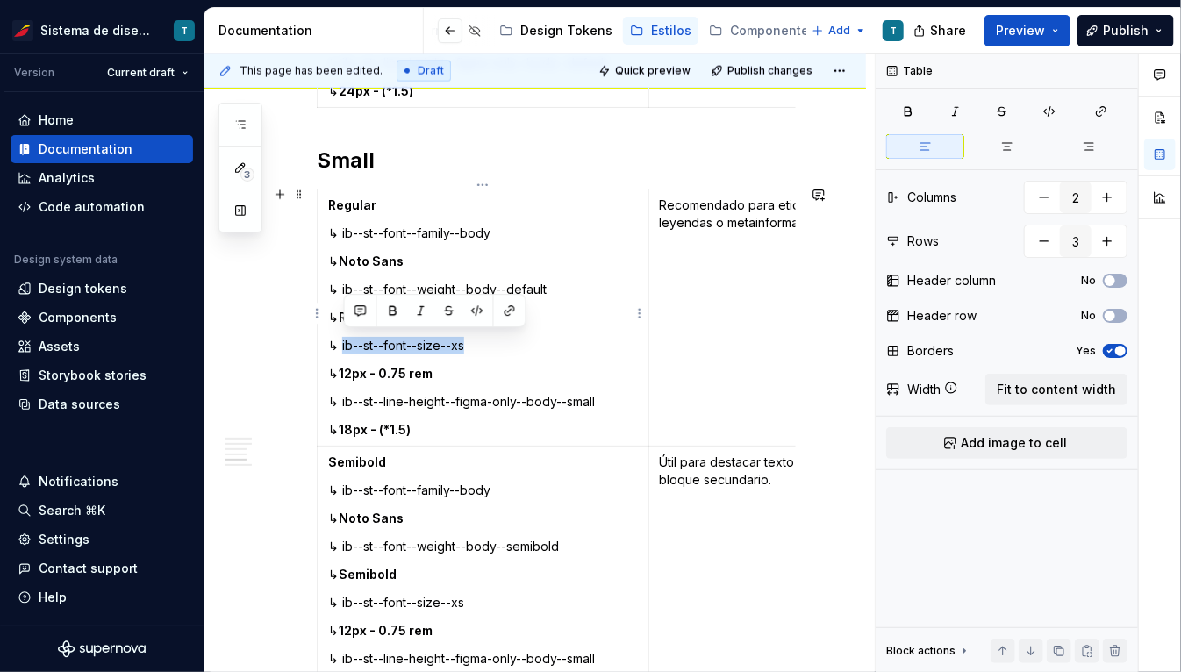
click at [342, 342] on p "↳ ib--st--font--size--xs" at bounding box center [483, 346] width 310 height 18
click at [458, 365] on p "↳ 12px - 0.75 rem" at bounding box center [483, 374] width 310 height 18
drag, startPoint x: 470, startPoint y: 345, endPoint x: 342, endPoint y: 343, distance: 128.1
click at [342, 343] on p "↳ ib--st--font--size--xs" at bounding box center [483, 346] width 310 height 18
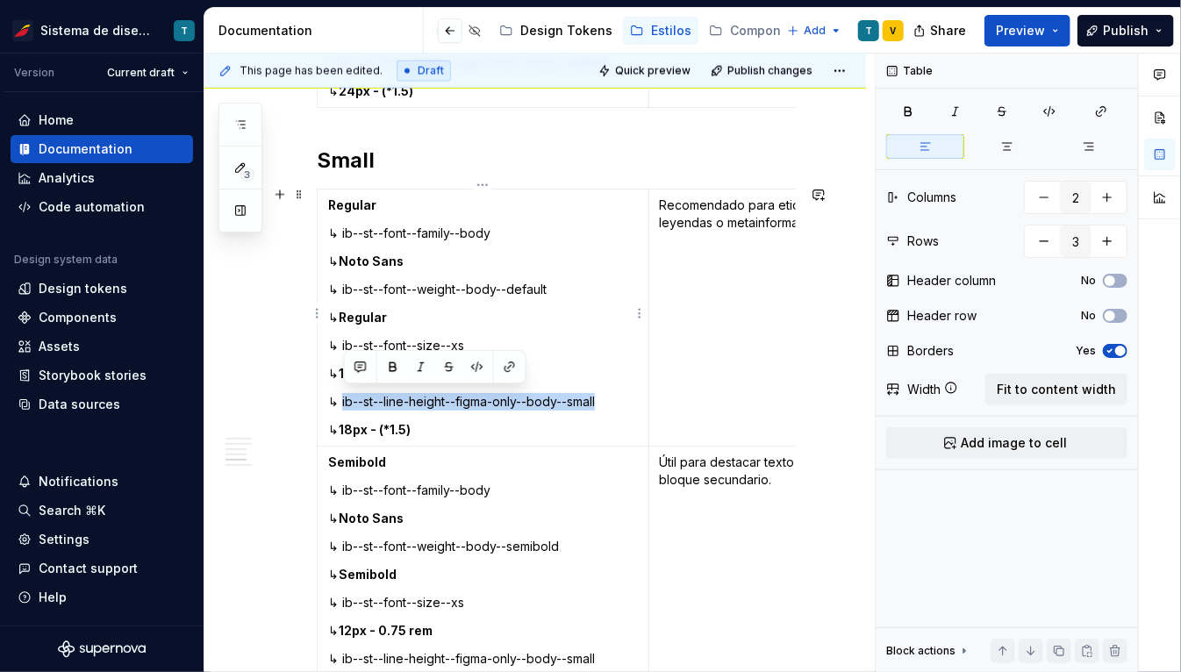
drag, startPoint x: 612, startPoint y: 397, endPoint x: 344, endPoint y: 390, distance: 268.6
click at [344, 393] on p "↳ ib--st--line-height--figma-only--body--small" at bounding box center [483, 402] width 310 height 18
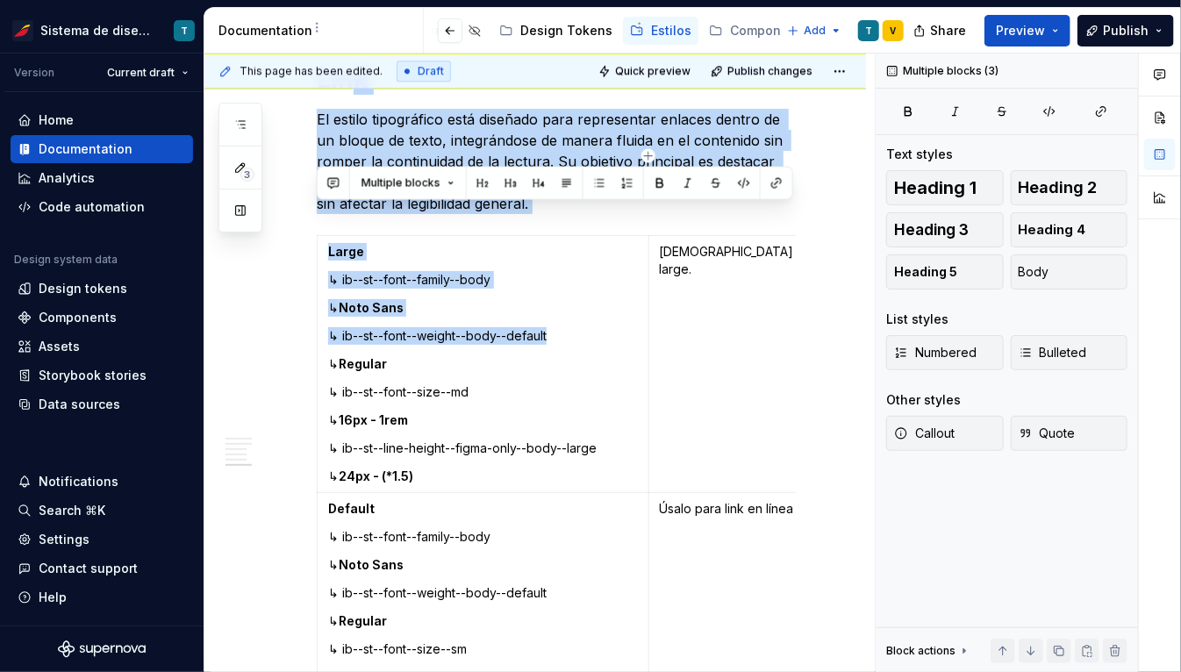
scroll to position [4994, 0]
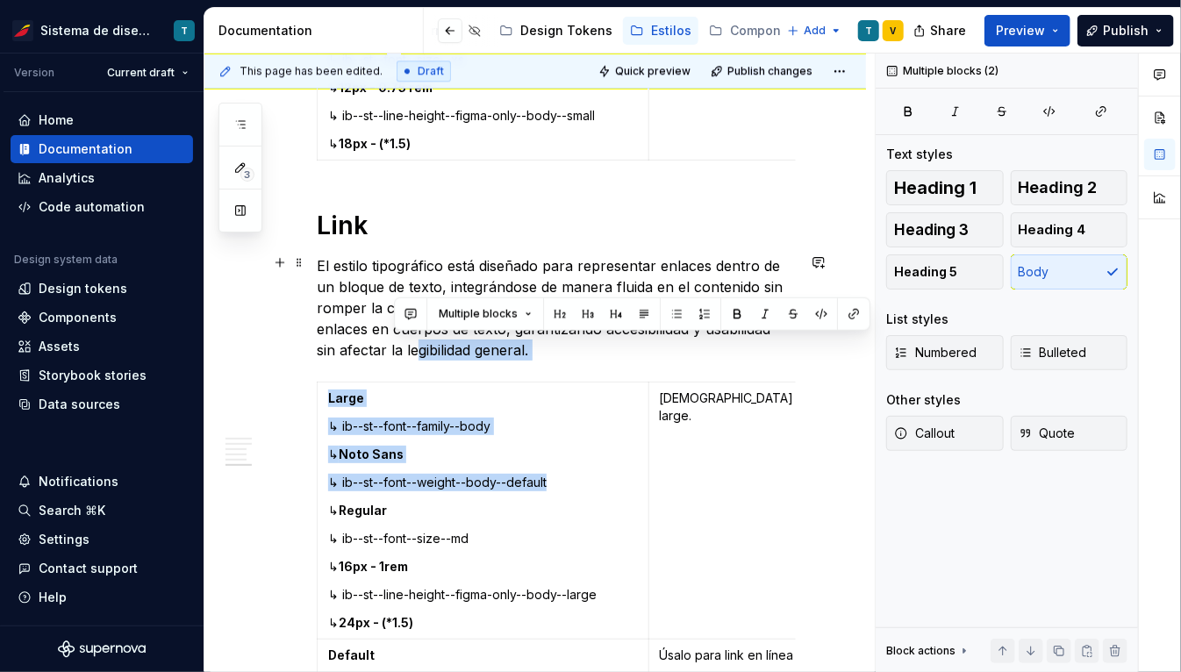
drag, startPoint x: 562, startPoint y: 133, endPoint x: 391, endPoint y: 364, distance: 287.3
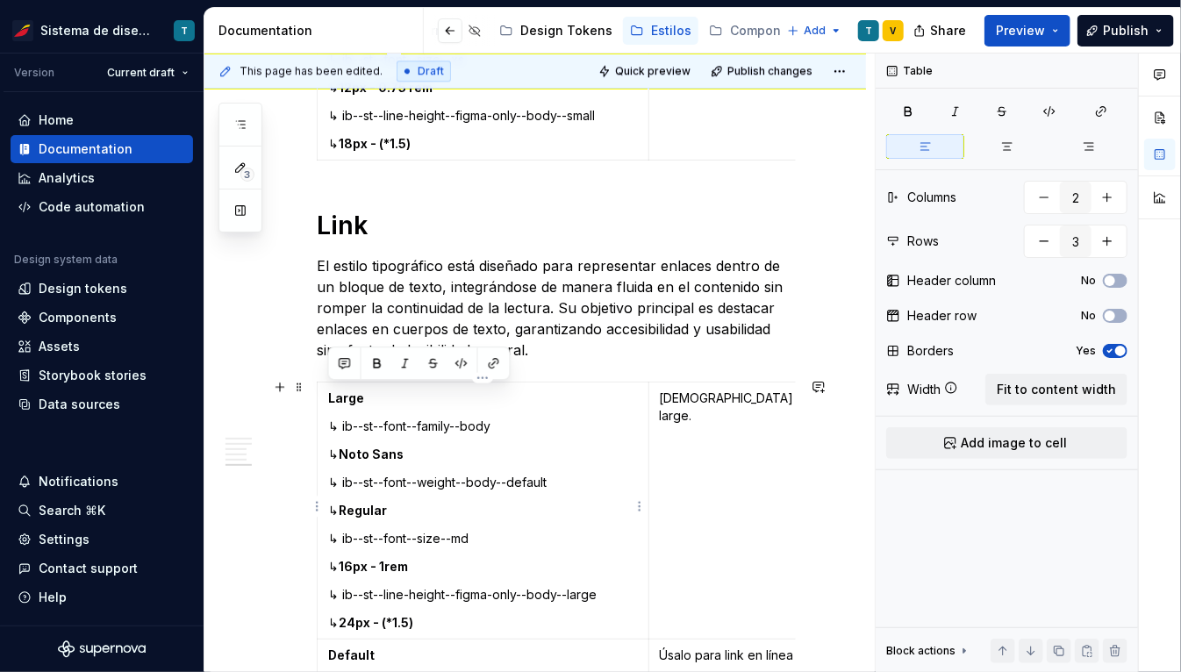
click at [485, 476] on p "↳ ib--st--font--weight--body--default" at bounding box center [483, 483] width 310 height 18
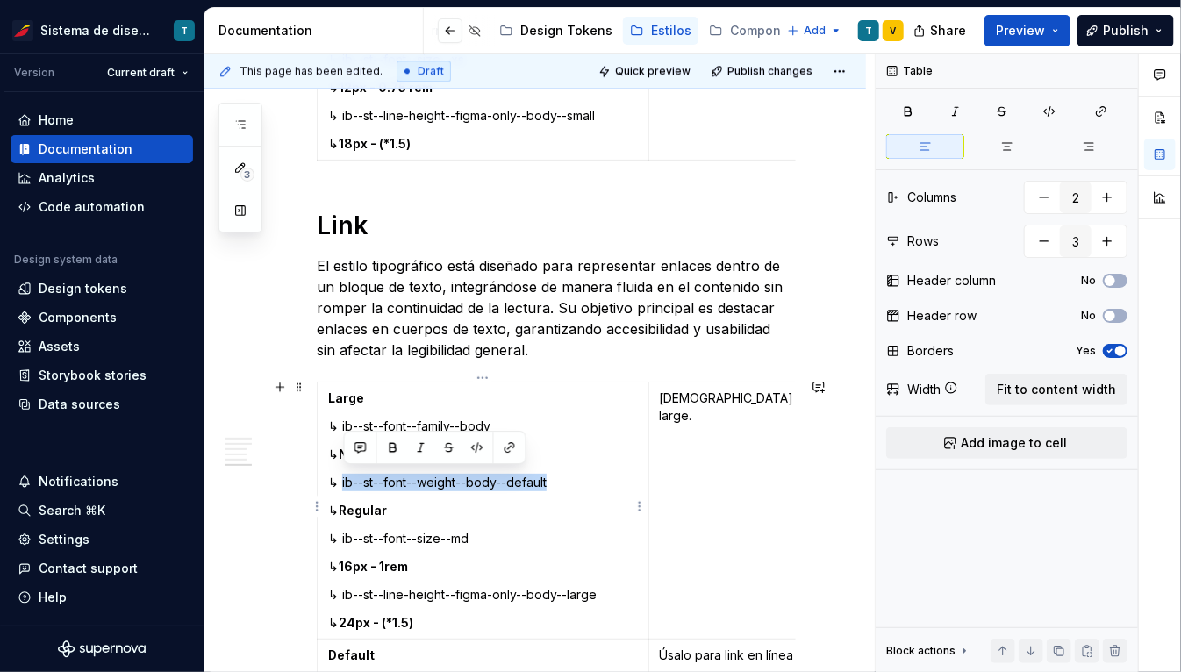
drag, startPoint x: 554, startPoint y: 476, endPoint x: 343, endPoint y: 477, distance: 211.4
click at [343, 477] on p "↳ ib--st--font--weight--body--default" at bounding box center [483, 483] width 310 height 18
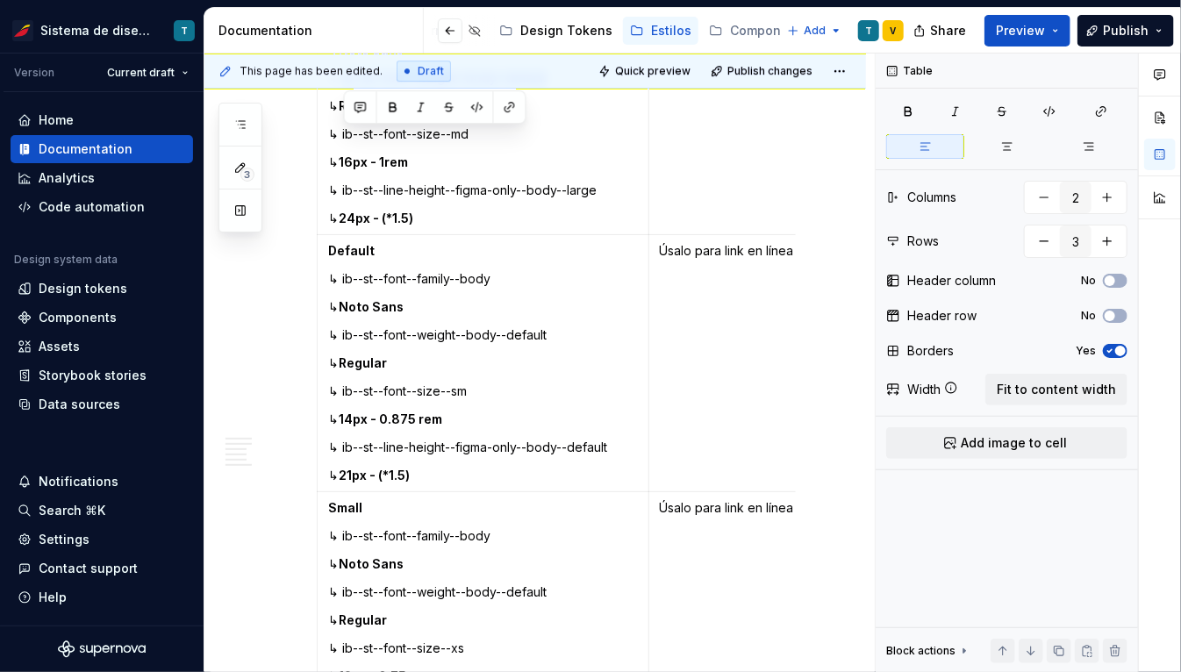
scroll to position [5394, 0]
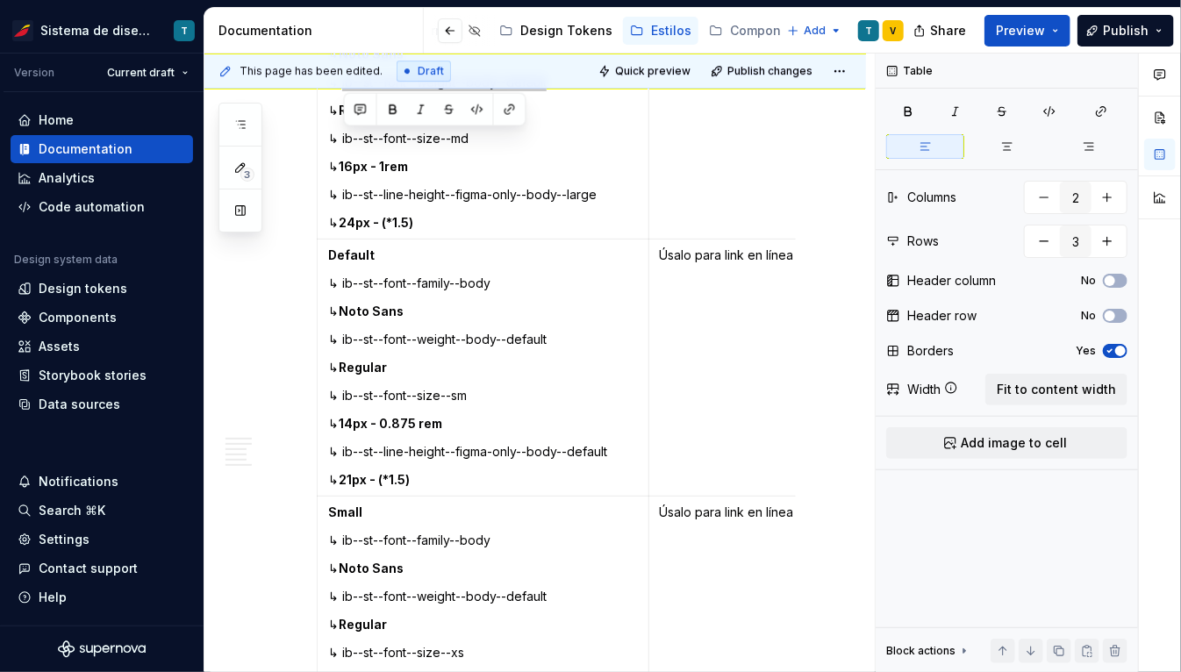
type textarea "*"
